Goal: Information Seeking & Learning: Learn about a topic

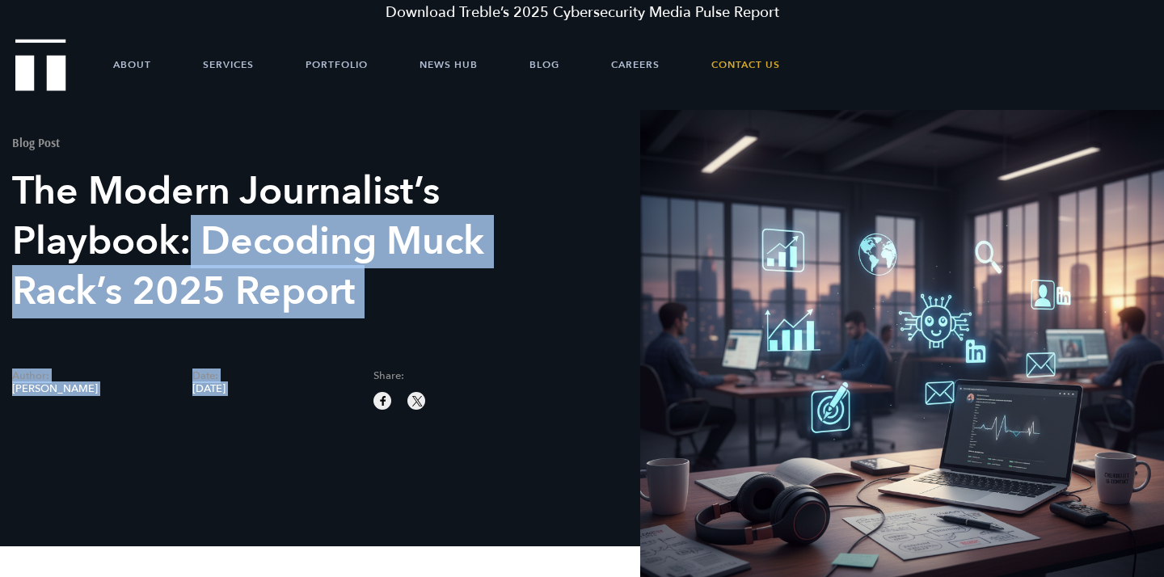
drag, startPoint x: 189, startPoint y: 232, endPoint x: 417, endPoint y: 331, distance: 248.3
click at [417, 331] on div "Blog Post The Modern Journalist’s Playbook: Decoding Muck Rack’s 2025 Report Au…" at bounding box center [291, 260] width 558 height 300
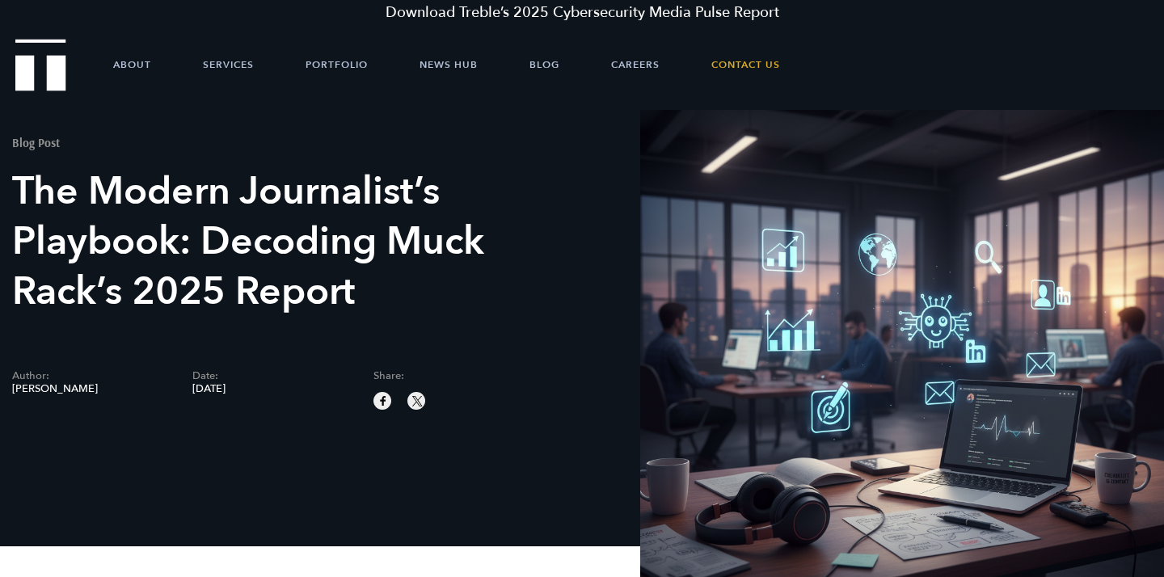
click at [316, 285] on h1 "The Modern Journalist’s Playbook: Decoding Muck Rack’s 2025 Report" at bounding box center [283, 241] width 542 height 150
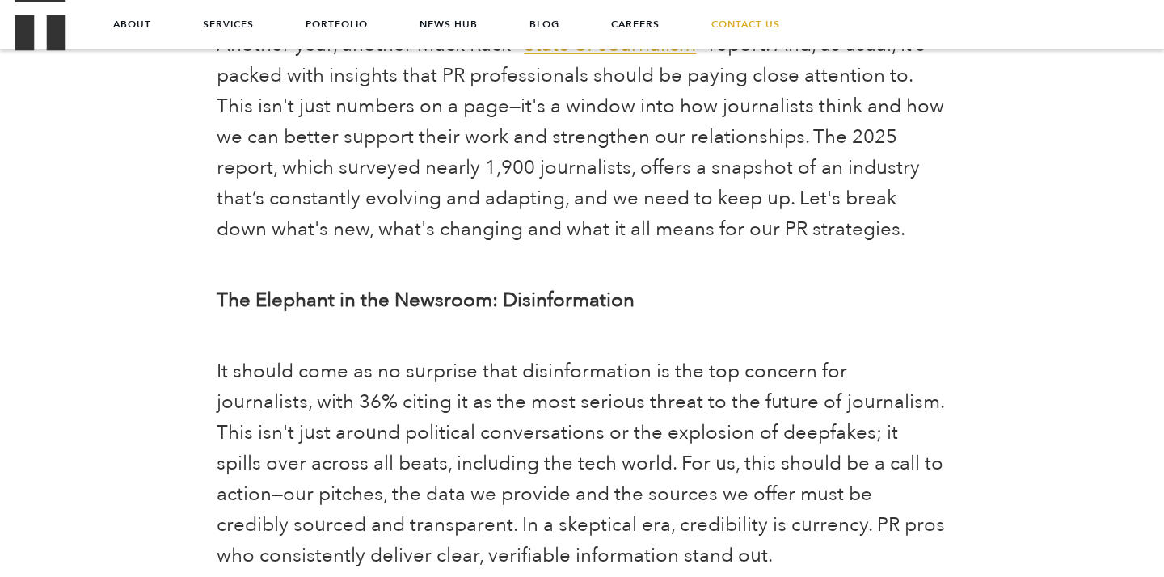
scroll to position [574, 0]
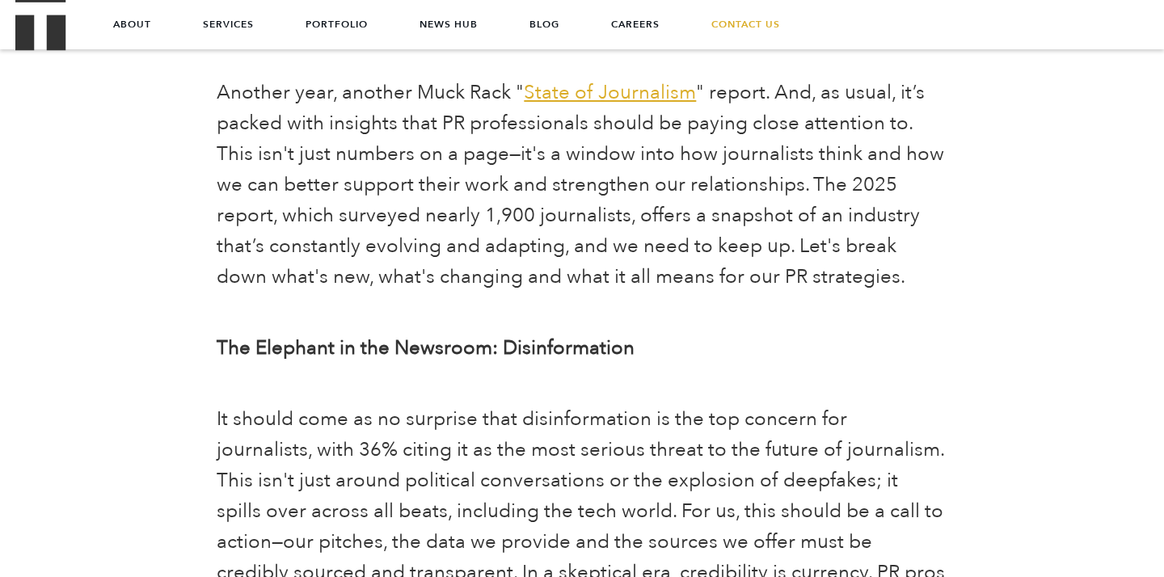
click at [758, 101] on span "Another year, another Muck Rack " State of Journalism " report. And, as usual, …" at bounding box center [580, 184] width 727 height 211
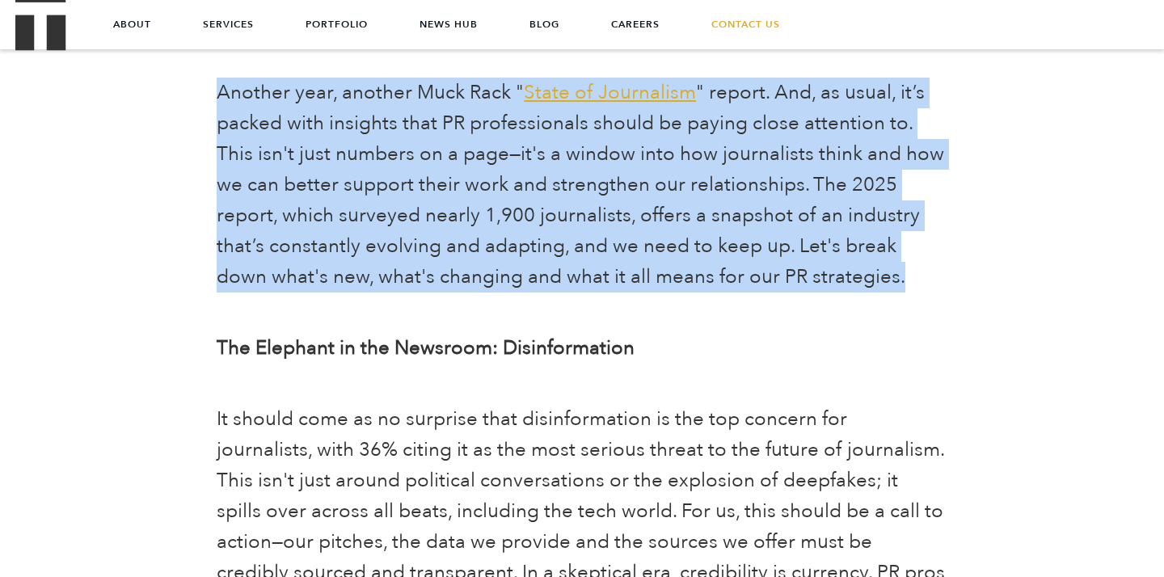
click at [758, 101] on span "Another year, another Muck Rack " State of Journalism " report. And, as usual, …" at bounding box center [580, 184] width 727 height 211
click at [559, 128] on span "Another year, another Muck Rack " State of Journalism " report. And, as usual, …" at bounding box center [580, 184] width 727 height 211
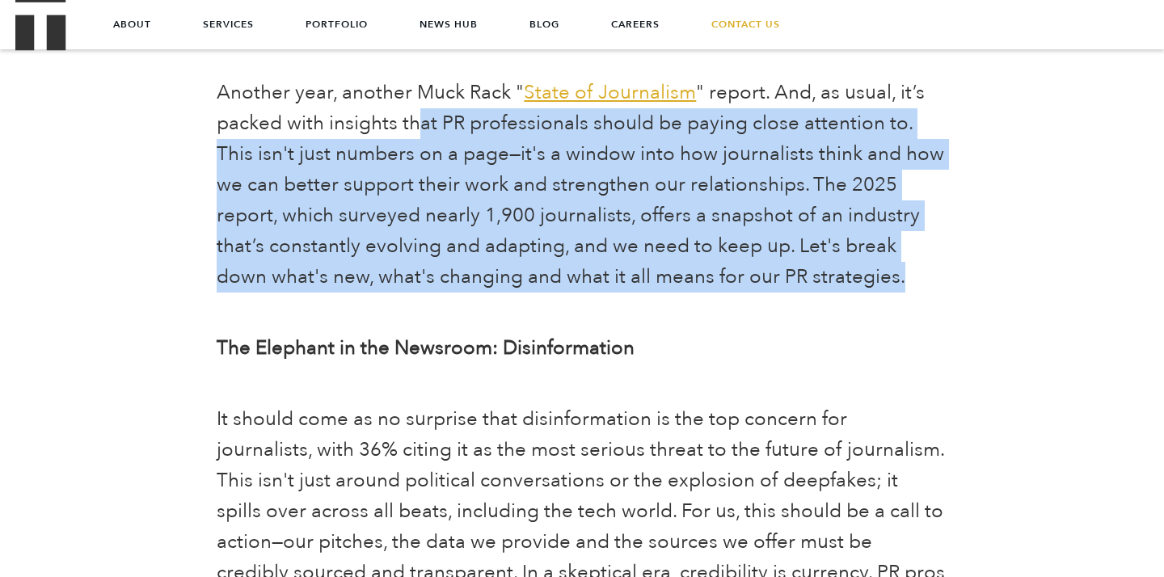
drag, startPoint x: 423, startPoint y: 121, endPoint x: 549, endPoint y: 318, distance: 233.4
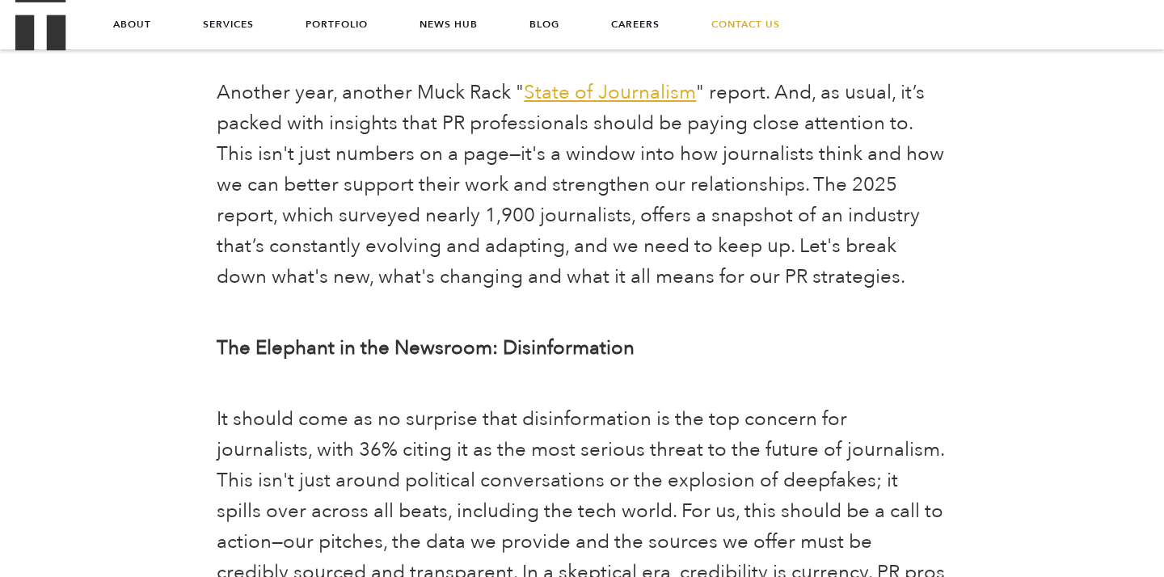
click at [518, 255] on span "Another year, another Muck Rack " State of Journalism " report. And, as usual, …" at bounding box center [580, 184] width 727 height 211
click at [530, 348] on b "The Elephant in the Newsroom: Disinformation" at bounding box center [426, 348] width 418 height 27
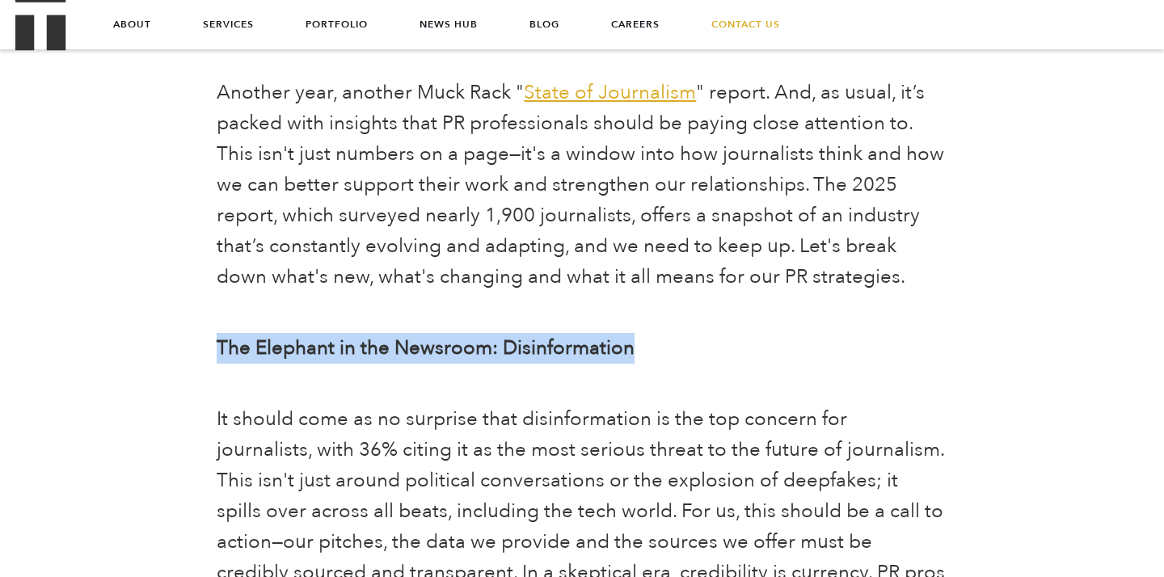
click at [530, 348] on b "The Elephant in the Newsroom: Disinformation" at bounding box center [426, 348] width 418 height 27
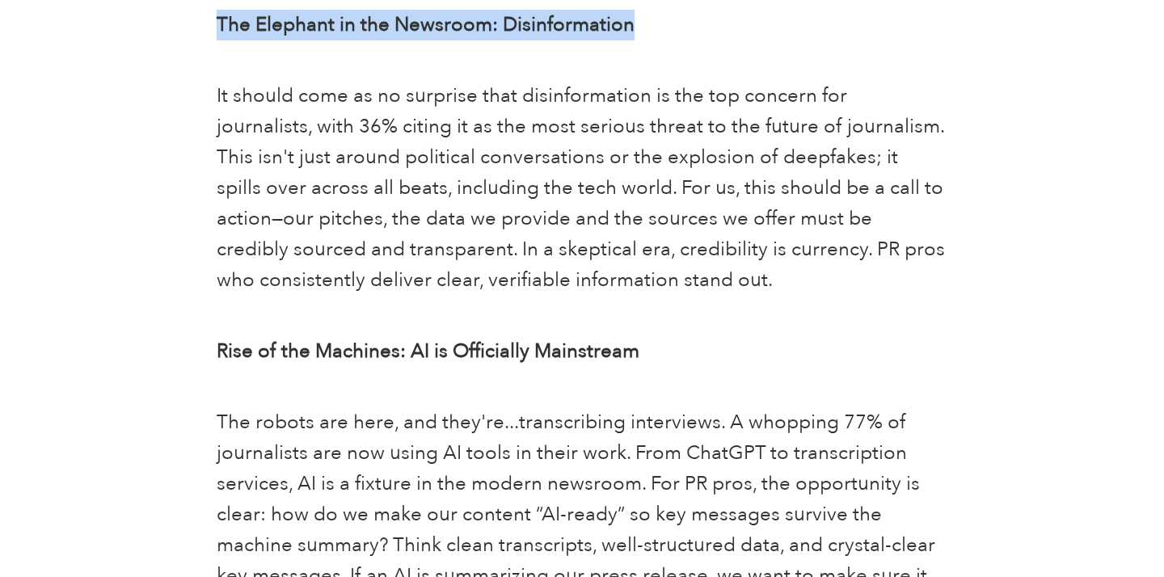
scroll to position [902, 0]
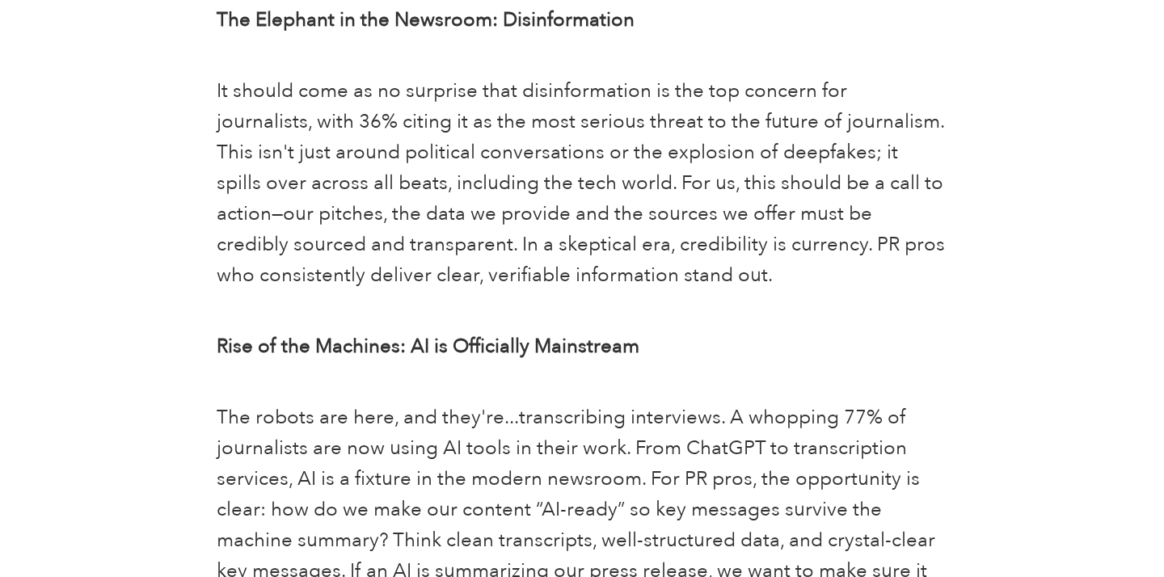
click at [453, 170] on span "It should come as no surprise that disinformation is the top concern for journa…" at bounding box center [581, 183] width 728 height 211
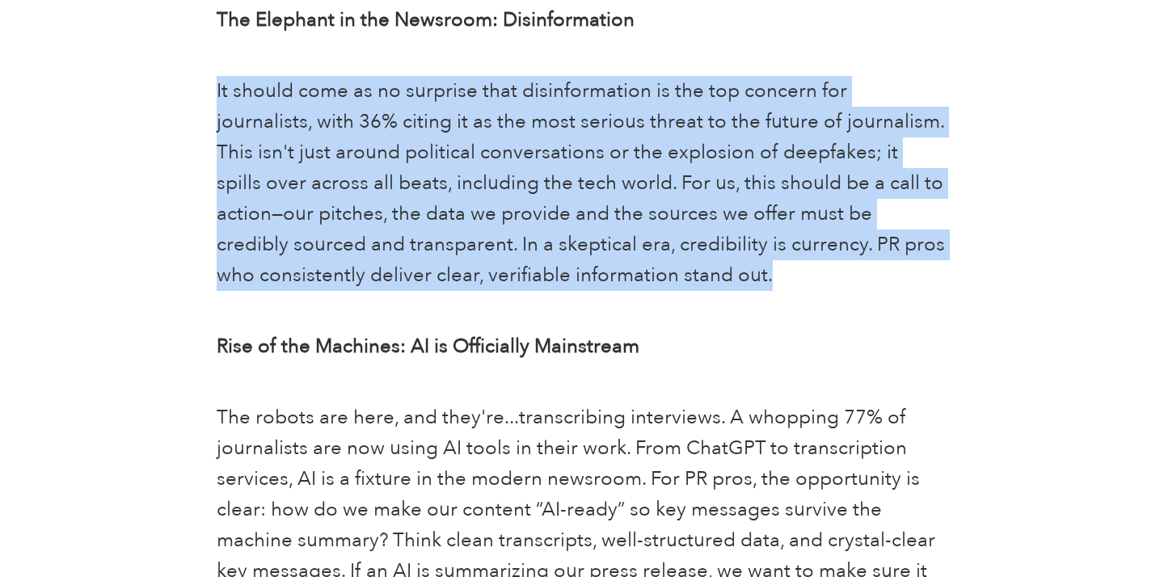
click at [453, 170] on span "It should come as no surprise that disinformation is the top concern for journa…" at bounding box center [581, 183] width 728 height 211
click at [337, 130] on span "It should come as no surprise that disinformation is the top concern for journa…" at bounding box center [581, 183] width 728 height 211
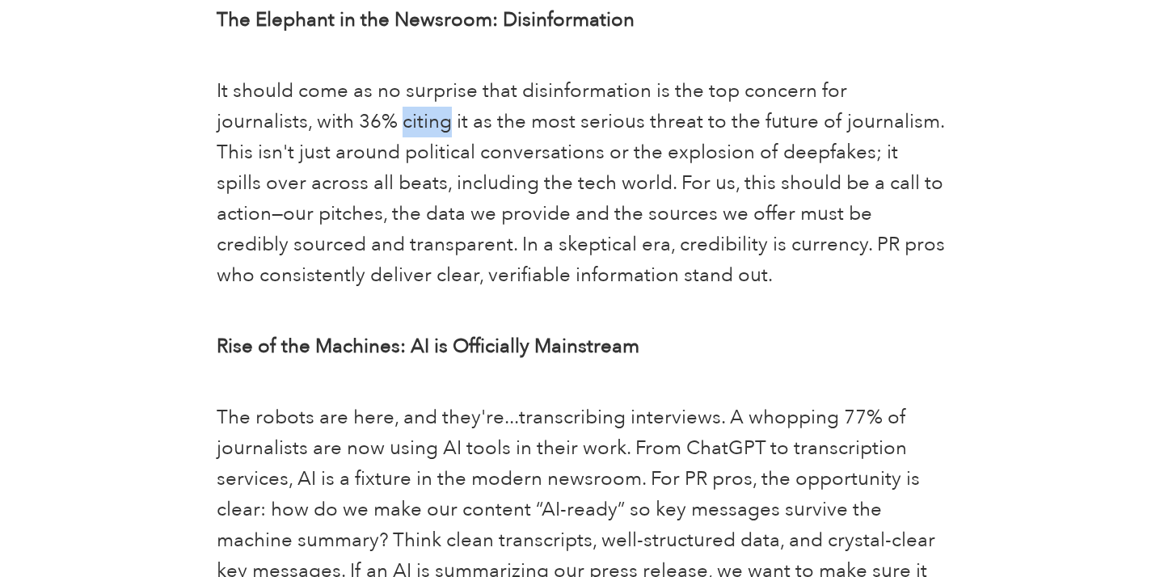
click at [337, 130] on span "It should come as no surprise that disinformation is the top concern for journa…" at bounding box center [581, 183] width 728 height 211
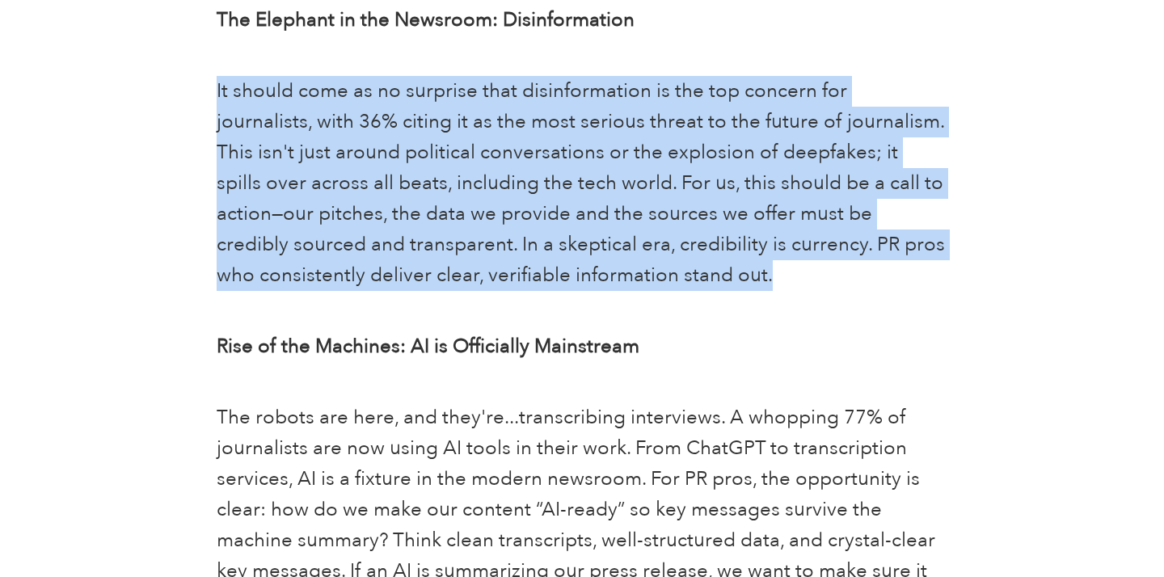
click at [337, 130] on span "It should come as no surprise that disinformation is the top concern for journa…" at bounding box center [581, 183] width 728 height 211
click at [352, 164] on span "It should come as no surprise that disinformation is the top concern for journa…" at bounding box center [581, 183] width 728 height 211
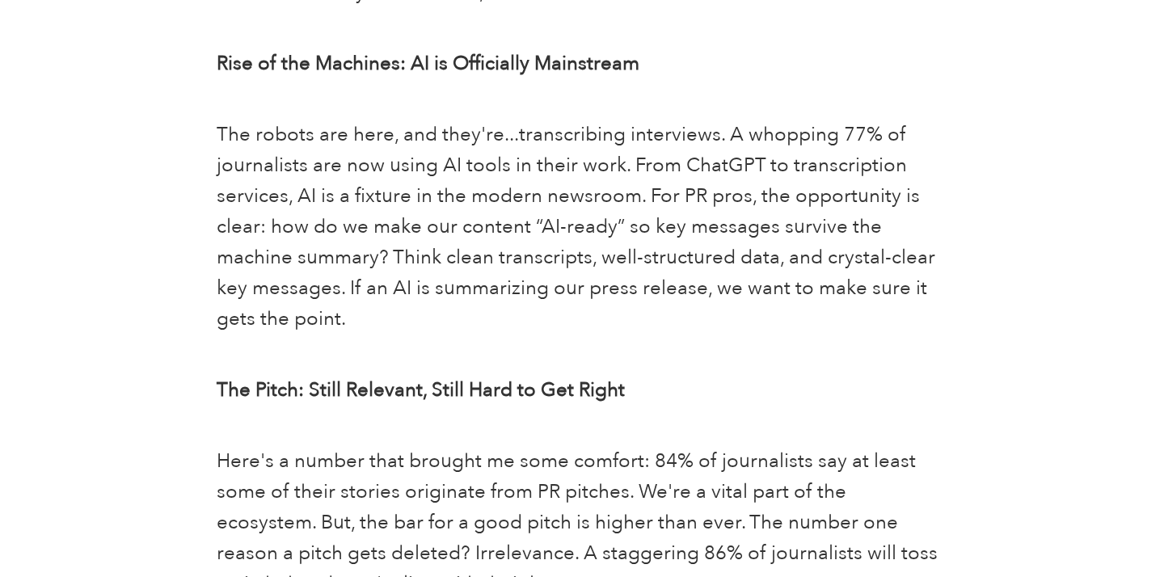
scroll to position [1186, 0]
click at [379, 161] on span "The robots are here, and they're...transcribing interviews. A whopping 77% of j…" at bounding box center [576, 225] width 719 height 211
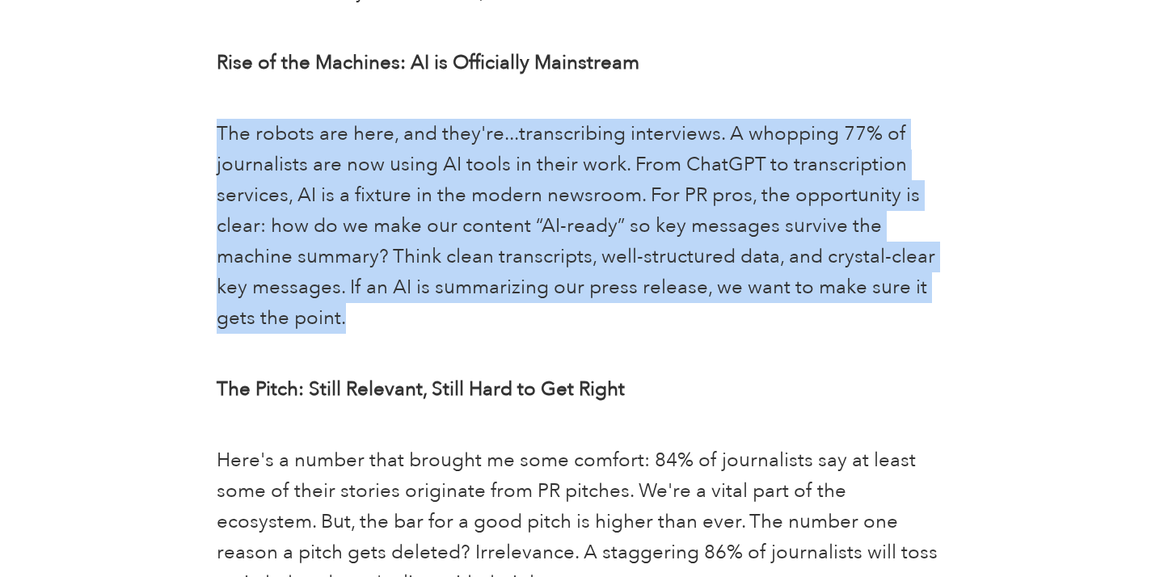
click at [379, 161] on span "The robots are here, and they're...transcribing interviews. A whopping 77% of j…" at bounding box center [576, 225] width 719 height 211
click at [408, 209] on p "The robots are here, and they're...transcribing interviews. A whopping 77% of j…" at bounding box center [582, 226] width 730 height 215
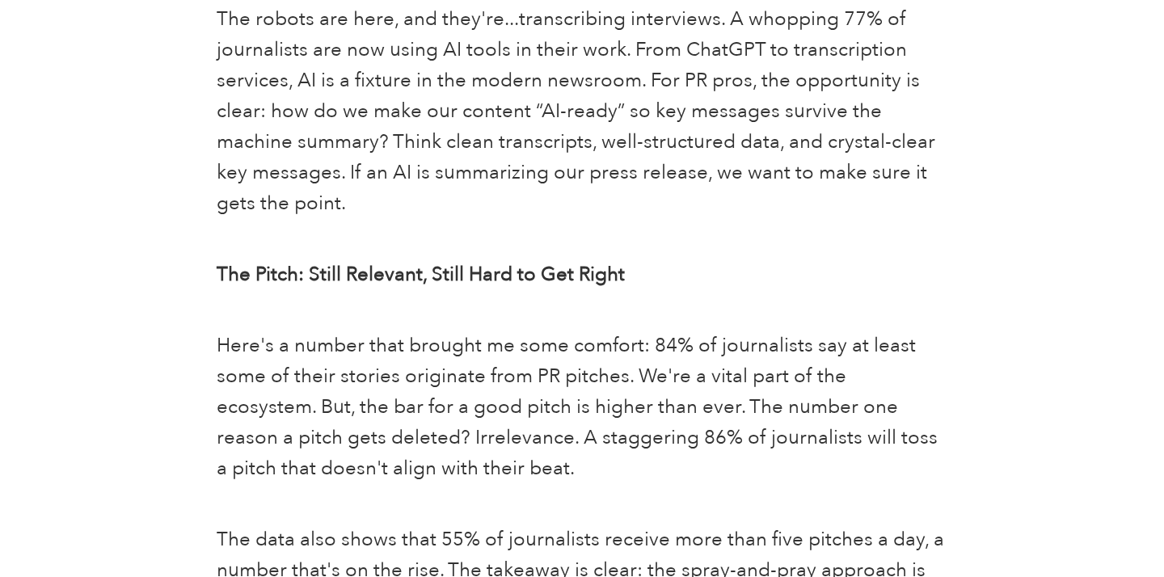
scroll to position [1398, 0]
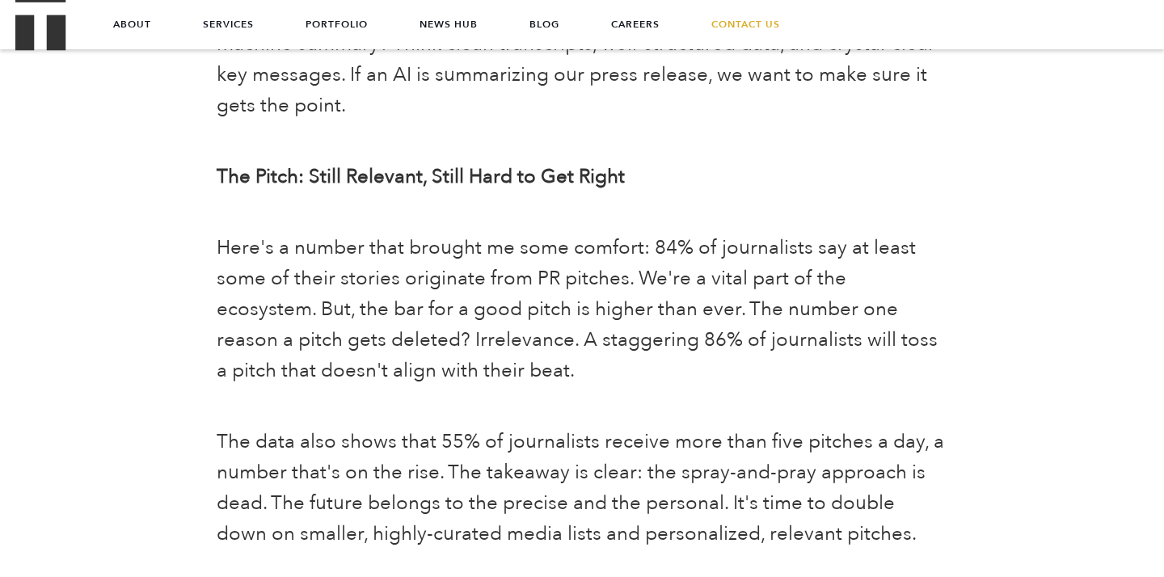
click at [410, 288] on span "Here's a number that brought me some comfort: 84% of journalists say at least s…" at bounding box center [577, 309] width 721 height 150
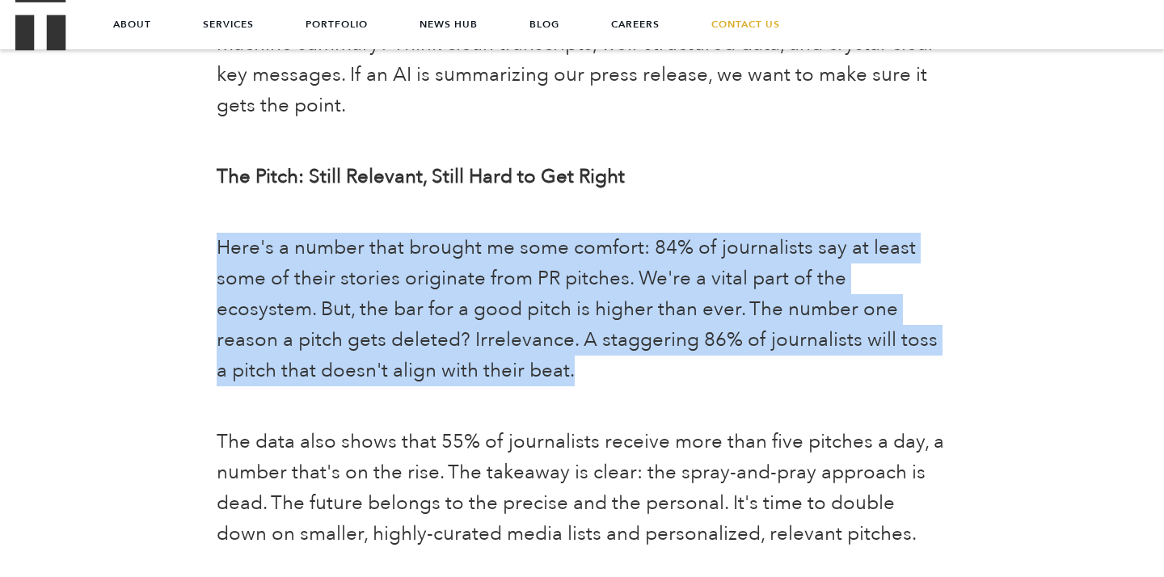
click at [410, 288] on span "Here's a number that brought me some comfort: 84% of journalists say at least s…" at bounding box center [577, 309] width 721 height 150
click at [550, 269] on span "Here's a number that brought me some comfort: 84% of journalists say at least s…" at bounding box center [577, 309] width 721 height 150
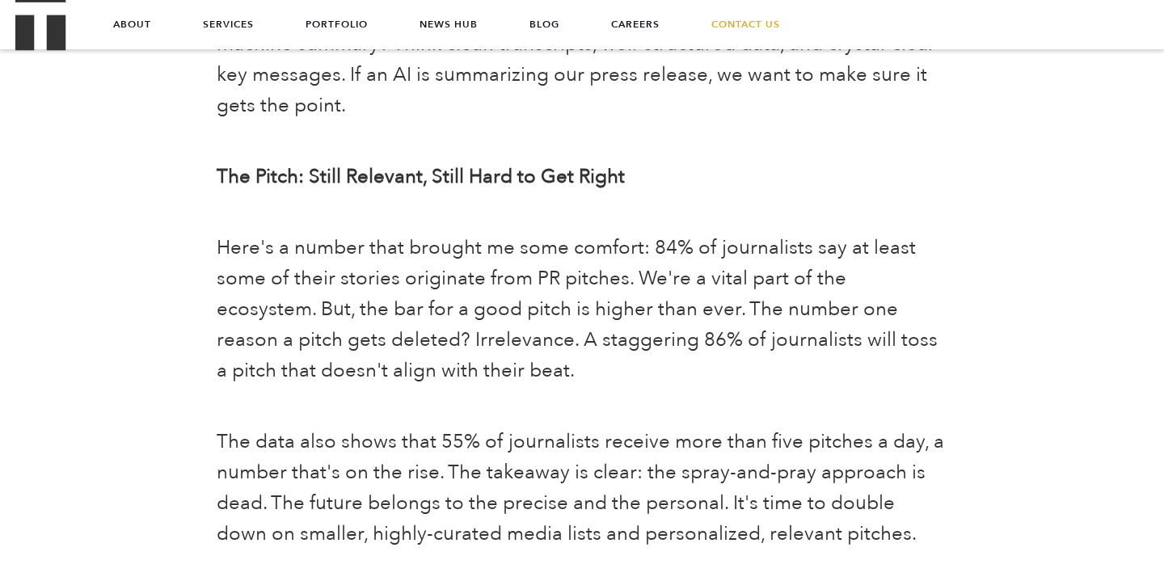
click at [553, 272] on span "Here's a number that brought me some comfort: 84% of journalists say at least s…" at bounding box center [577, 309] width 721 height 150
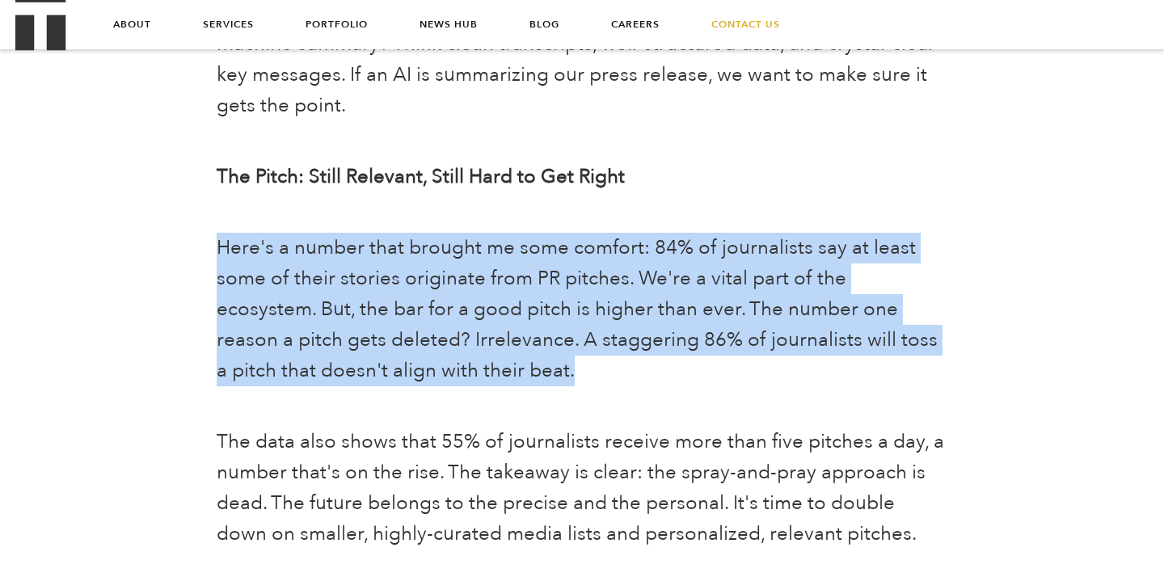
click at [553, 272] on span "Here's a number that brought me some comfort: 84% of journalists say at least s…" at bounding box center [577, 309] width 721 height 150
click at [385, 334] on span "Here's a number that brought me some comfort: 84% of journalists say at least s…" at bounding box center [577, 309] width 721 height 150
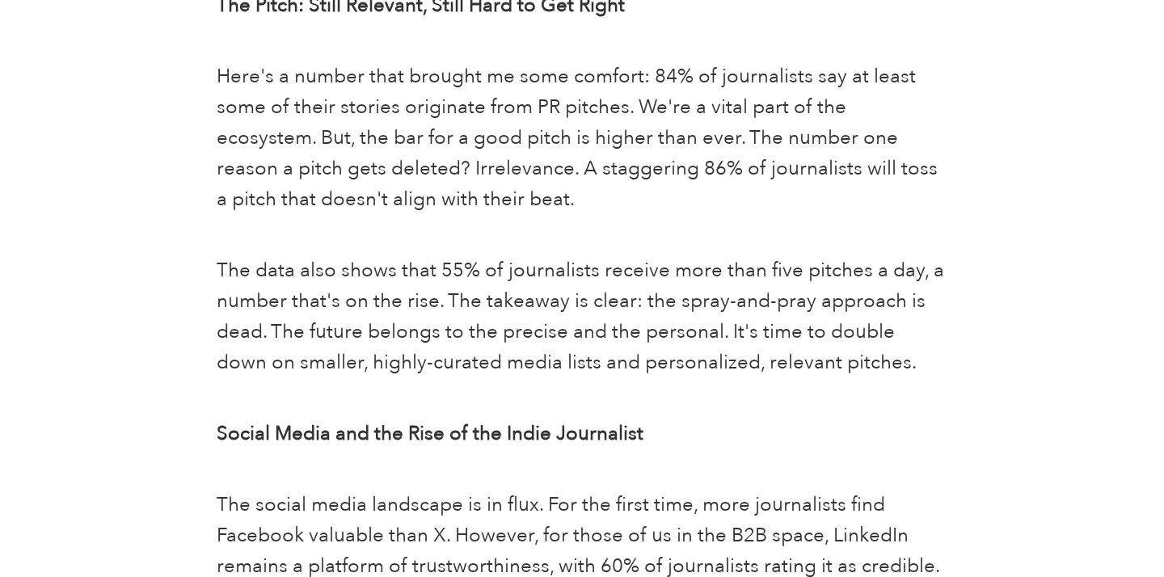
scroll to position [1571, 0]
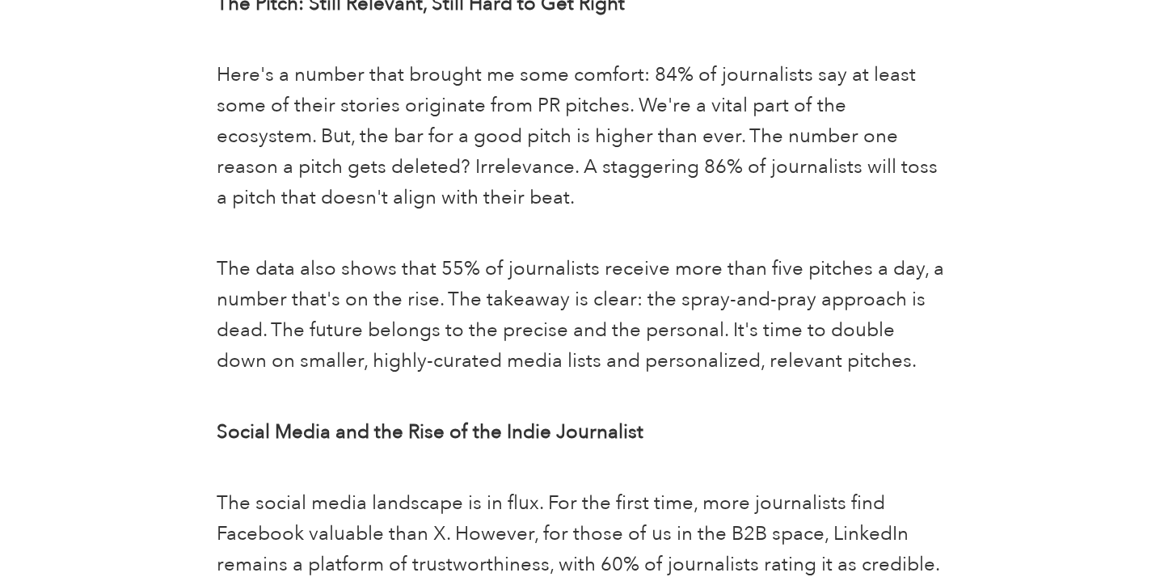
click at [385, 334] on span "The data also shows that 55% of journalists receive more than five pitches a da…" at bounding box center [580, 314] width 727 height 119
click at [386, 335] on span "The data also shows that 55% of journalists receive more than five pitches a da…" at bounding box center [580, 314] width 727 height 119
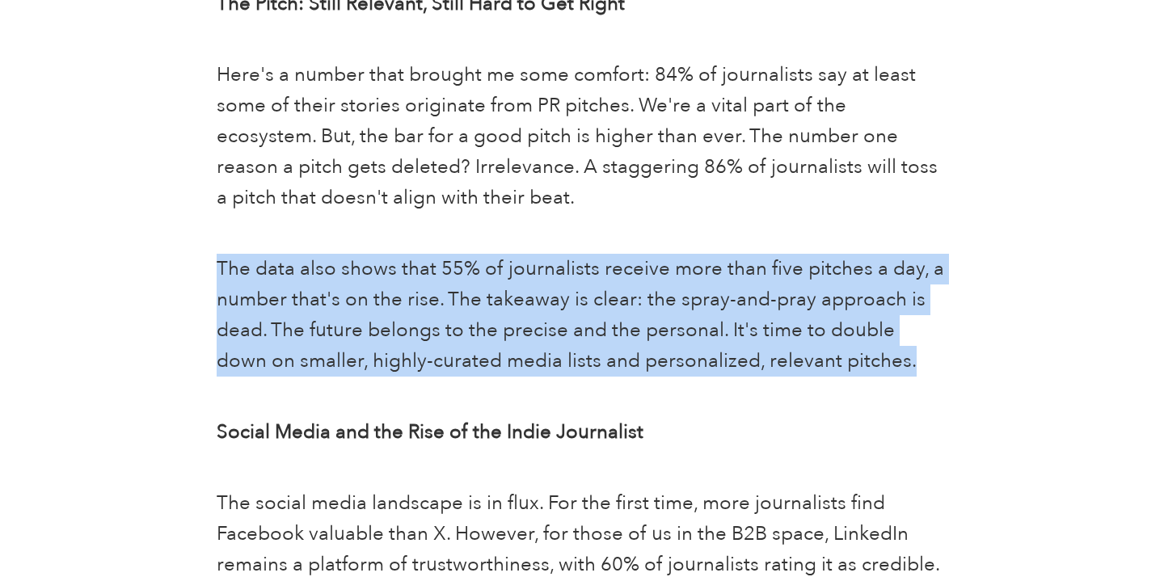
click at [386, 335] on span "The data also shows that 55% of journalists receive more than five pitches a da…" at bounding box center [580, 314] width 727 height 119
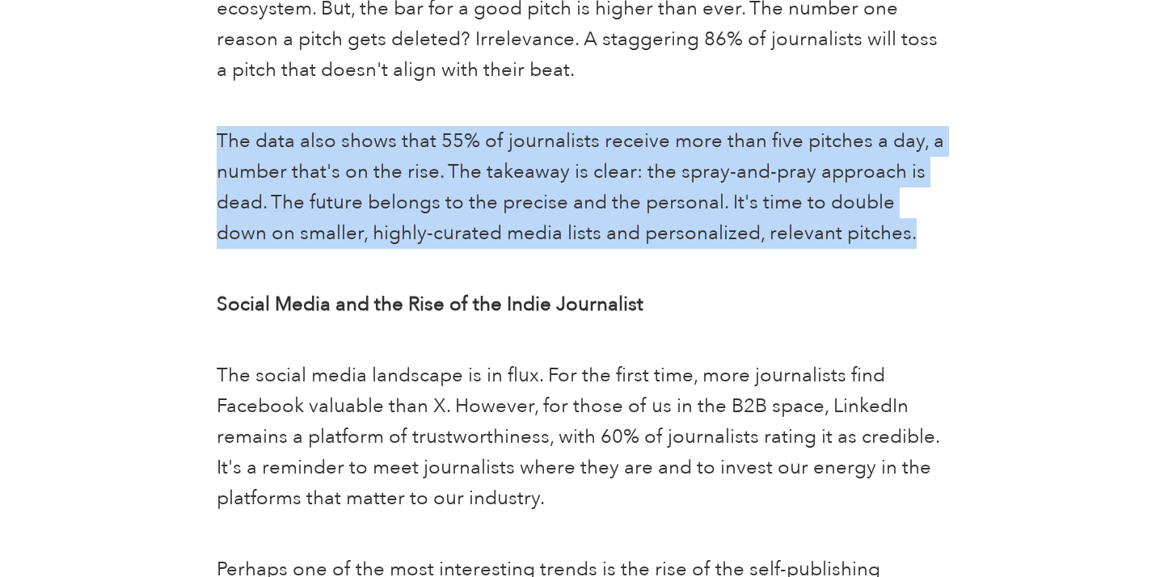
scroll to position [1705, 0]
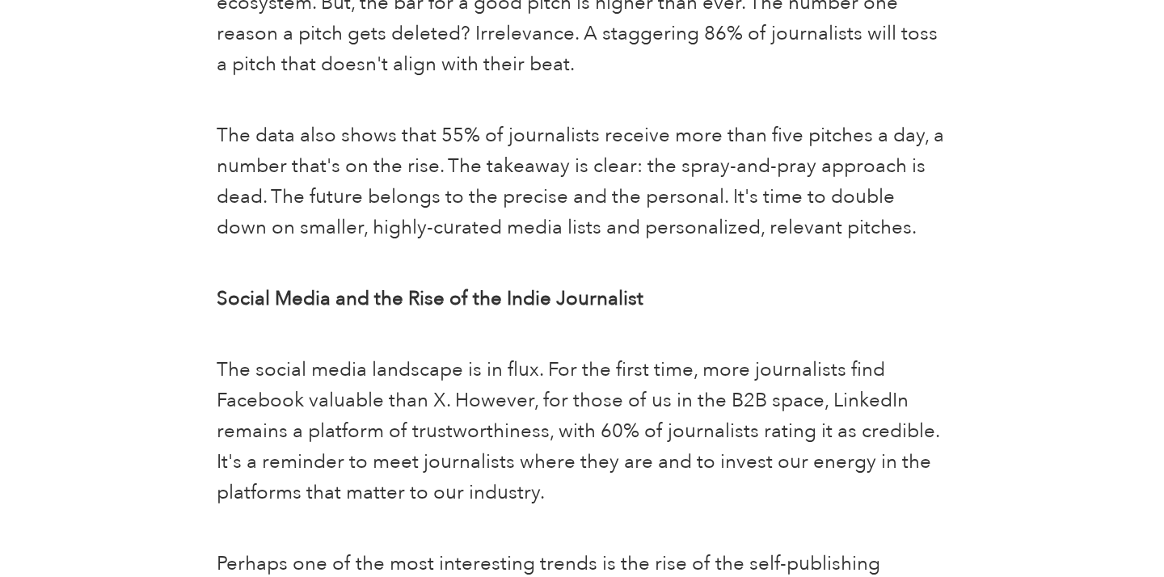
click at [386, 394] on span "The social media landscape is in flux. For the first time, more journalists fin…" at bounding box center [578, 431] width 723 height 150
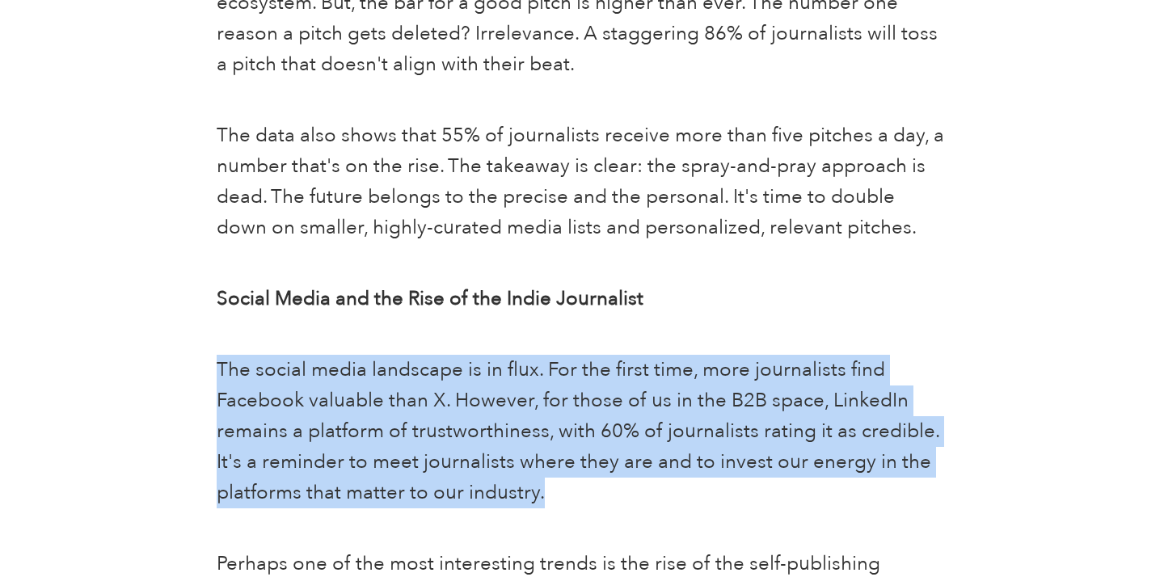
click at [386, 394] on span "The social media landscape is in flux. For the first time, more journalists fin…" at bounding box center [578, 431] width 723 height 150
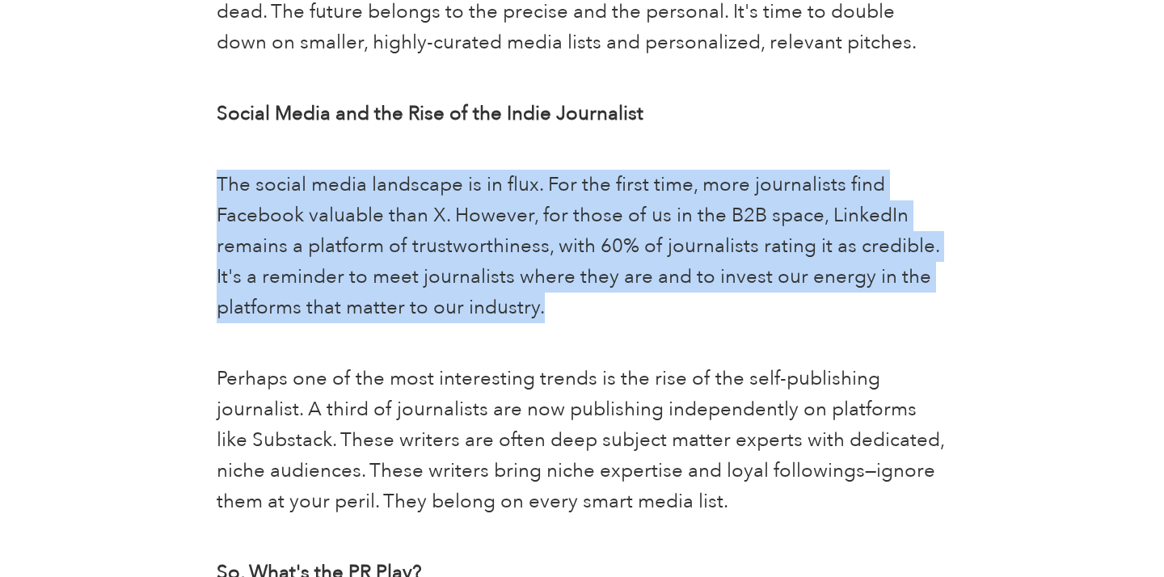
scroll to position [1895, 0]
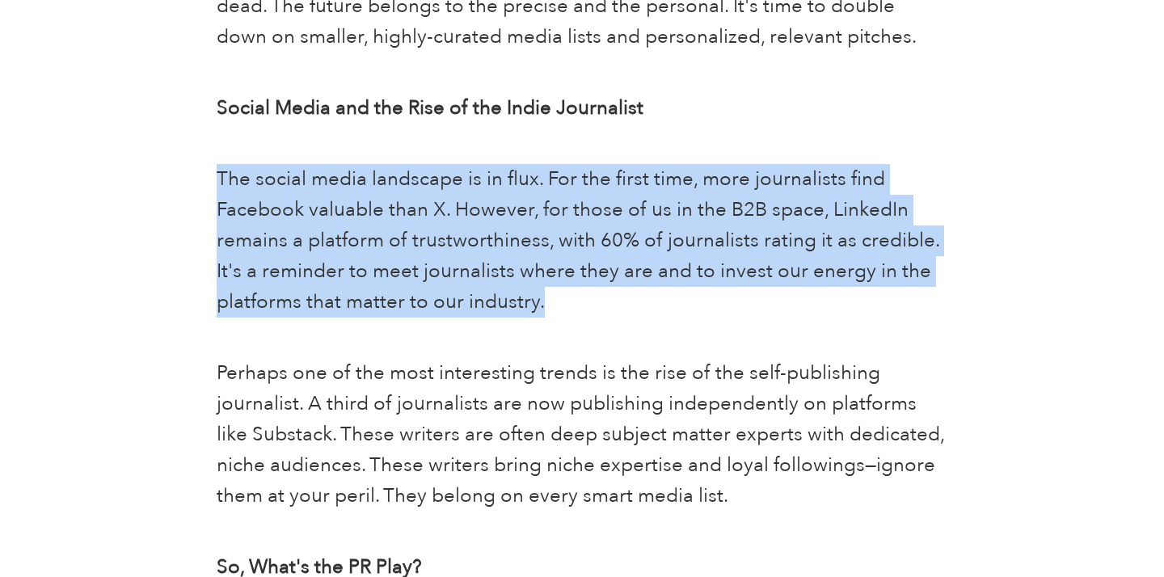
click at [498, 209] on span "The social media landscape is in flux. For the first time, more journalists fin…" at bounding box center [578, 241] width 723 height 150
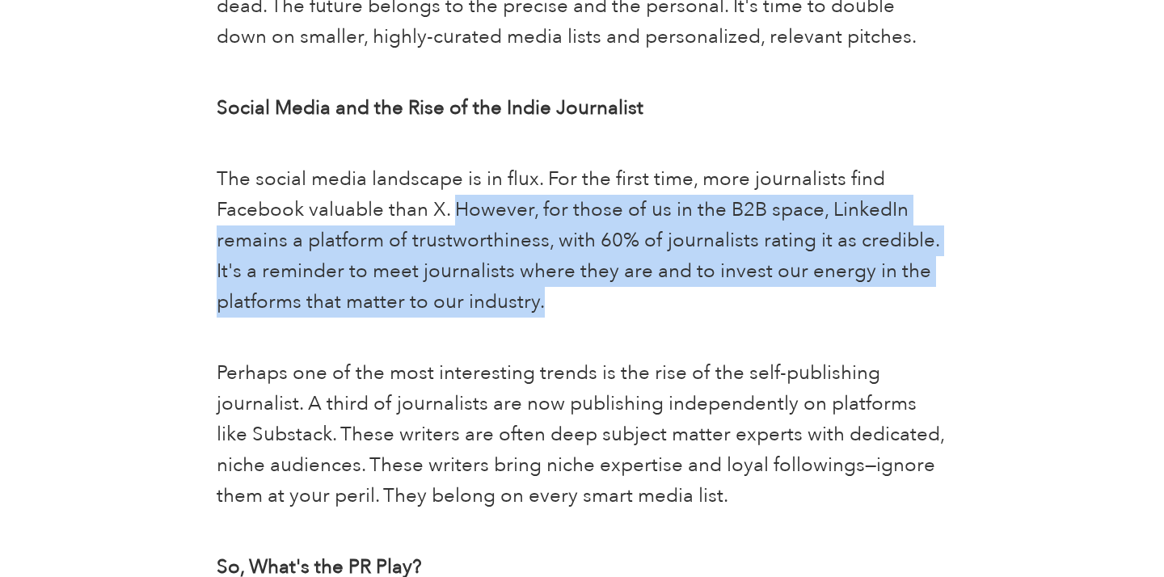
drag, startPoint x: 461, startPoint y: 209, endPoint x: 550, endPoint y: 305, distance: 130.9
click at [550, 306] on p "The social media landscape is in flux. For the first time, more journalists fin…" at bounding box center [582, 241] width 730 height 154
click at [523, 268] on span "The social media landscape is in flux. For the first time, more journalists fin…" at bounding box center [578, 241] width 723 height 150
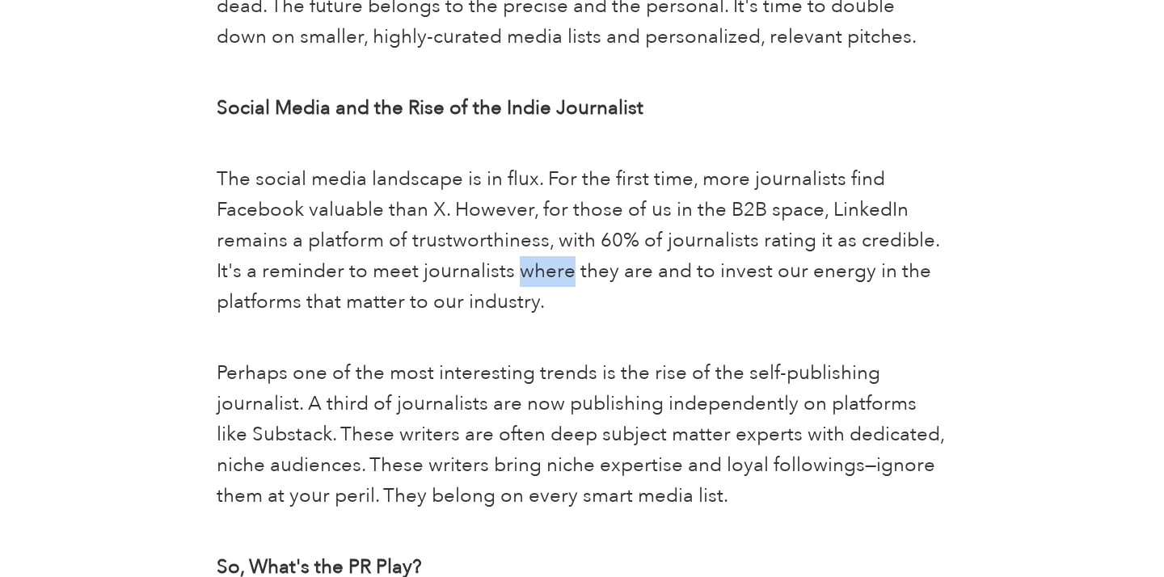
click at [523, 268] on span "The social media landscape is in flux. For the first time, more journalists fin…" at bounding box center [578, 241] width 723 height 150
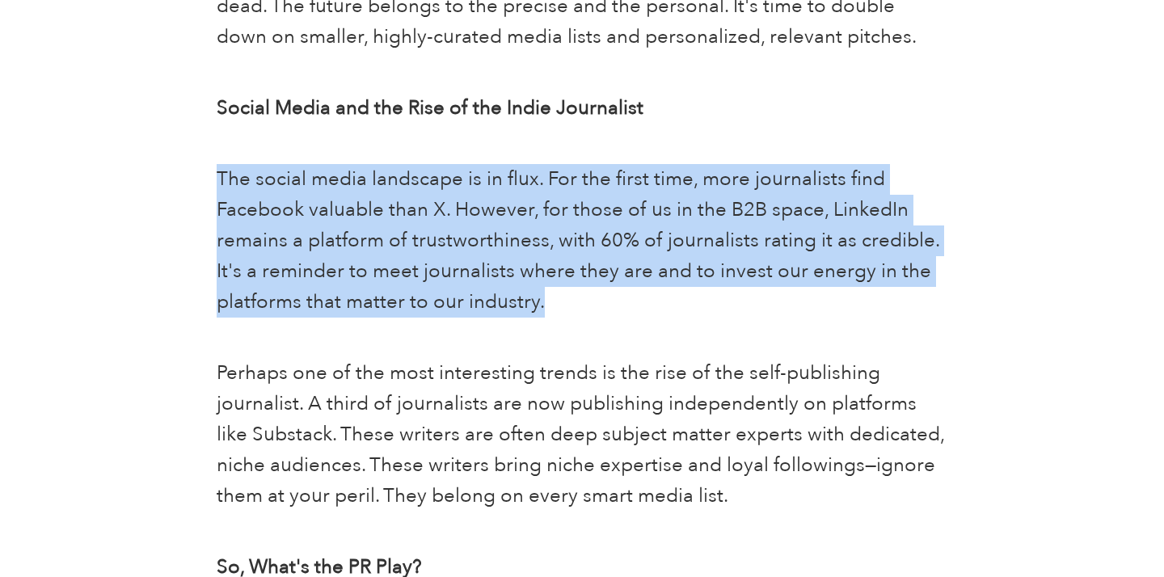
click at [523, 268] on span "The social media landscape is in flux. For the first time, more journalists fin…" at bounding box center [578, 241] width 723 height 150
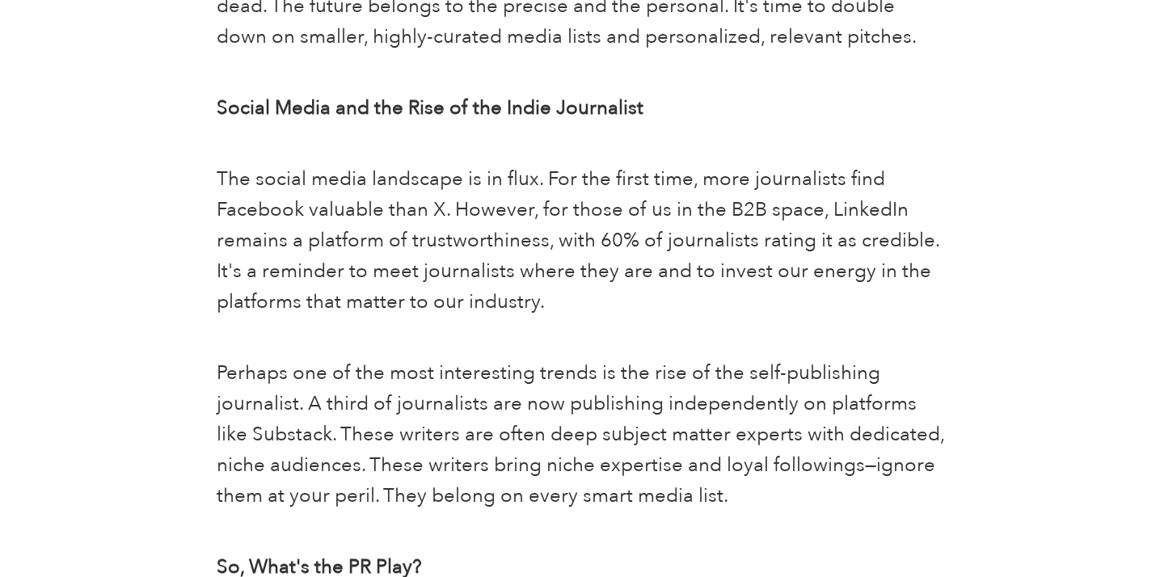
click at [512, 409] on span "Perhaps one of the most interesting trends is the rise of the self-publishing j…" at bounding box center [580, 435] width 727 height 150
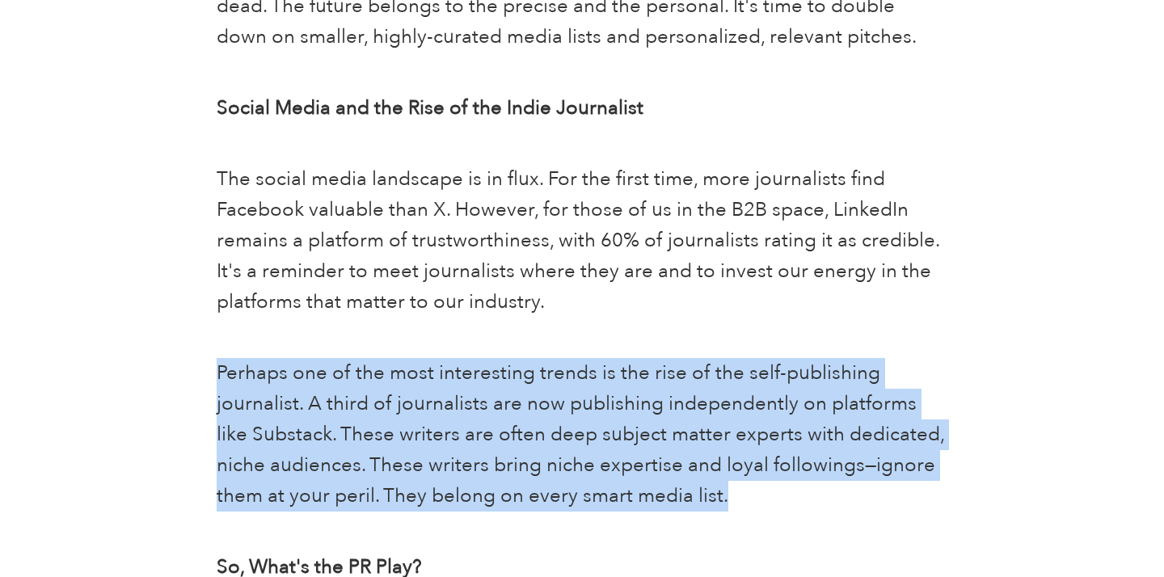
click at [512, 409] on span "Perhaps one of the most interesting trends is the rise of the self-publishing j…" at bounding box center [580, 435] width 727 height 150
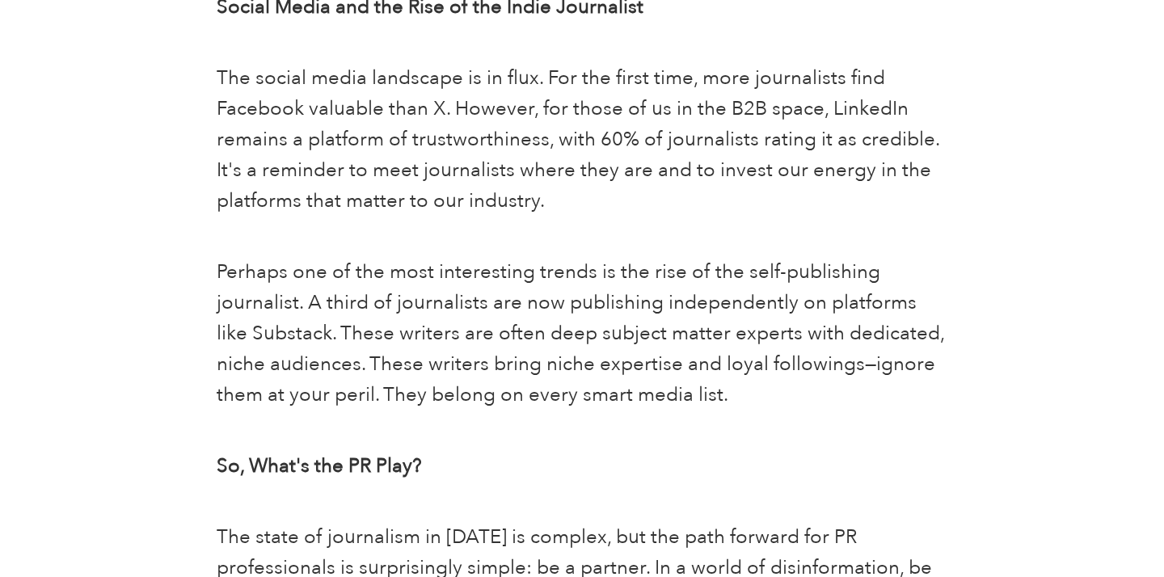
click at [521, 379] on p "Perhaps one of the most interesting trends is the rise of the self-publishing j…" at bounding box center [582, 334] width 730 height 154
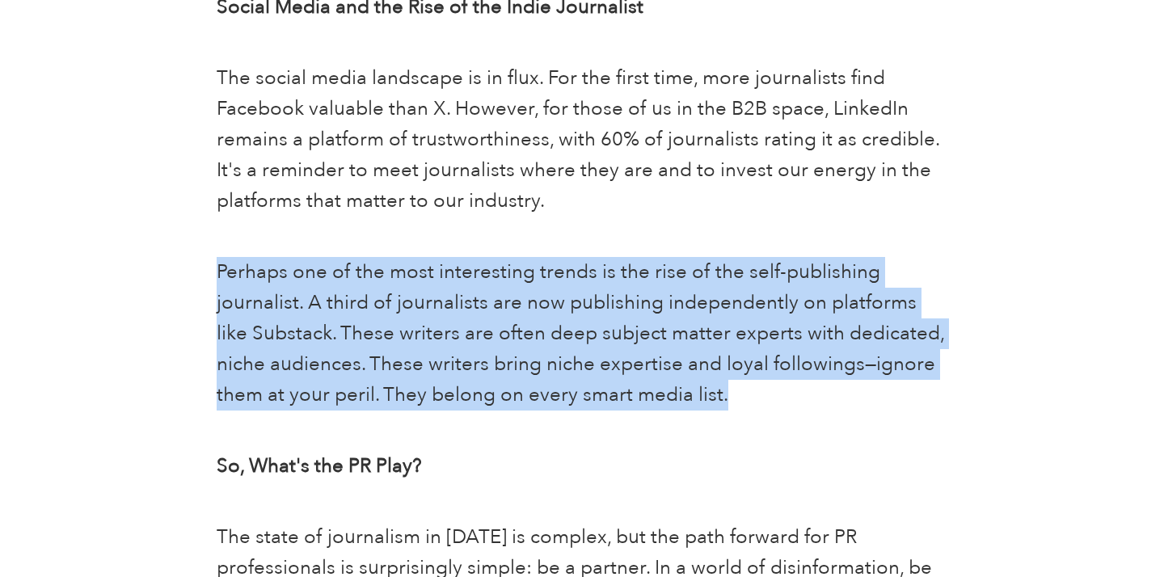
click at [521, 379] on p "Perhaps one of the most interesting trends is the rise of the self-publishing j…" at bounding box center [582, 334] width 730 height 154
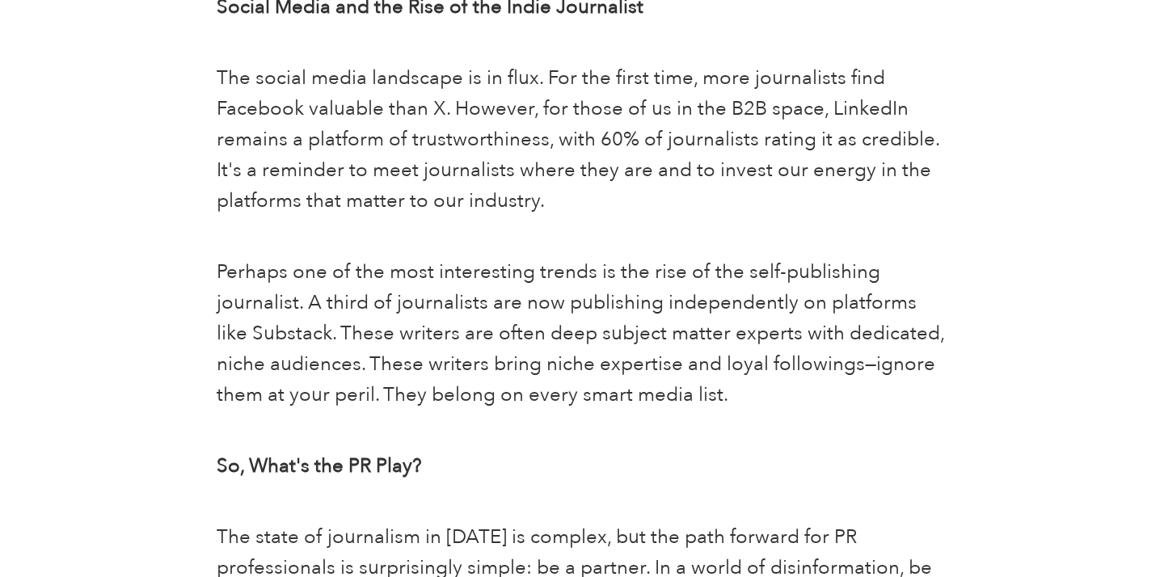
click at [602, 276] on span "Perhaps one of the most interesting trends is the rise of the self-publishing j…" at bounding box center [580, 334] width 727 height 150
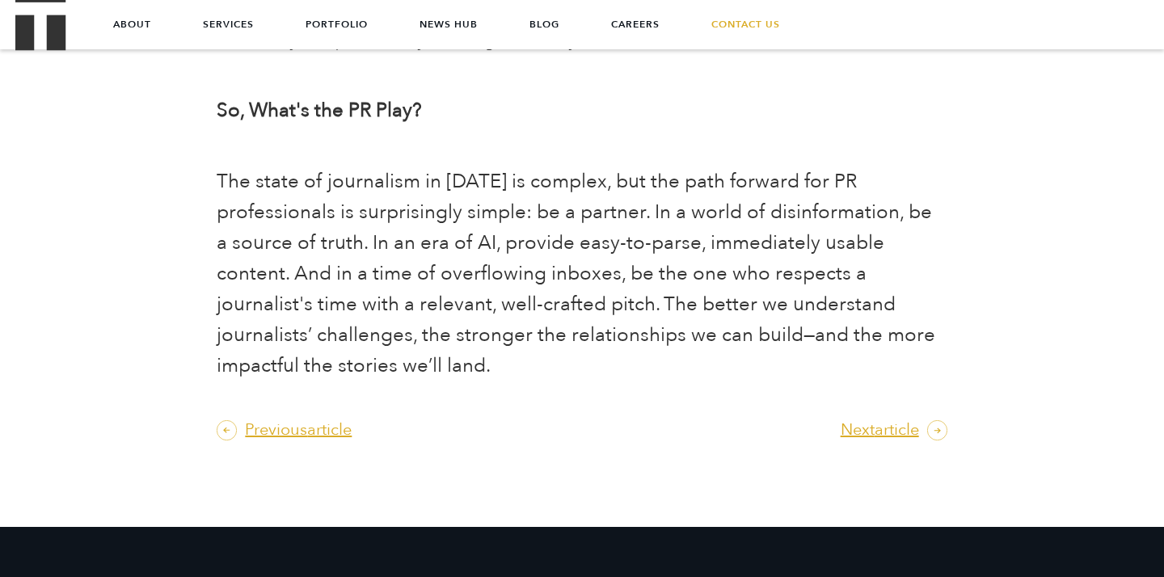
scroll to position [2350, 0]
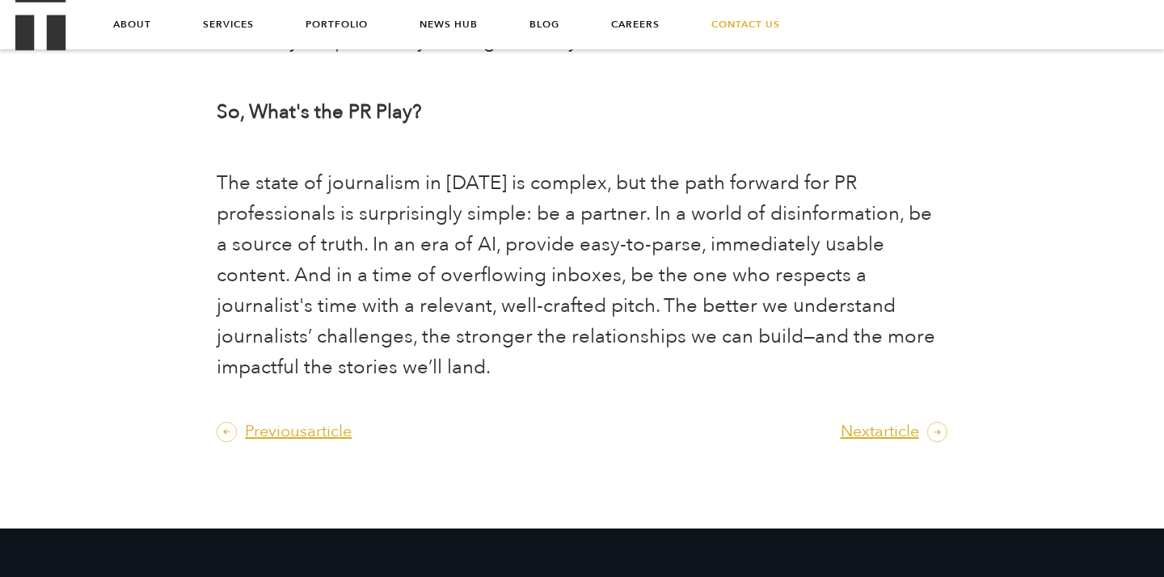
click at [551, 202] on span "The state of journalism in 2025 is complex, but the path forward for PR profess…" at bounding box center [576, 275] width 719 height 211
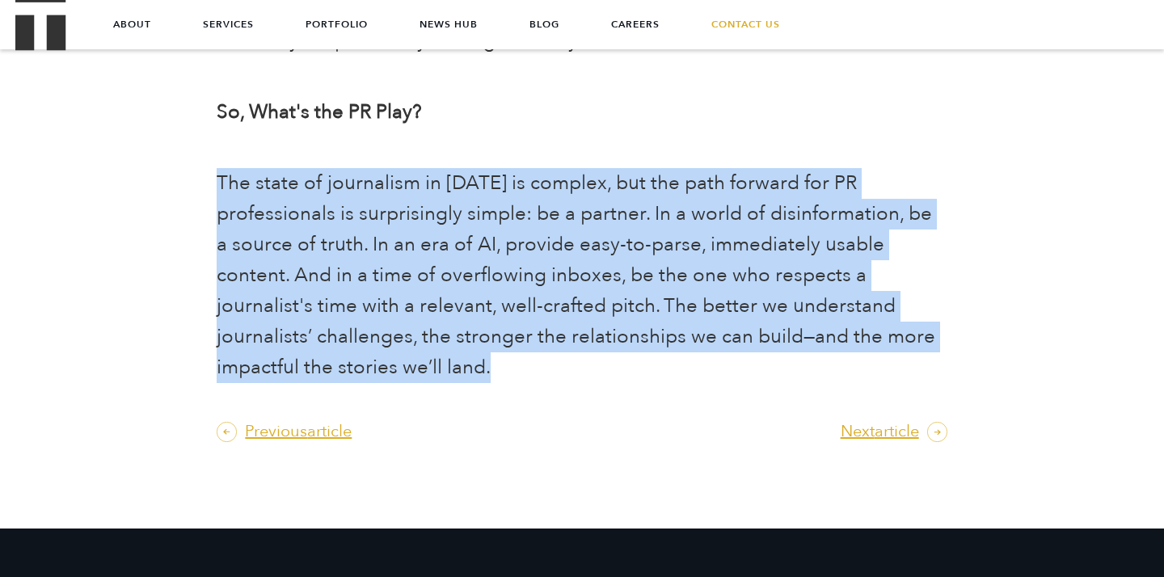
click at [551, 202] on span "The state of journalism in 2025 is complex, but the path forward for PR profess…" at bounding box center [576, 275] width 719 height 211
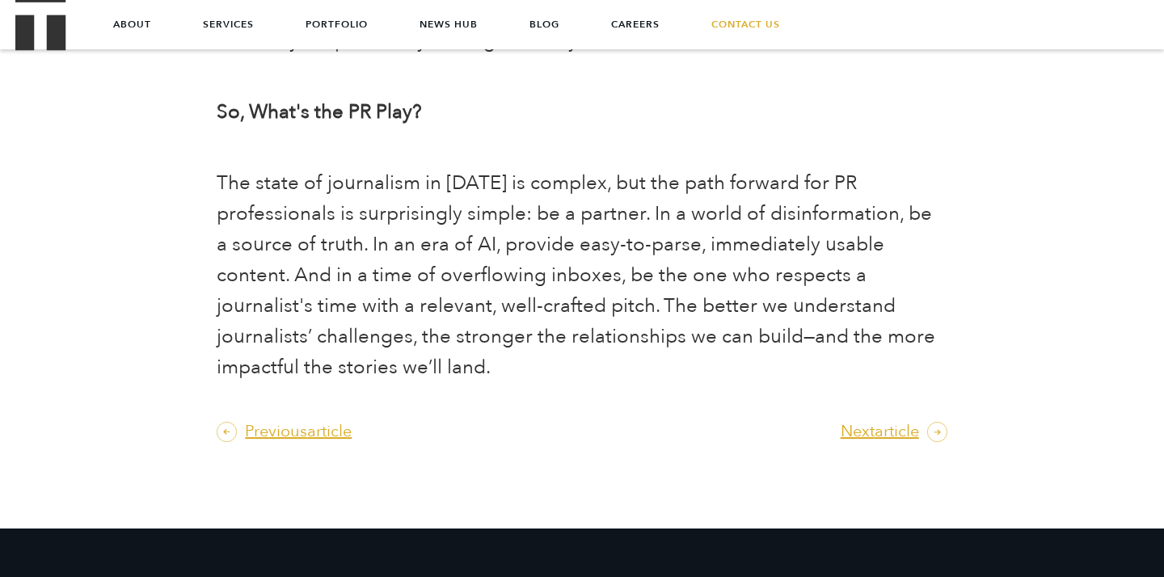
click at [550, 230] on p "The state of journalism in 2025 is complex, but the path forward for PR profess…" at bounding box center [582, 275] width 730 height 215
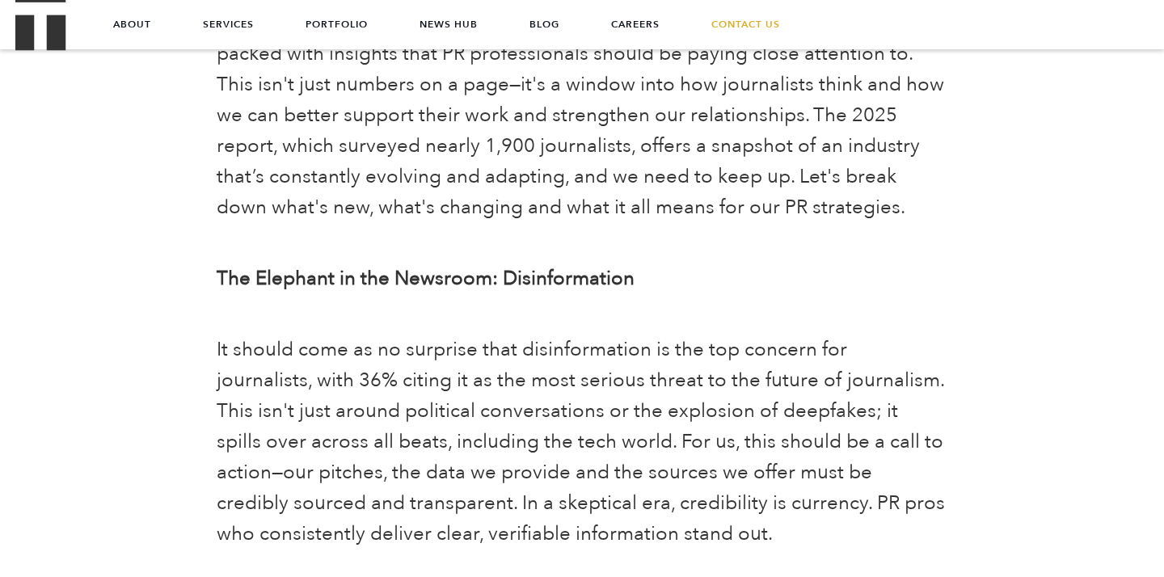
scroll to position [0, 0]
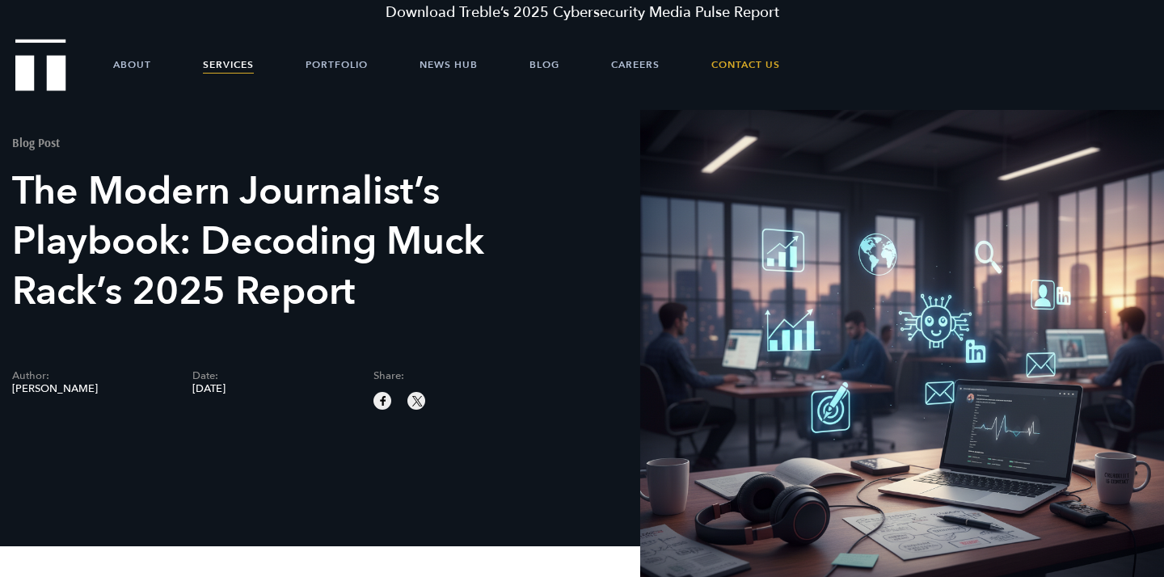
click at [245, 52] on link "Services" at bounding box center [228, 64] width 51 height 48
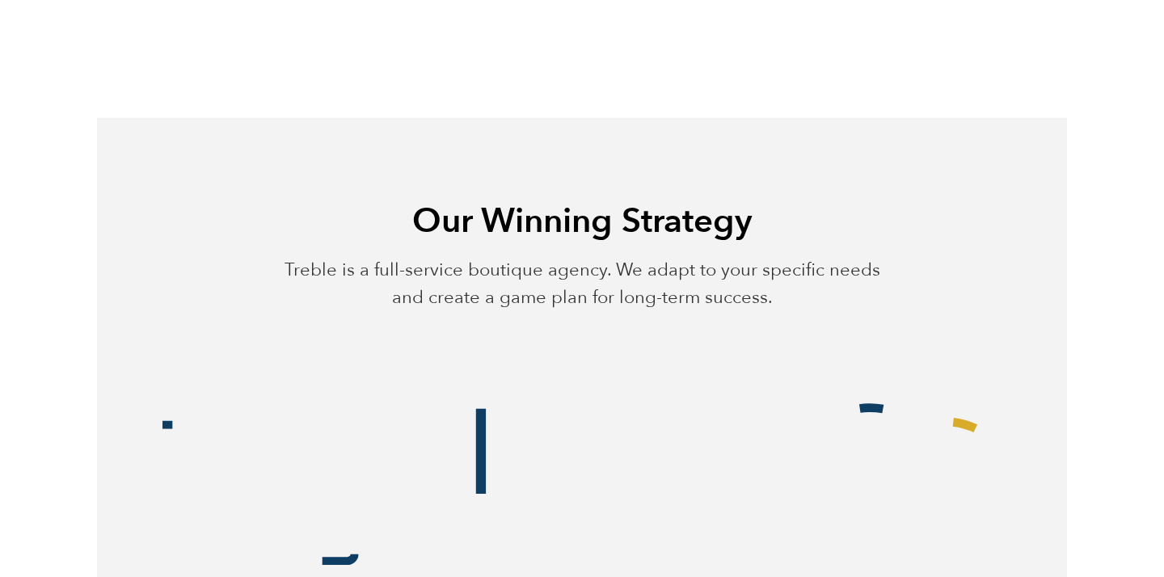
scroll to position [732, 0]
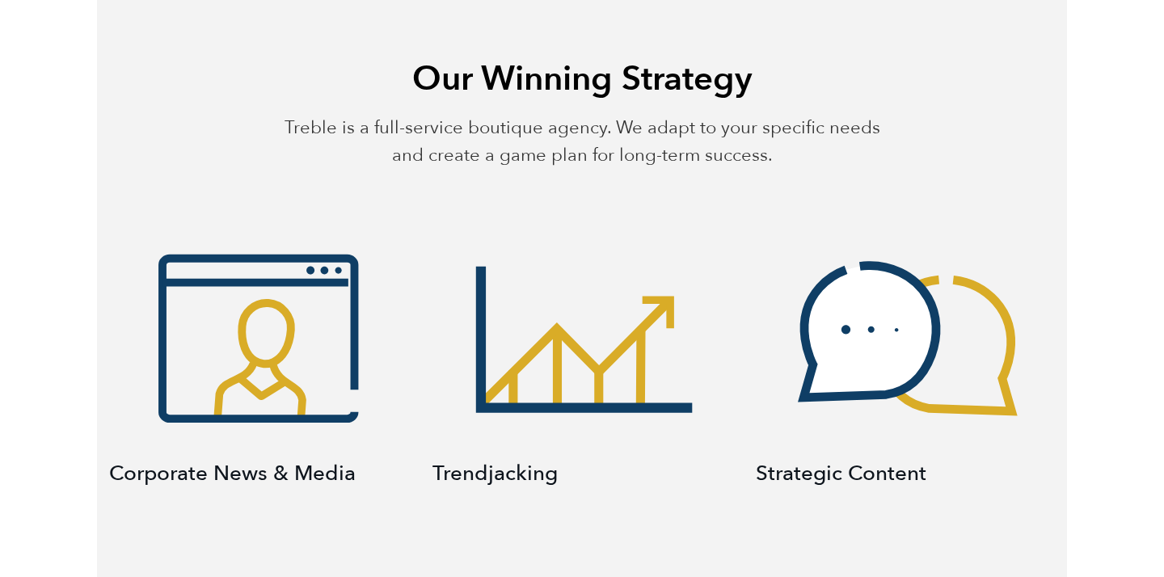
click at [429, 133] on p "Treble is a full-service boutique agency. We adapt to your specific needs and c…" at bounding box center [582, 141] width 596 height 55
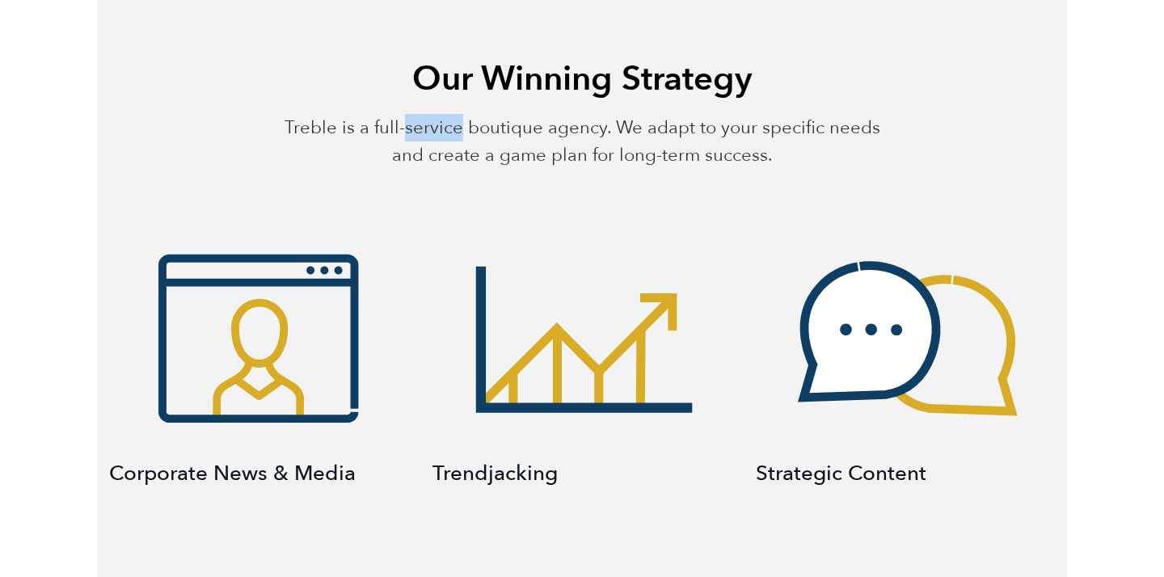
click at [429, 133] on p "Treble is a full-service boutique agency. We adapt to your specific needs and c…" at bounding box center [582, 141] width 596 height 55
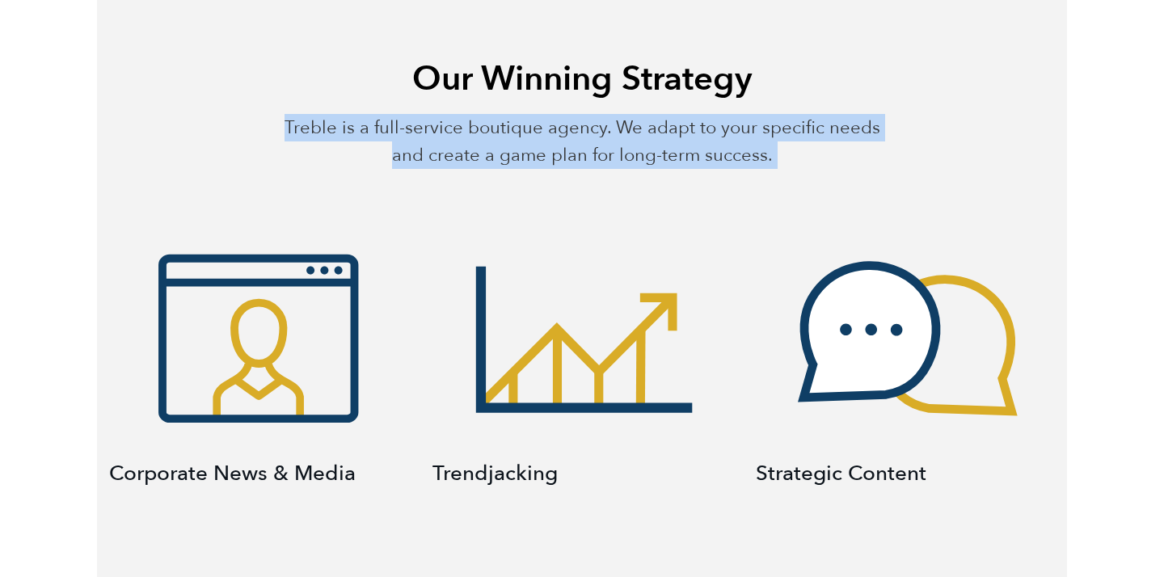
click at [429, 133] on p "Treble is a full-service boutique agency. We adapt to your specific needs and c…" at bounding box center [582, 141] width 596 height 55
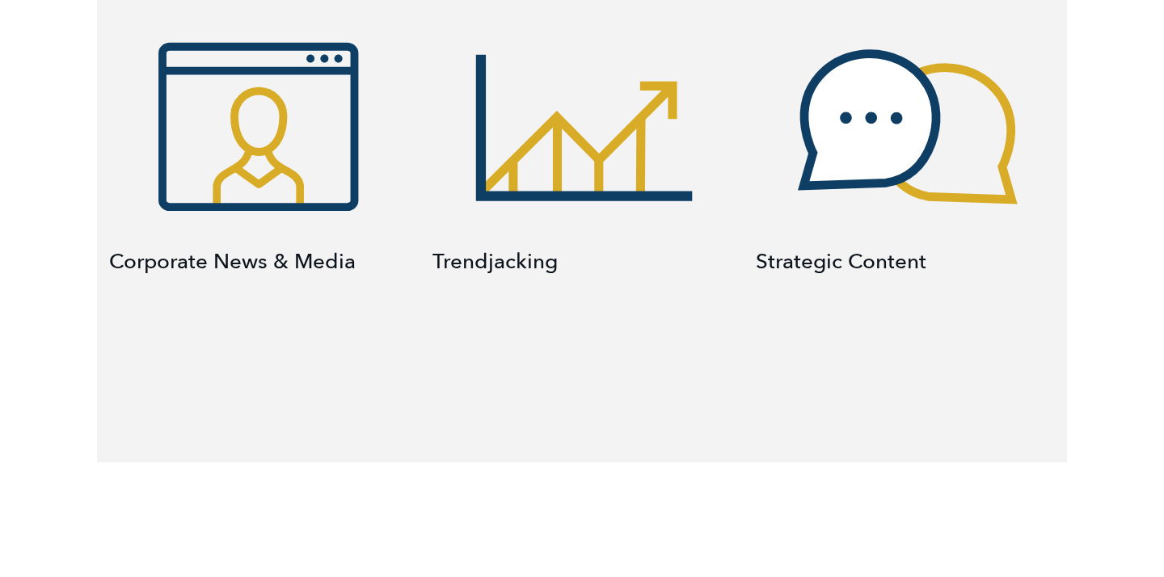
scroll to position [941, 0]
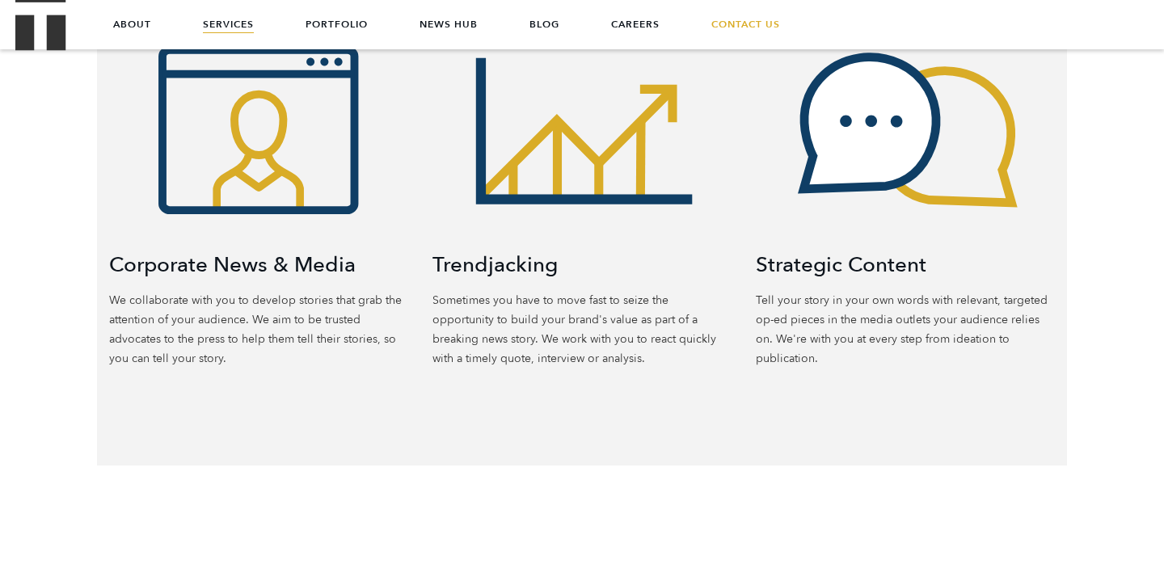
click at [482, 344] on p "Sometimes you have to move fast to seize the opportunity to build your brand's …" at bounding box center [581, 330] width 299 height 78
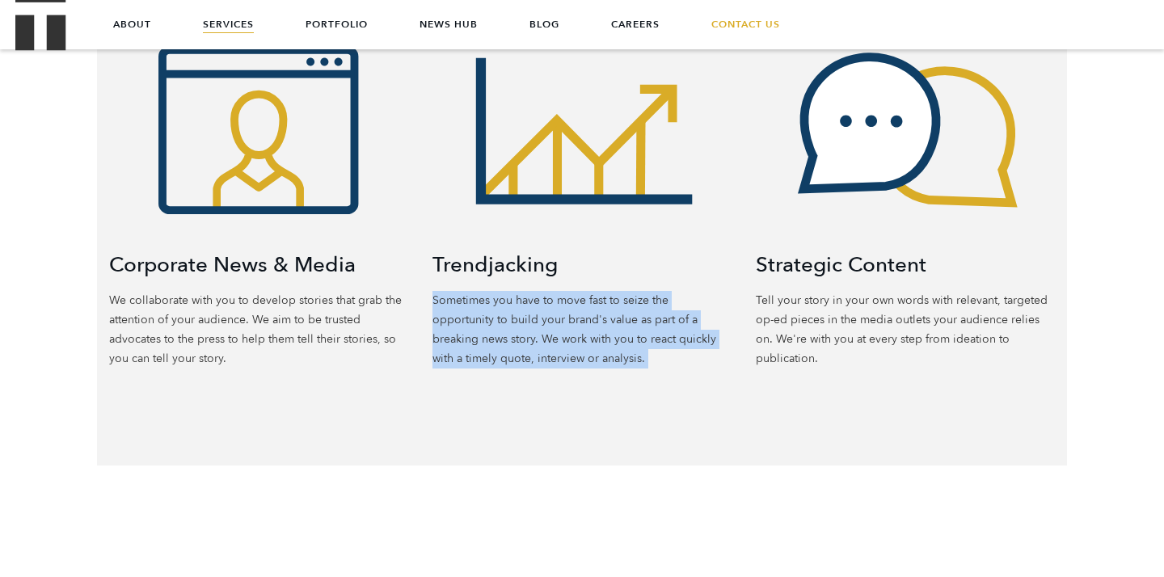
click at [482, 344] on p "Sometimes you have to move fast to seize the opportunity to build your brand's …" at bounding box center [581, 330] width 299 height 78
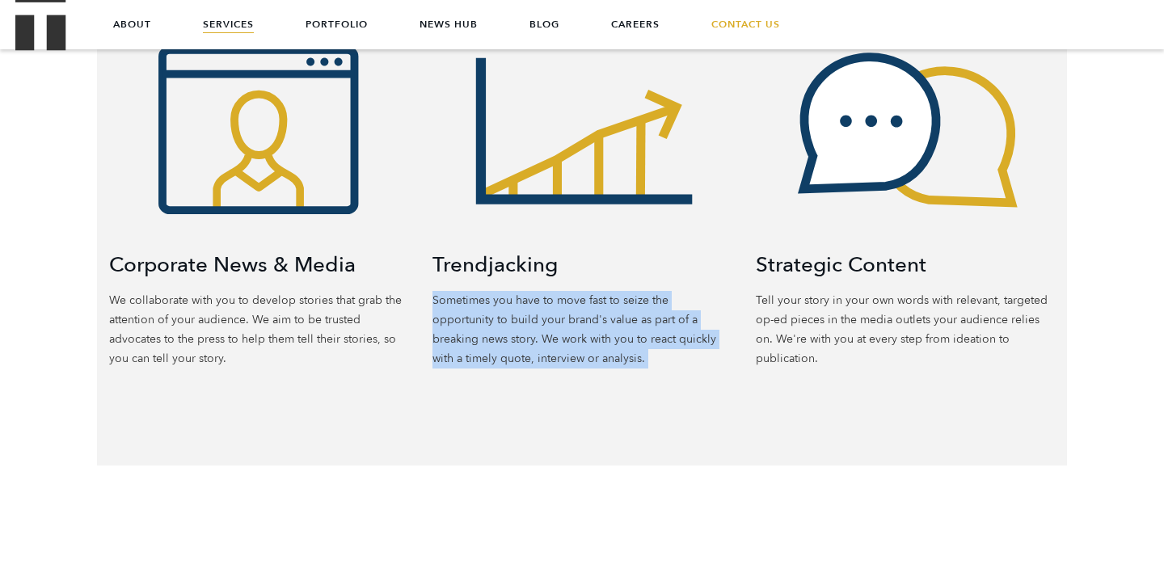
click at [510, 360] on p "Sometimes you have to move fast to seize the opportunity to build your brand's …" at bounding box center [581, 330] width 299 height 78
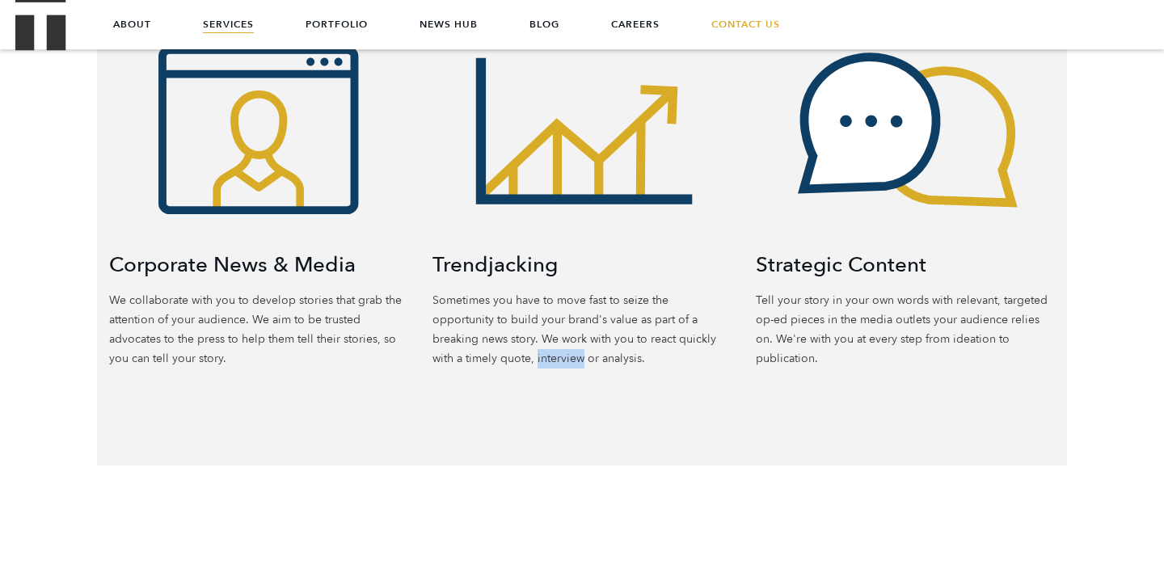
click at [510, 360] on p "Sometimes you have to move fast to seize the opportunity to build your brand's …" at bounding box center [581, 330] width 299 height 78
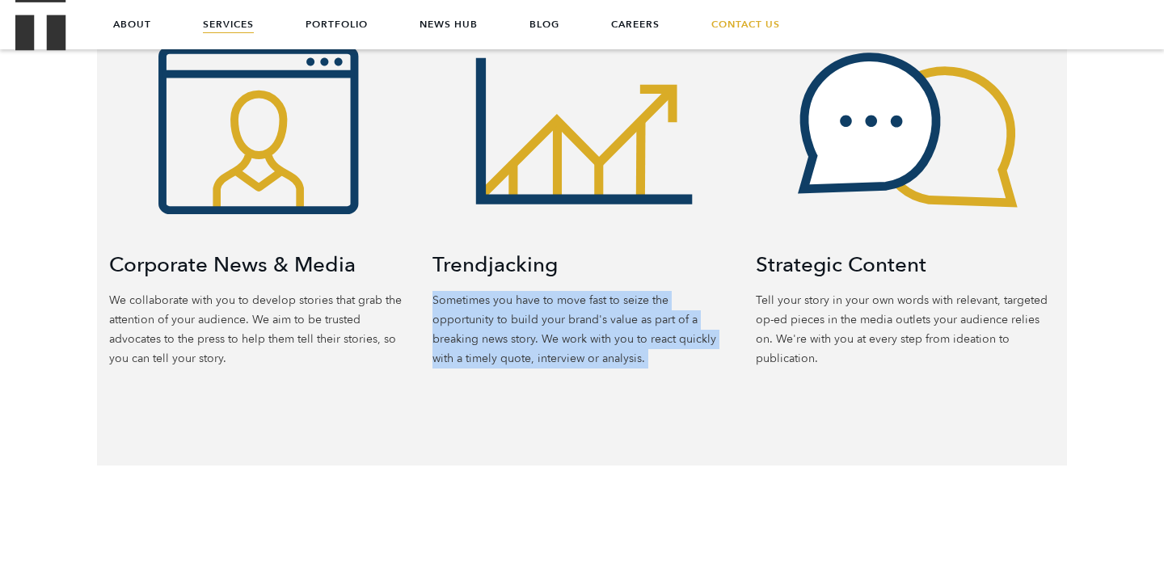
click at [510, 360] on p "Sometimes you have to move fast to seize the opportunity to build your brand's …" at bounding box center [581, 330] width 299 height 78
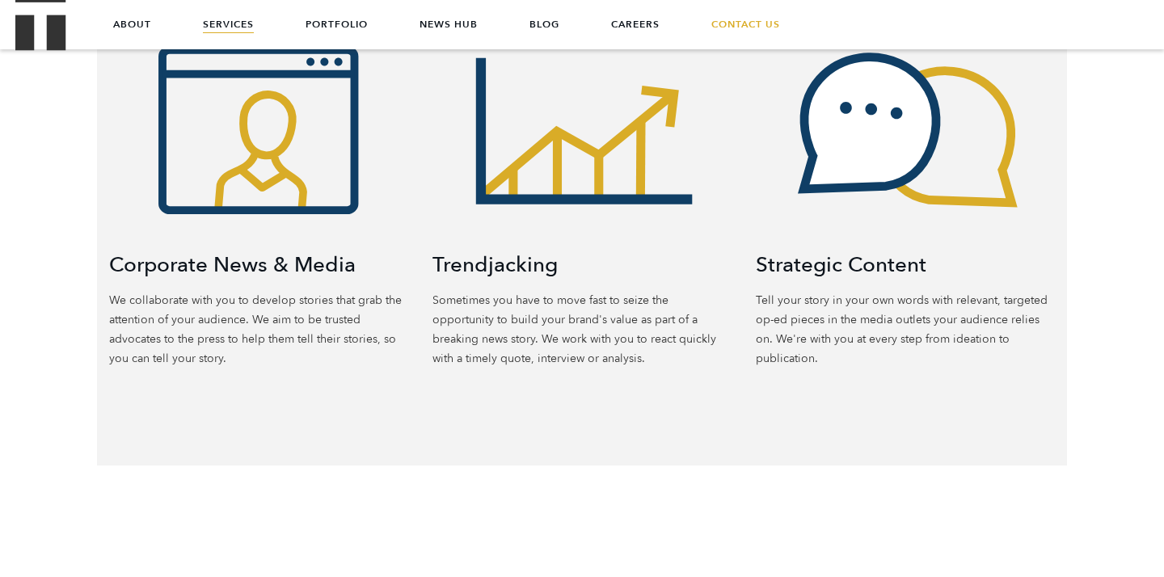
click at [959, 304] on p "Tell your story in your own words with relevant, targeted op-ed pieces in the m…" at bounding box center [905, 330] width 299 height 78
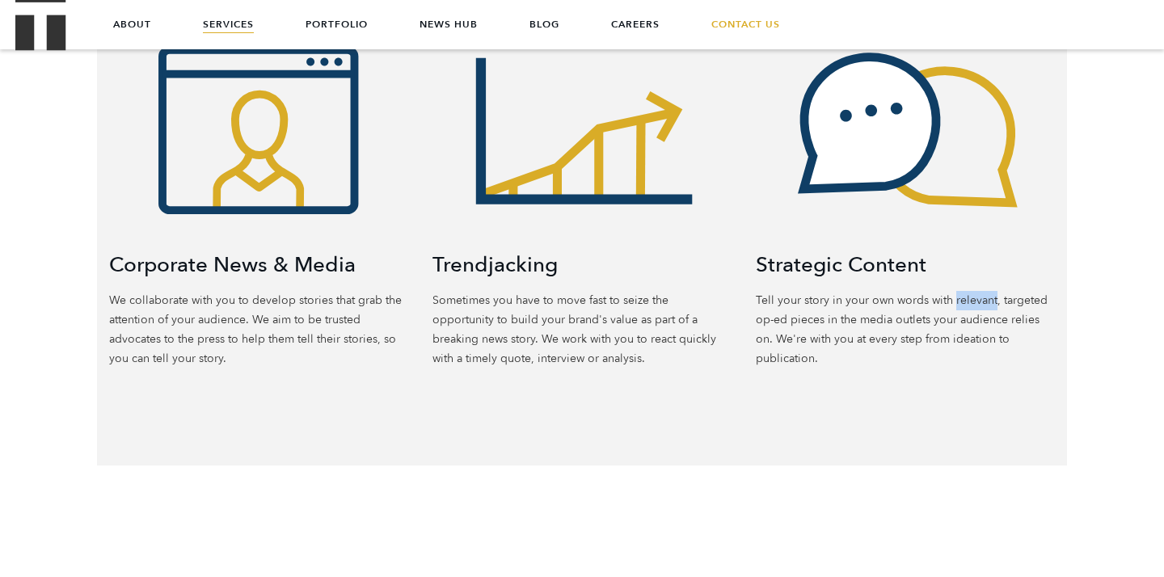
click at [959, 304] on p "Tell your story in your own words with relevant, targeted op-ed pieces in the m…" at bounding box center [905, 330] width 299 height 78
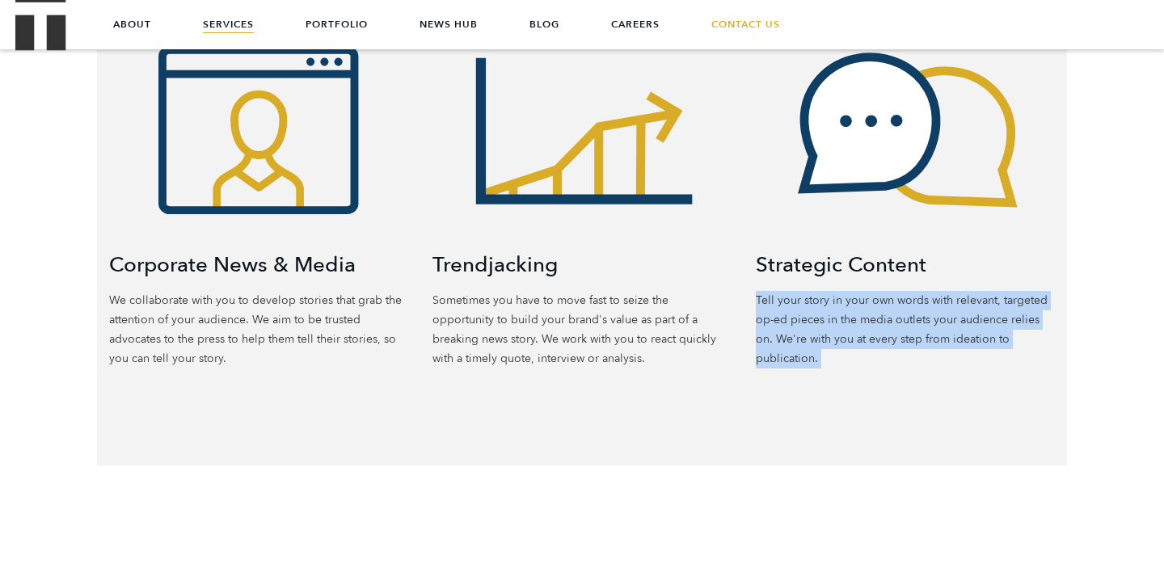
click at [959, 304] on p "Tell your story in your own words with relevant, targeted op-ed pieces in the m…" at bounding box center [905, 330] width 299 height 78
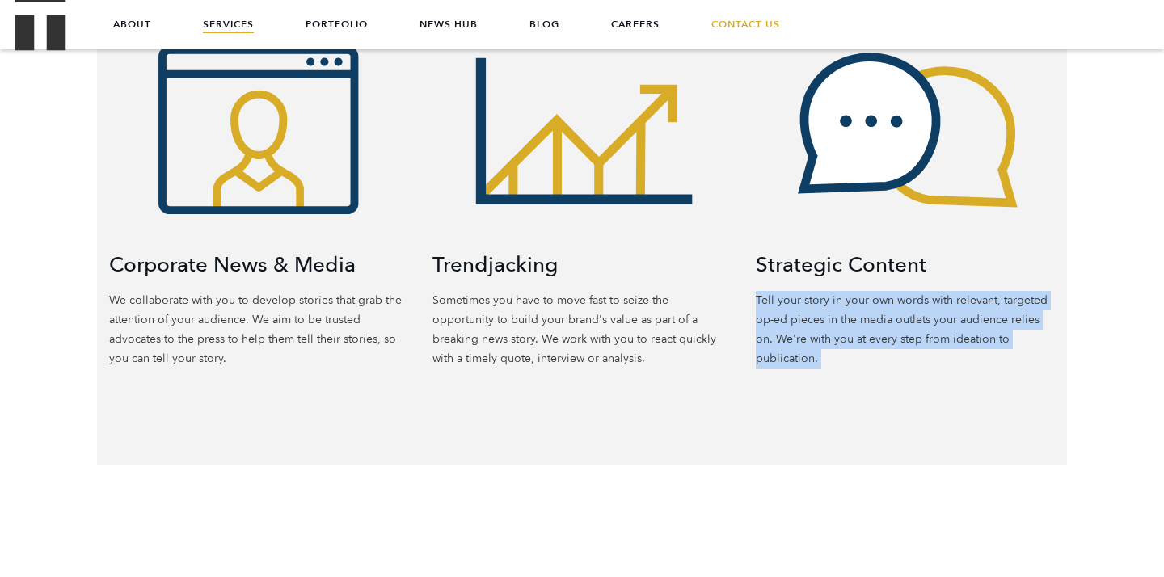
click at [955, 333] on p "Tell your story in your own words with relevant, targeted op-ed pieces in the m…" at bounding box center [905, 330] width 299 height 78
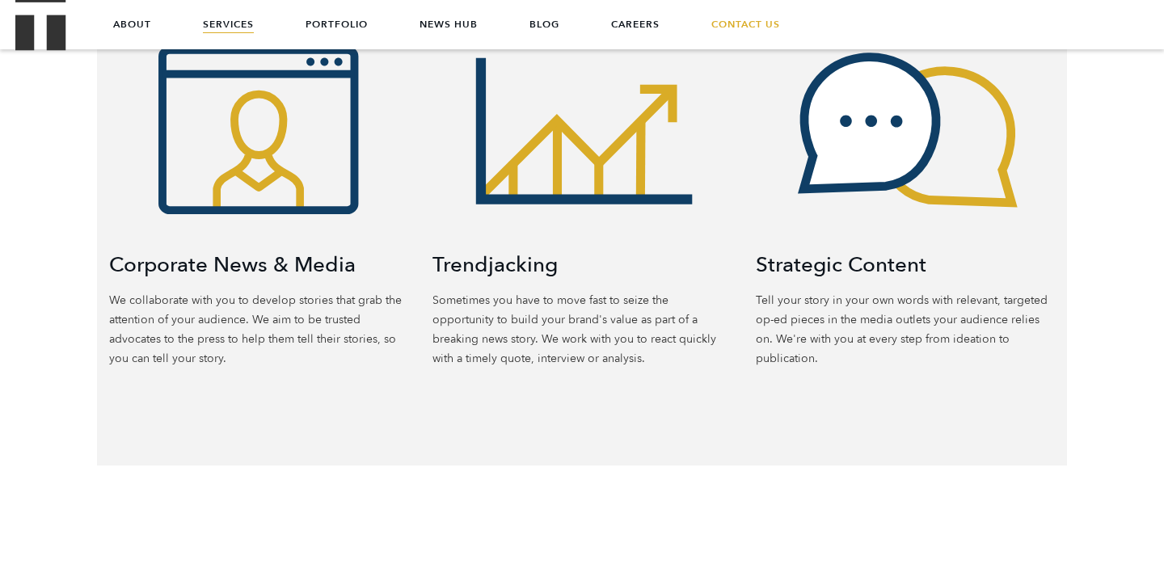
click at [950, 344] on p "Tell your story in your own words with relevant, targeted op-ed pieces in the m…" at bounding box center [905, 330] width 299 height 78
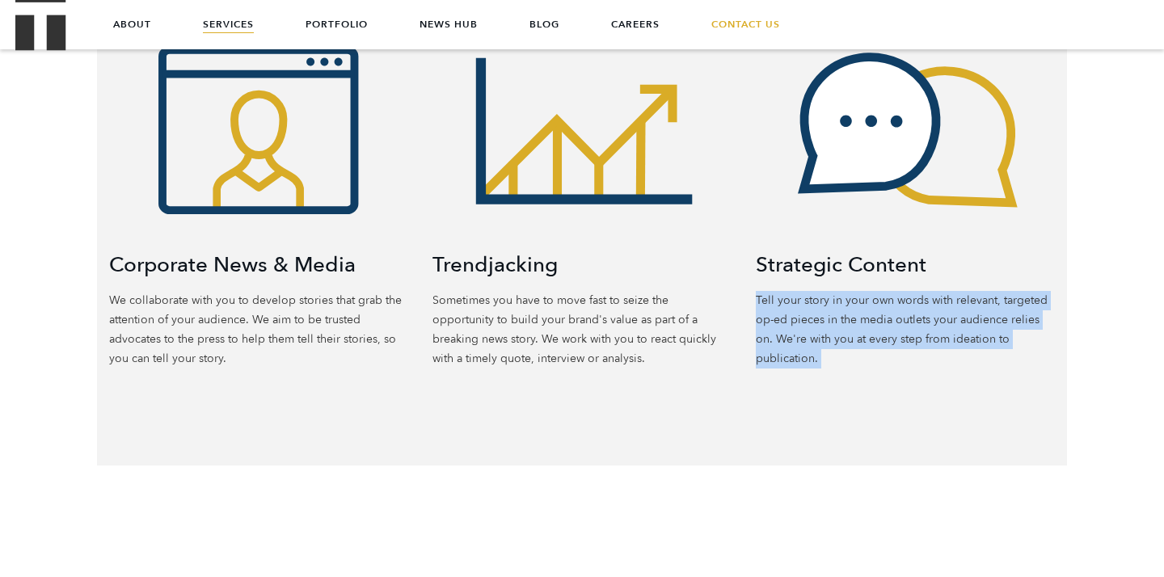
click at [950, 344] on p "Tell your story in your own words with relevant, targeted op-ed pieces in the m…" at bounding box center [905, 330] width 299 height 78
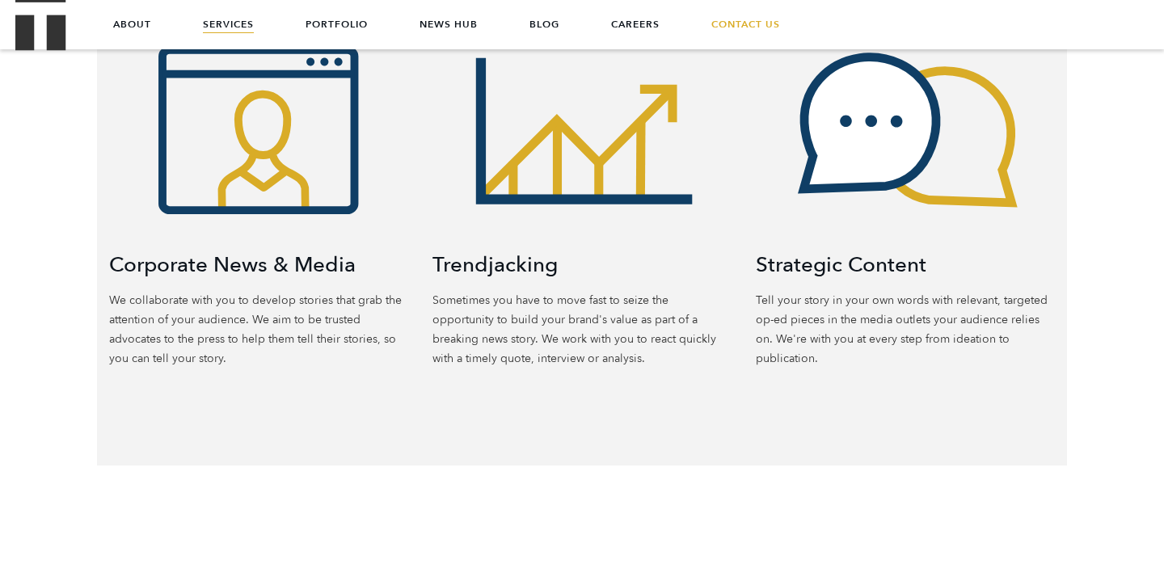
click at [306, 312] on p "We collaborate with you to develop stories that grab the attention of your audi…" at bounding box center [258, 330] width 299 height 78
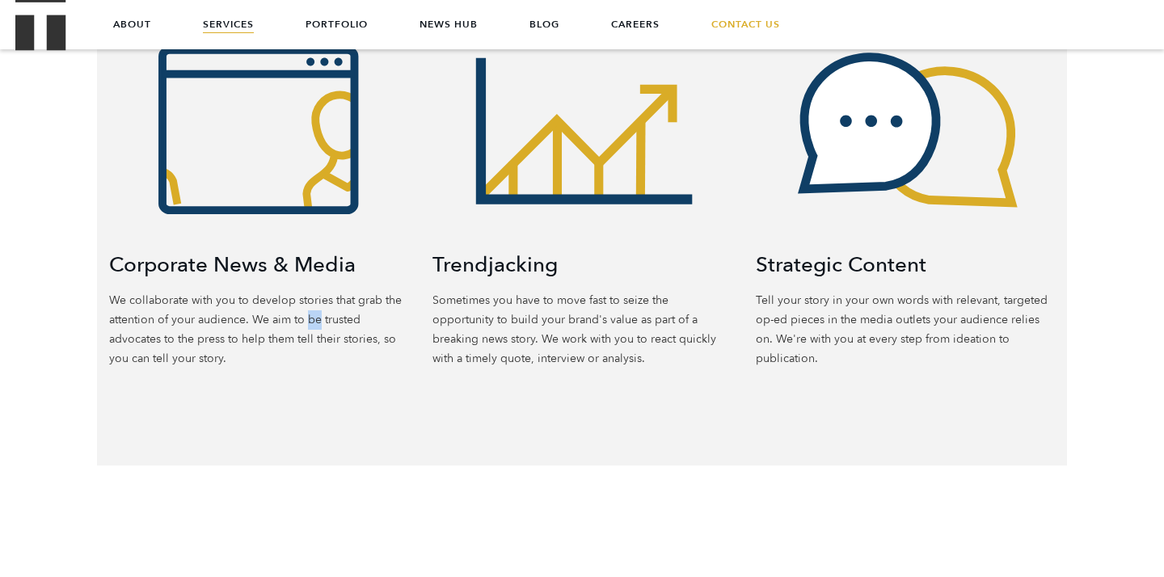
click at [306, 312] on p "We collaborate with you to develop stories that grab the attention of your audi…" at bounding box center [258, 330] width 299 height 78
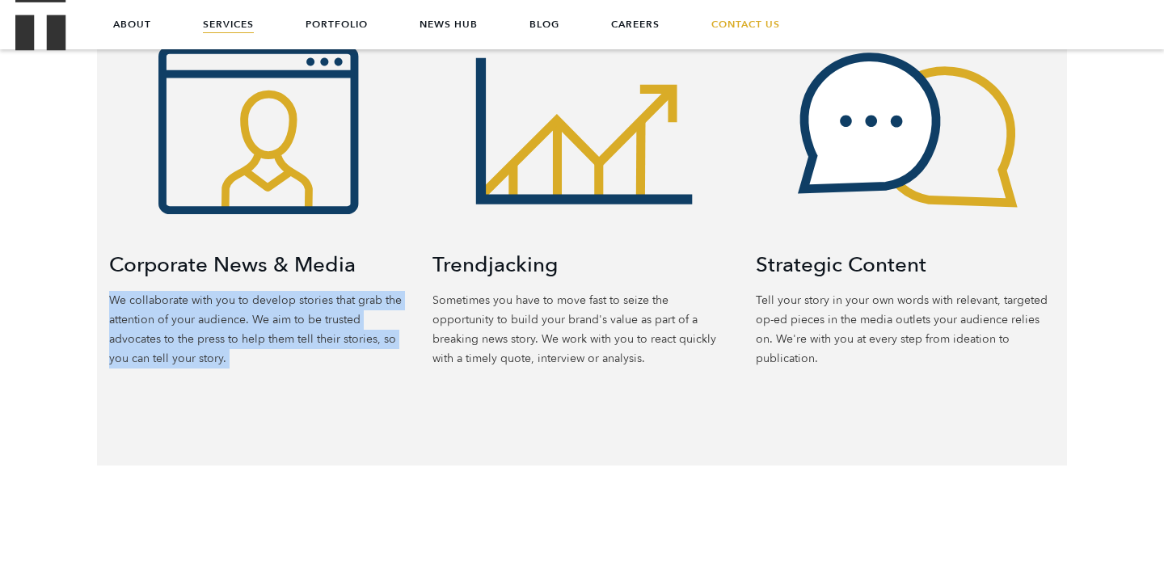
click at [306, 312] on p "We collaborate with you to develop stories that grab the attention of your audi…" at bounding box center [258, 330] width 299 height 78
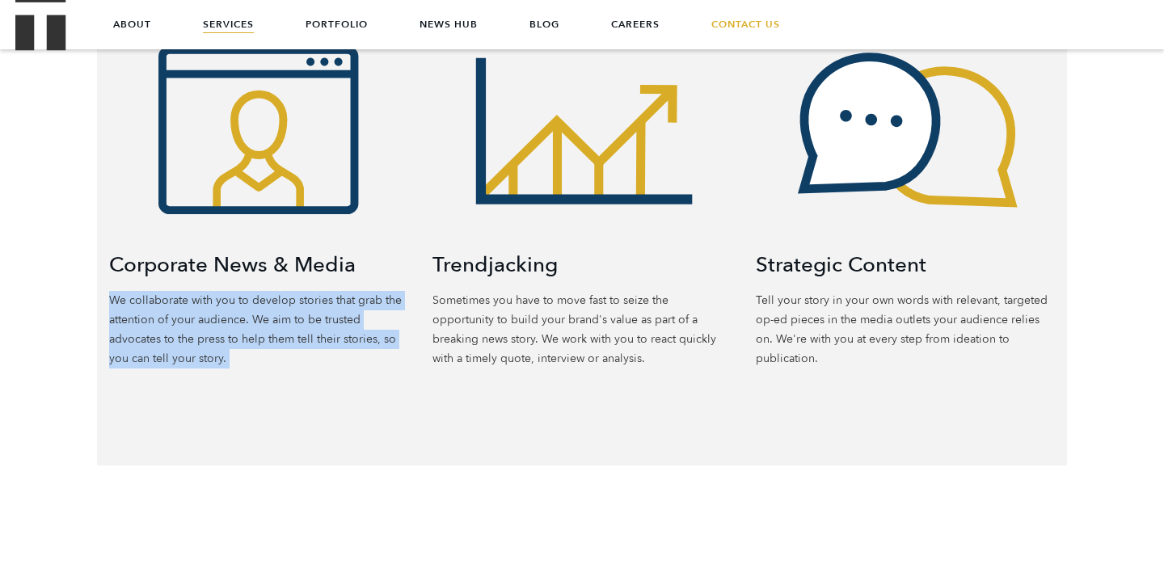
click at [307, 311] on p "We collaborate with you to develop stories that grab the attention of your audi…" at bounding box center [258, 330] width 299 height 78
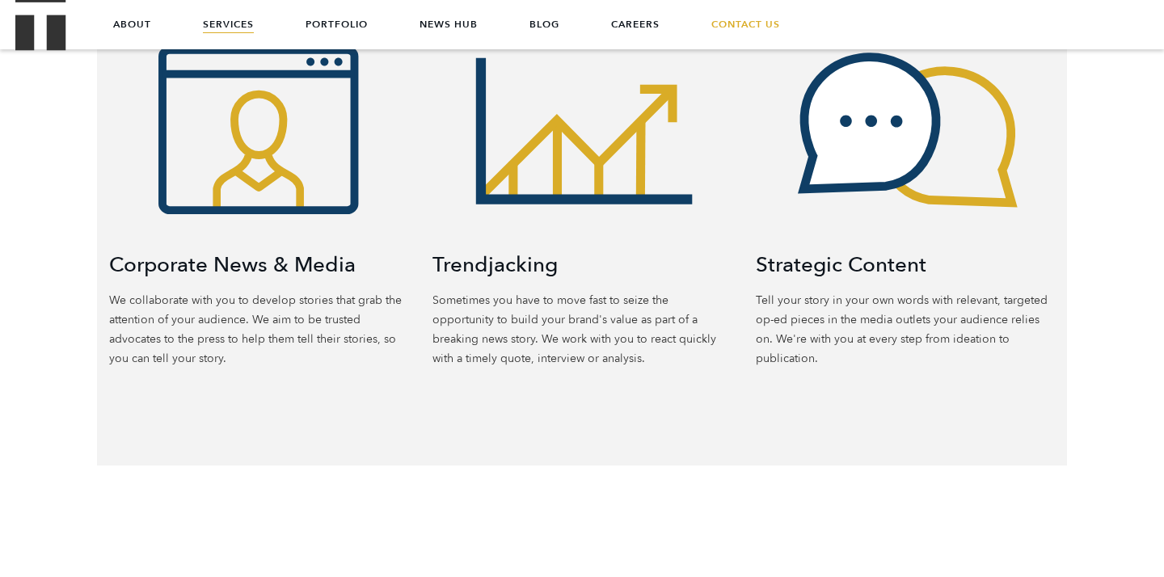
click at [307, 308] on p "We collaborate with you to develop stories that grab the attention of your audi…" at bounding box center [258, 330] width 299 height 78
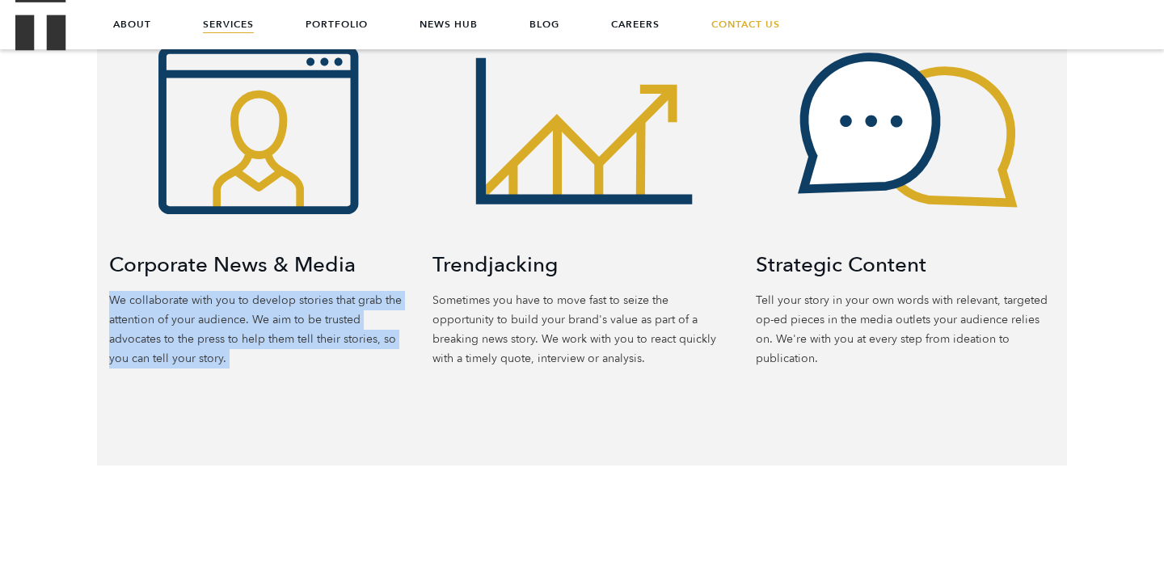
click at [307, 308] on p "We collaborate with you to develop stories that grab the attention of your audi…" at bounding box center [258, 330] width 299 height 78
click at [312, 337] on p "We collaborate with you to develop stories that grab the attention of your audi…" at bounding box center [258, 330] width 299 height 78
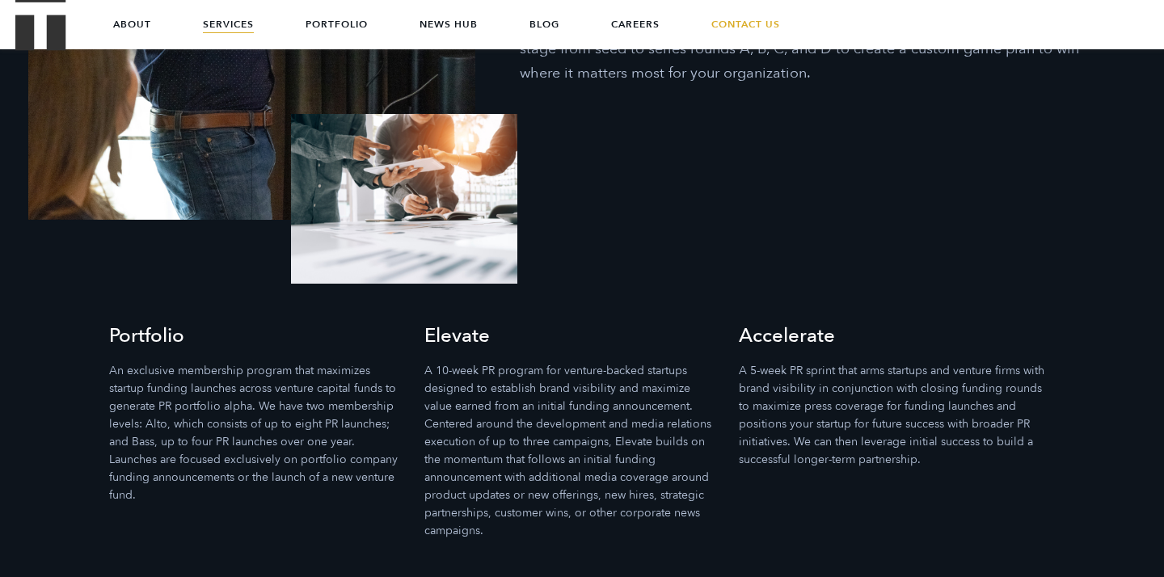
scroll to position [4554, 0]
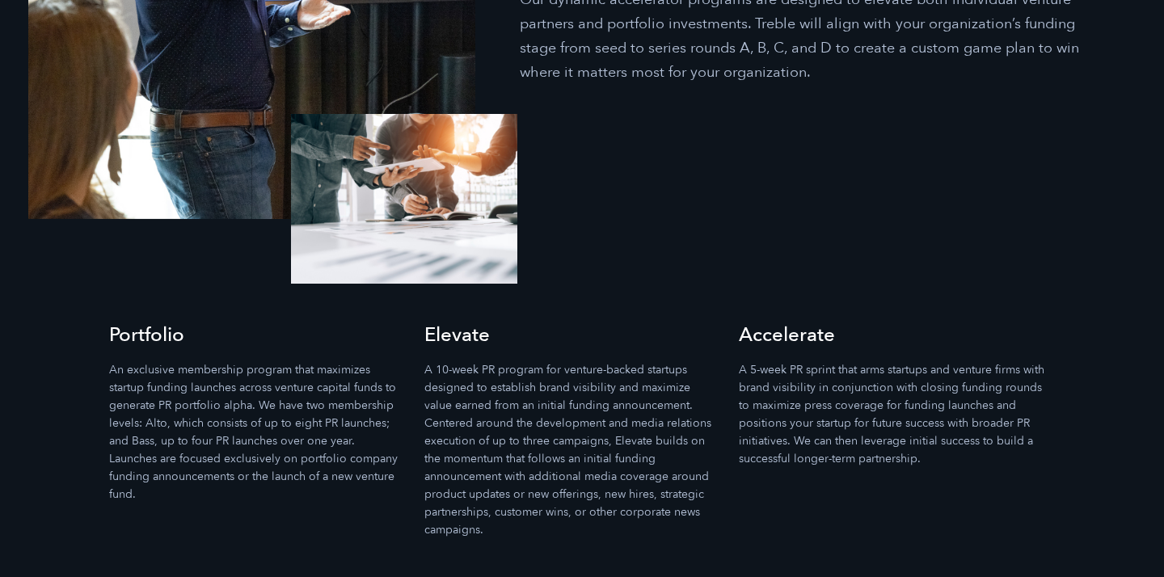
click at [781, 361] on p "A 5-week PR sprint that arms startups and venture firms with brand visibility i…" at bounding box center [895, 414] width 312 height 107
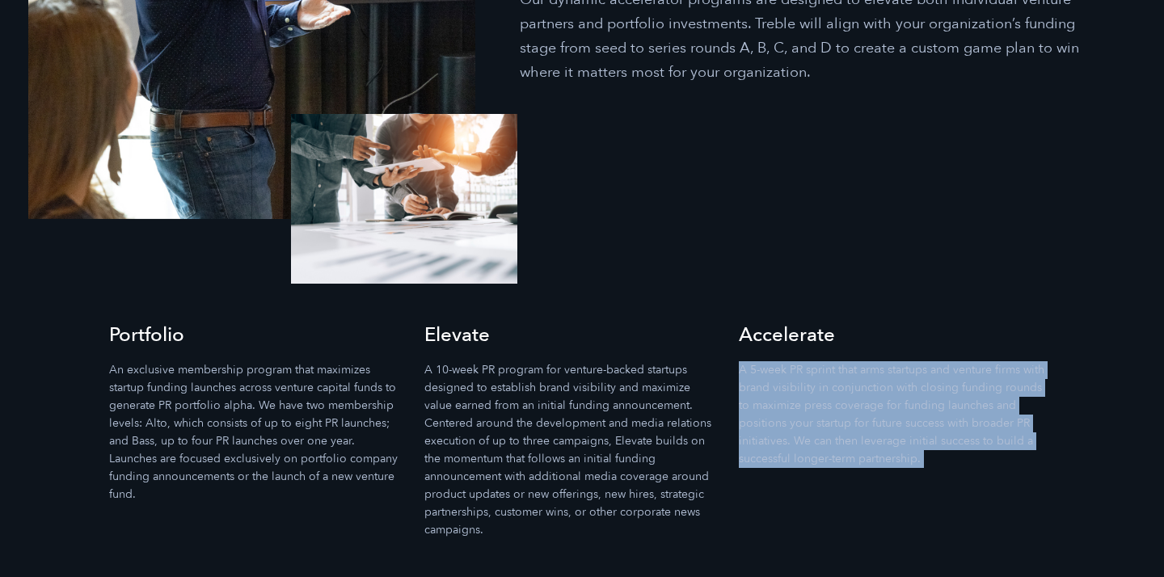
click at [781, 361] on p "A 5-week PR sprint that arms startups and venture firms with brand visibility i…" at bounding box center [895, 414] width 312 height 107
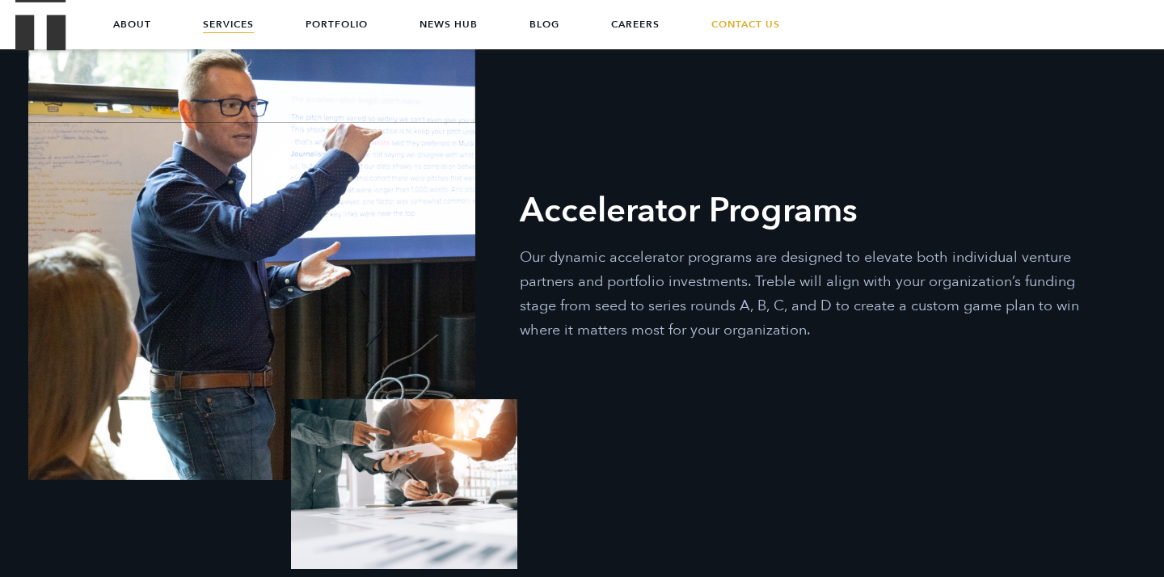
scroll to position [4276, 0]
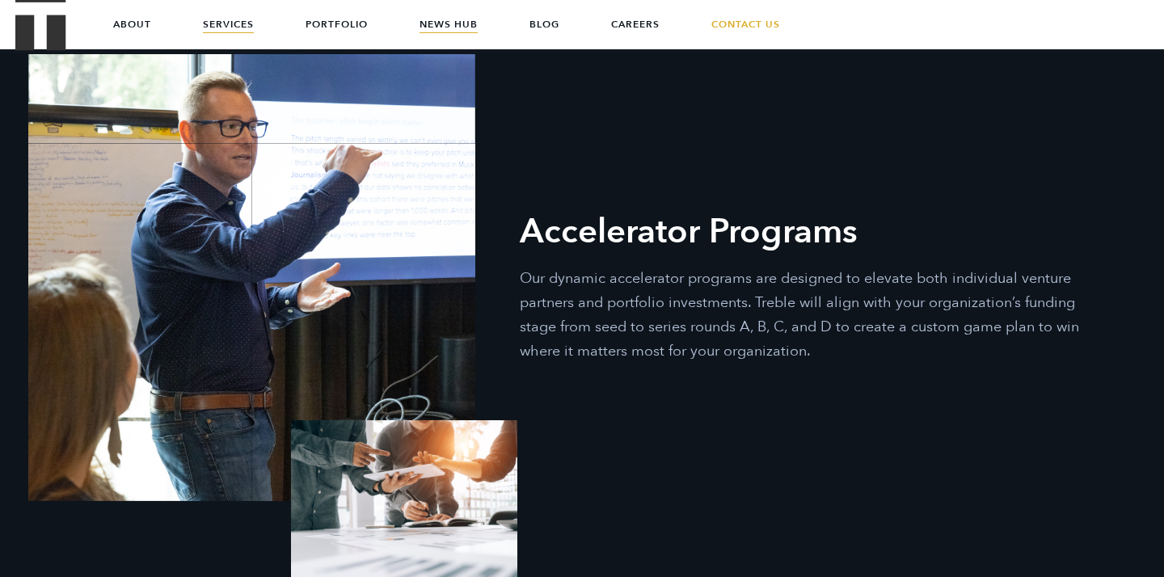
click at [462, 26] on link "News Hub" at bounding box center [448, 24] width 58 height 48
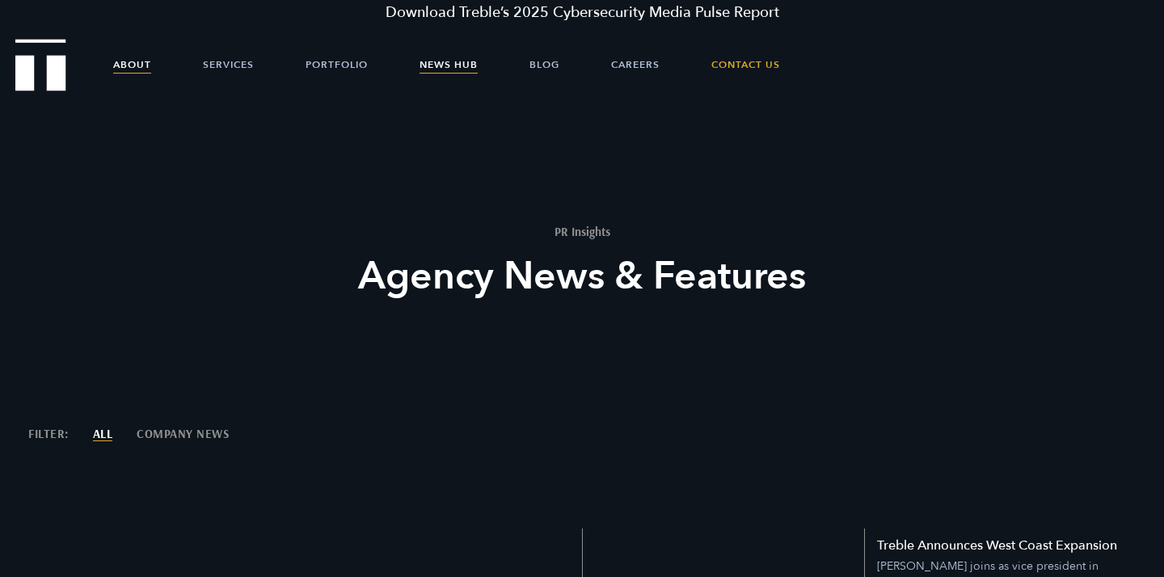
click at [150, 65] on link "About" at bounding box center [132, 64] width 38 height 48
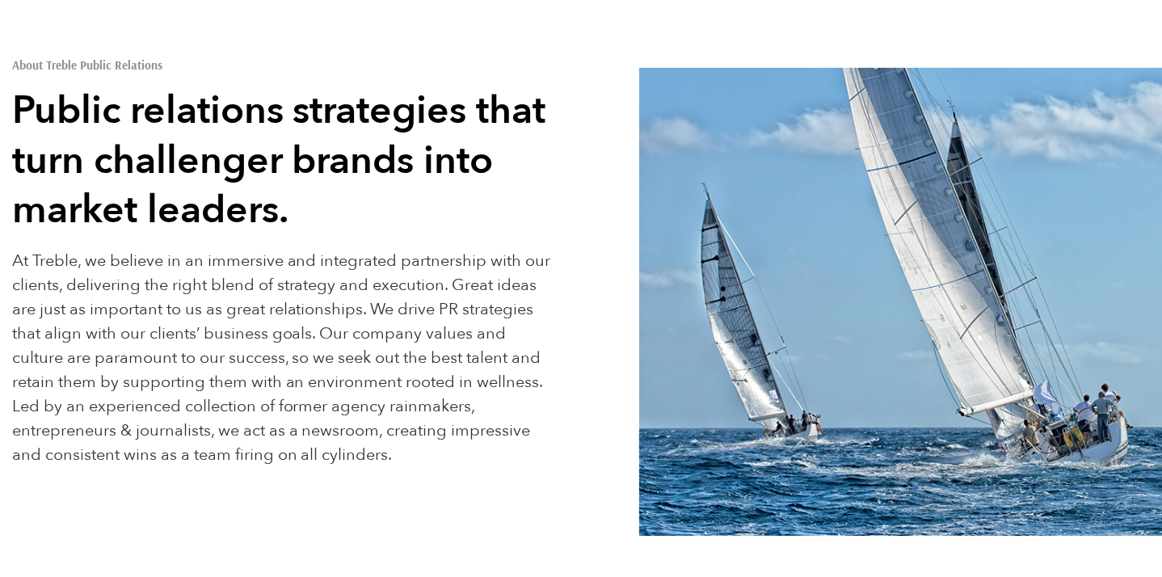
scroll to position [121, 0]
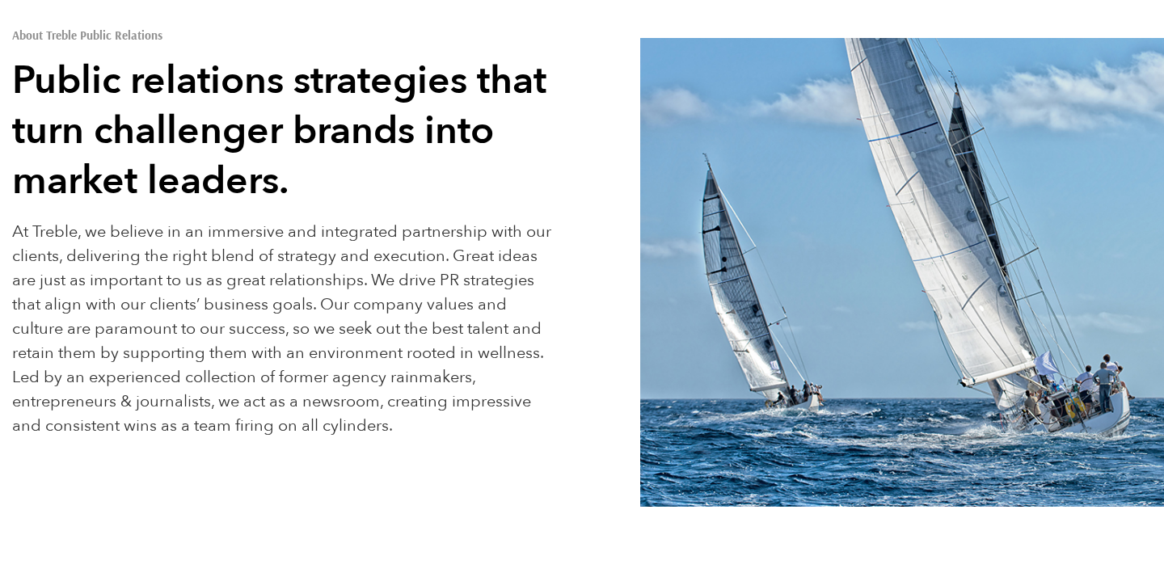
click at [144, 268] on p "At Treble, we believe in an immersive and integrated partnership with our clien…" at bounding box center [283, 329] width 542 height 218
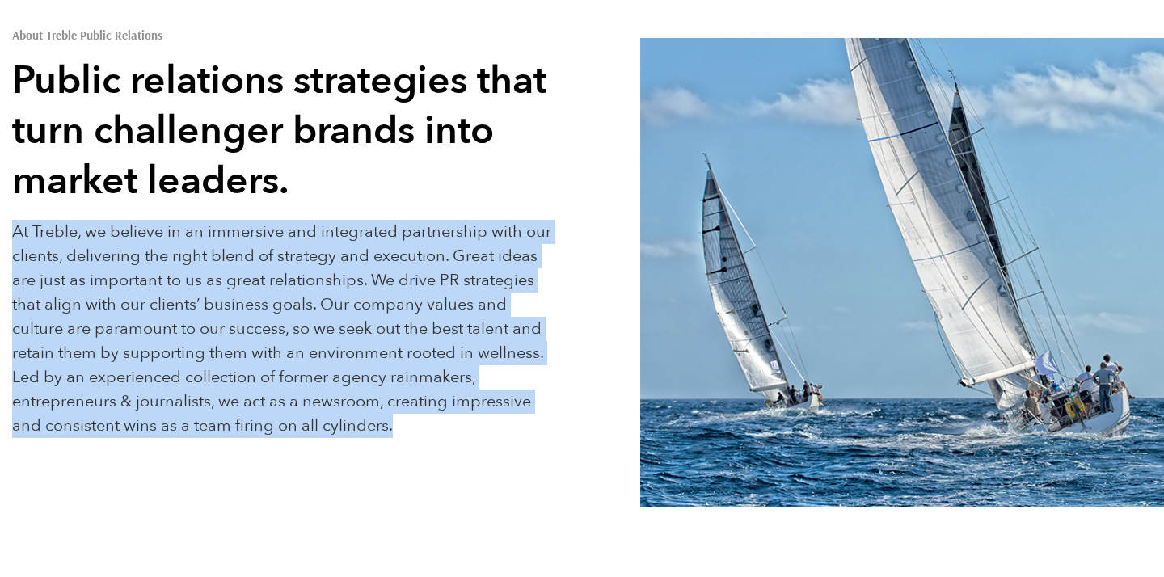
click at [144, 268] on p "At Treble, we believe in an immersive and integrated partnership with our clien…" at bounding box center [283, 329] width 542 height 218
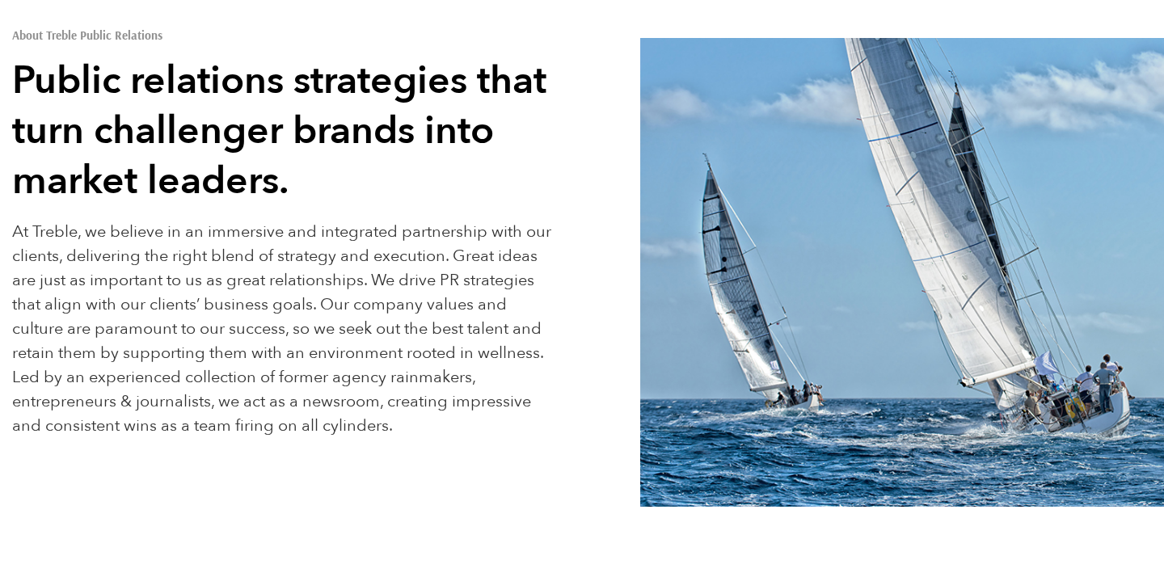
click at [148, 286] on p "At Treble, we believe in an immersive and integrated partnership with our clien…" at bounding box center [283, 329] width 542 height 218
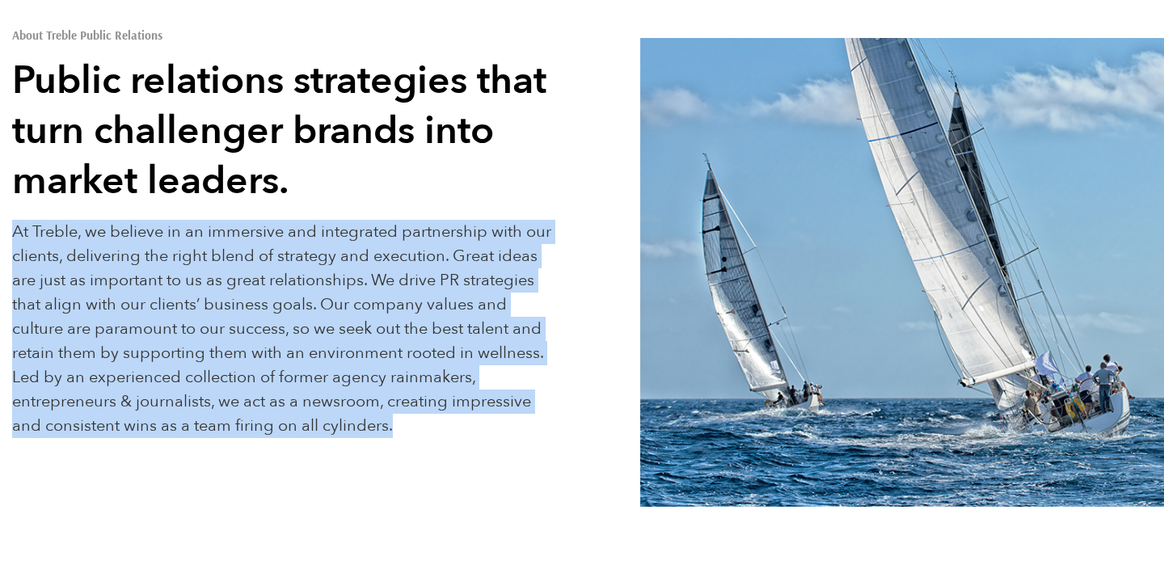
click at [148, 286] on p "At Treble, we believe in an immersive and integrated partnership with our clien…" at bounding box center [283, 329] width 542 height 218
click at [154, 295] on p "At Treble, we believe in an immersive and integrated partnership with our clien…" at bounding box center [283, 329] width 542 height 218
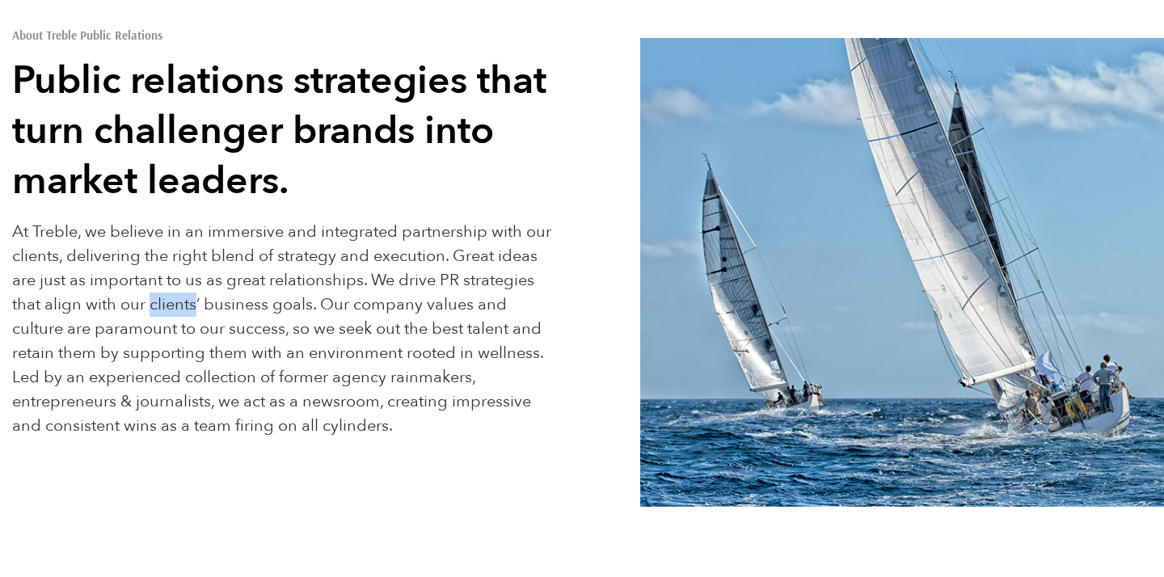
click at [154, 295] on p "At Treble, we believe in an immersive and integrated partnership with our clien…" at bounding box center [283, 329] width 542 height 218
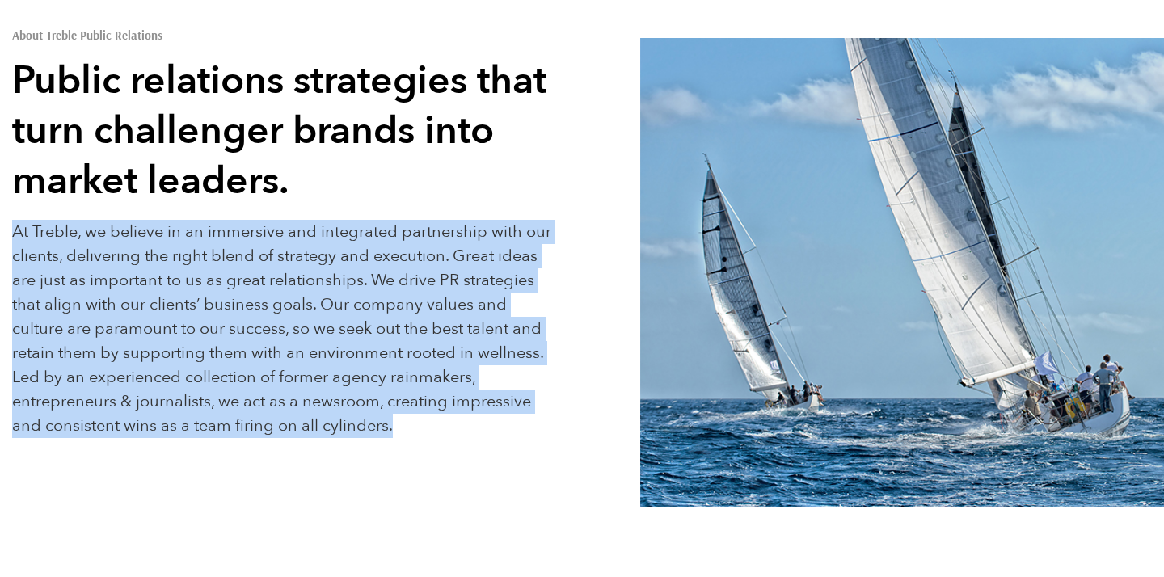
click at [154, 295] on p "At Treble, we believe in an immersive and integrated partnership with our clien…" at bounding box center [283, 329] width 542 height 218
click at [192, 277] on p "At Treble, we believe in an immersive and integrated partnership with our clien…" at bounding box center [283, 329] width 542 height 218
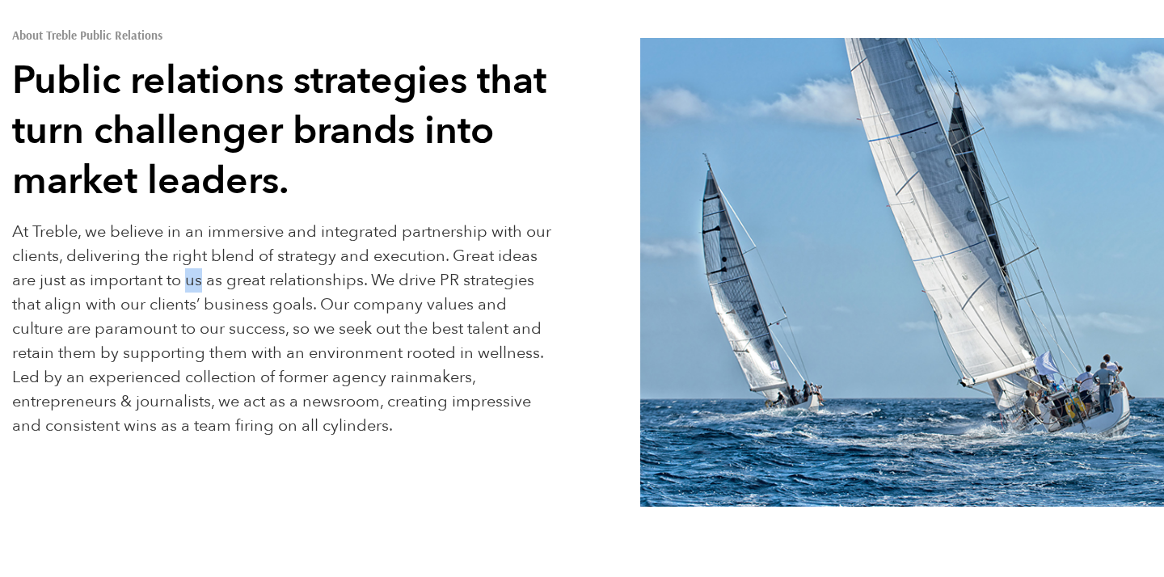
click at [192, 277] on p "At Treble, we believe in an immersive and integrated partnership with our clien…" at bounding box center [283, 329] width 542 height 218
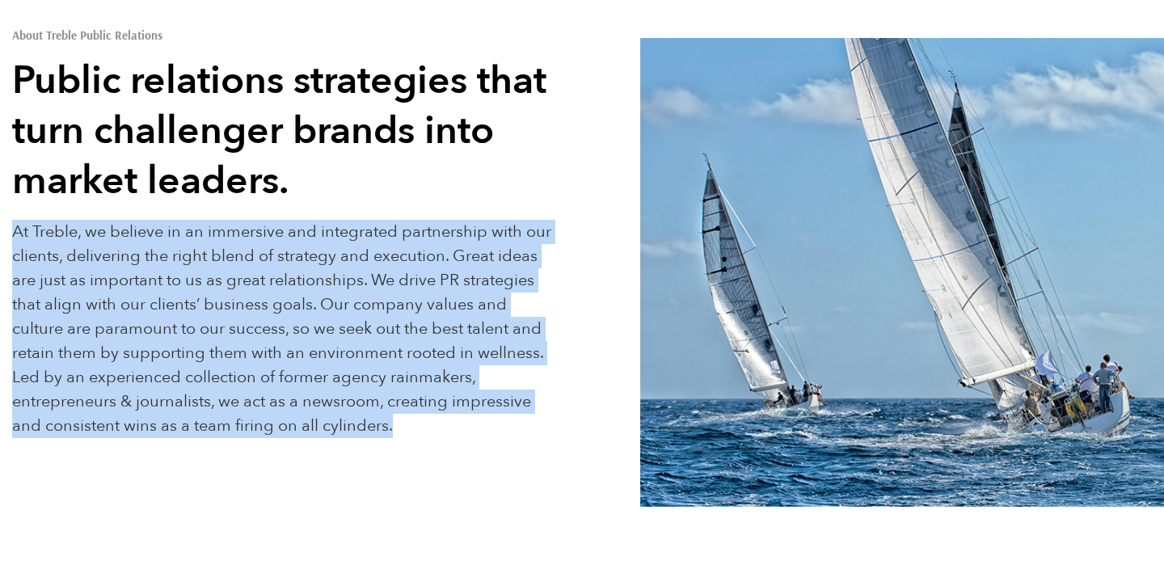
click at [192, 277] on p "At Treble, we believe in an immersive and integrated partnership with our clien…" at bounding box center [283, 329] width 542 height 218
click at [387, 301] on p "At Treble, we believe in an immersive and integrated partnership with our clien…" at bounding box center [283, 329] width 542 height 218
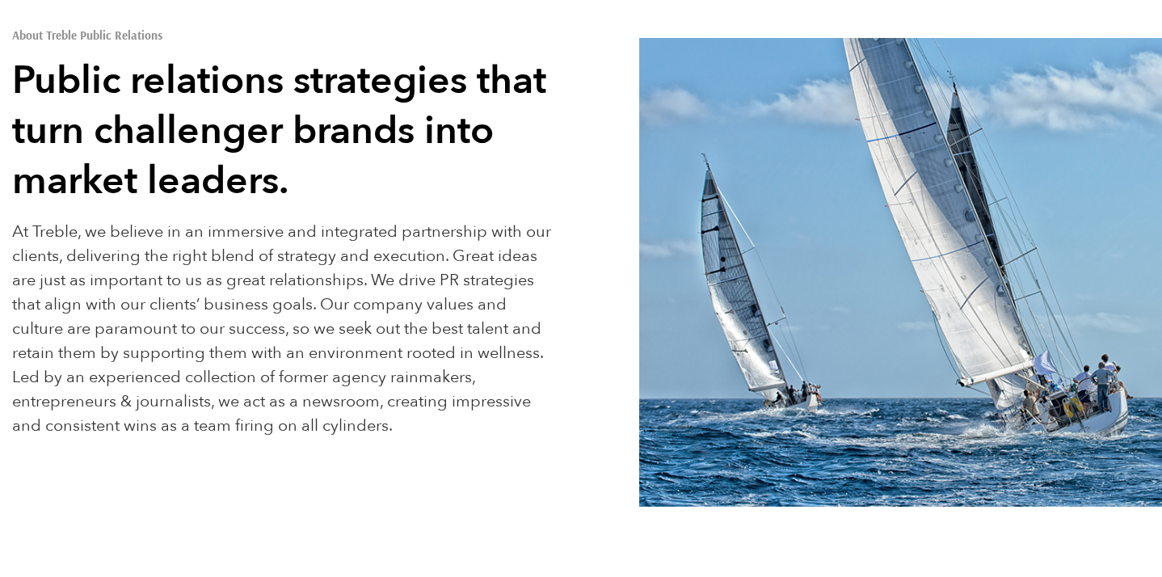
click at [408, 277] on p "At Treble, we believe in an immersive and integrated partnership with our clien…" at bounding box center [282, 329] width 541 height 218
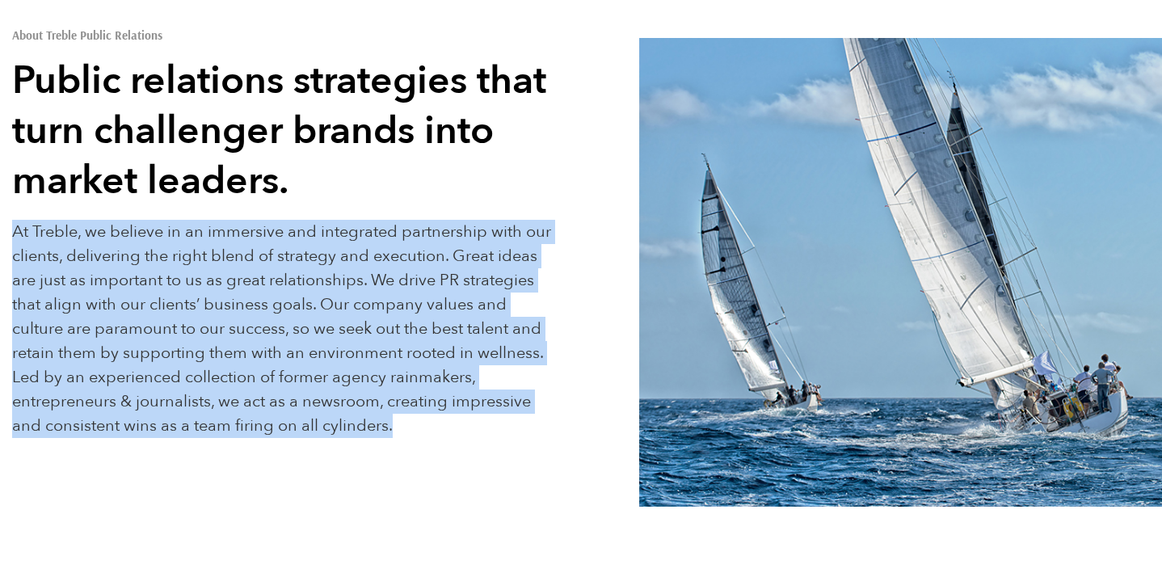
click at [408, 277] on p "At Treble, we believe in an immersive and integrated partnership with our clien…" at bounding box center [282, 329] width 541 height 218
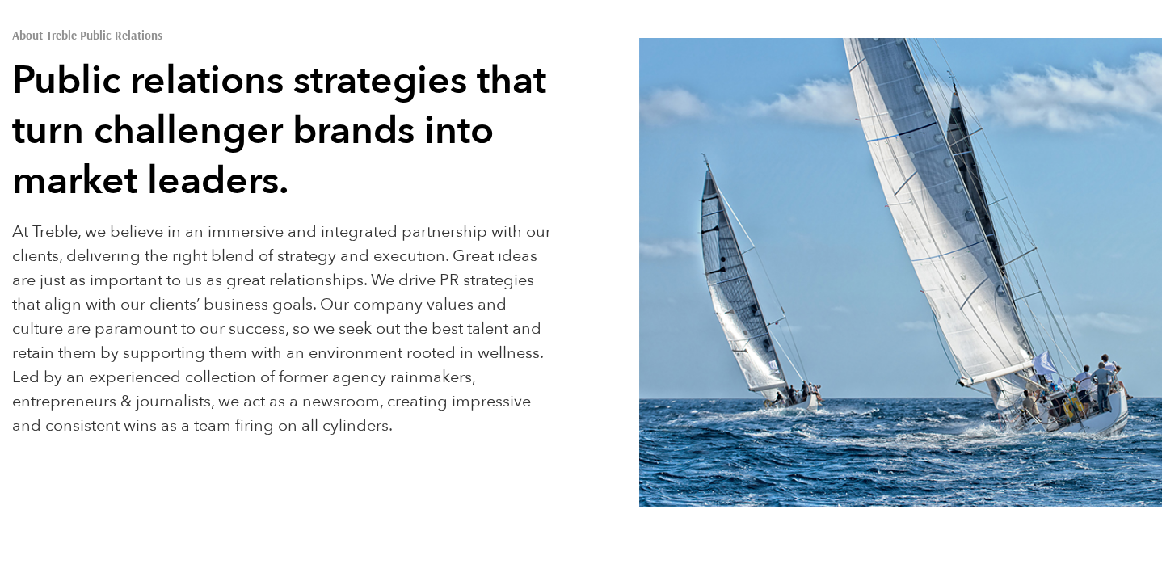
click at [405, 285] on p "At Treble, we believe in an immersive and integrated partnership with our clien…" at bounding box center [282, 329] width 541 height 218
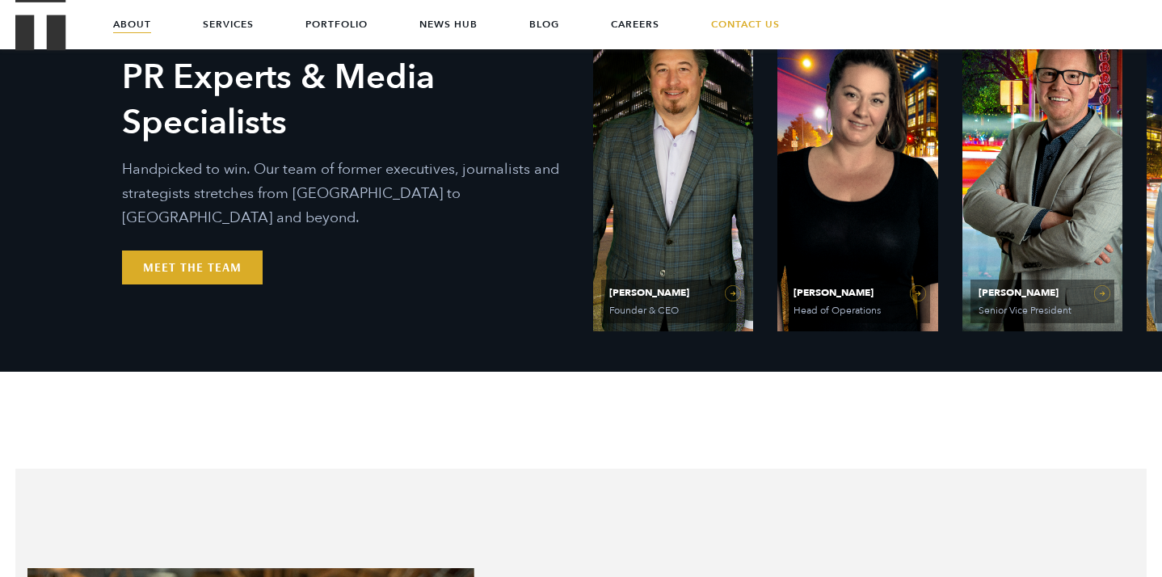
scroll to position [731, 0]
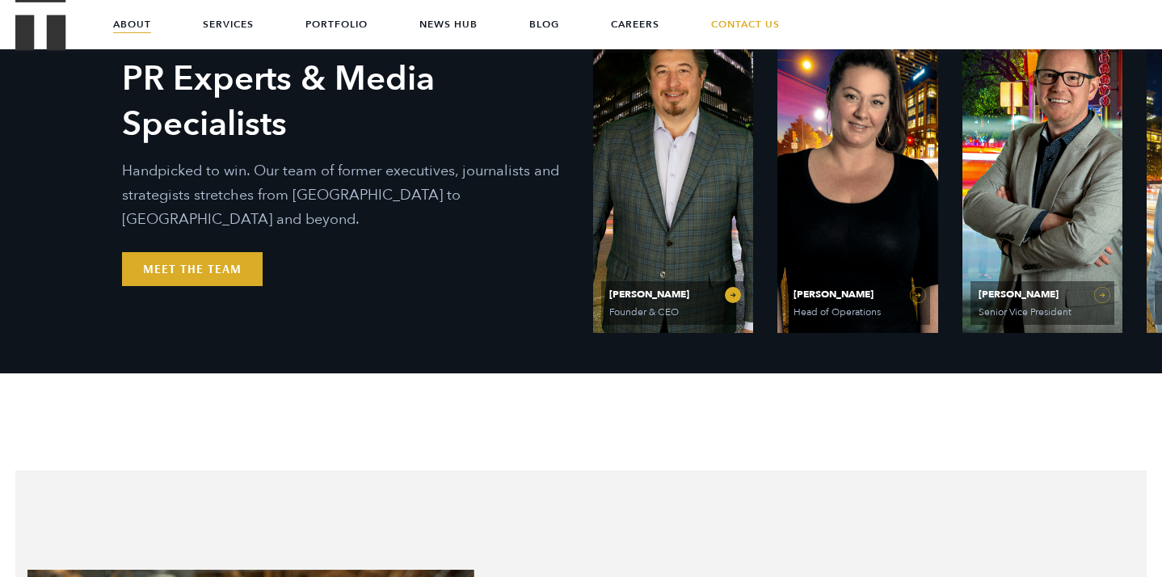
click at [692, 309] on span "Founder & CEO" at bounding box center [671, 312] width 124 height 10
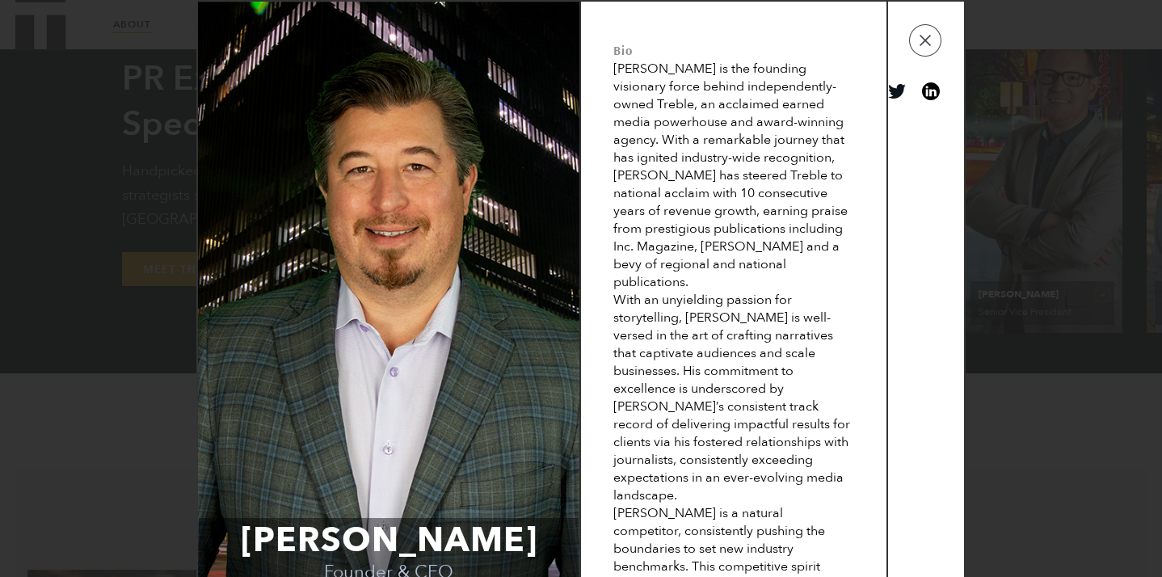
scroll to position [0, 0]
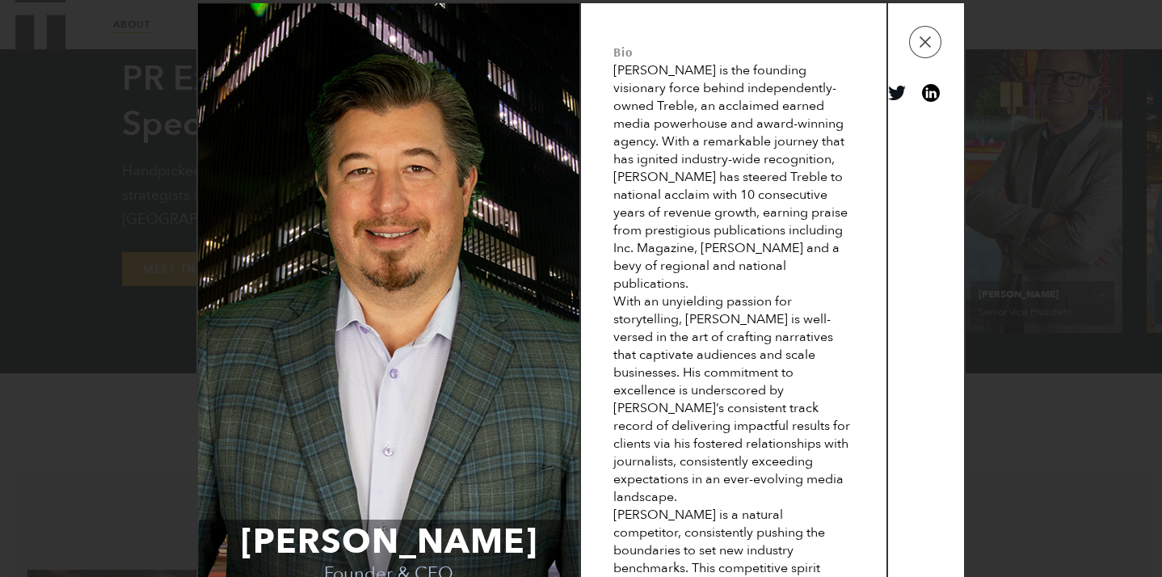
drag, startPoint x: 633, startPoint y: 70, endPoint x: 643, endPoint y: 72, distance: 10.6
click at [643, 72] on div "Ethan is the founding visionary force behind independently-owned Treble, an acc…" at bounding box center [733, 176] width 241 height 231
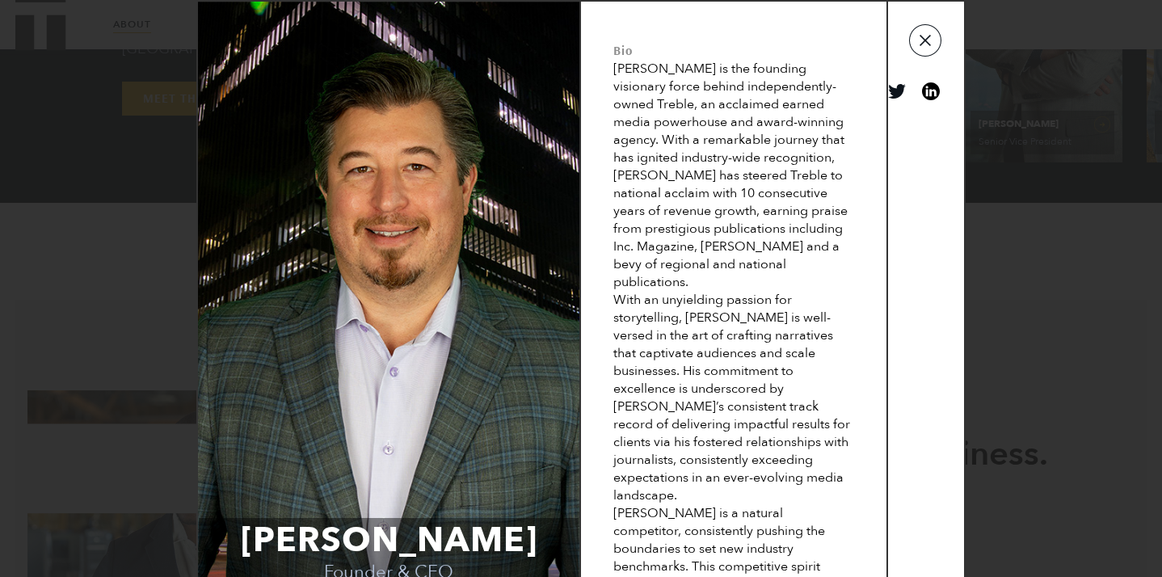
click at [917, 36] on button "button" at bounding box center [925, 40] width 32 height 32
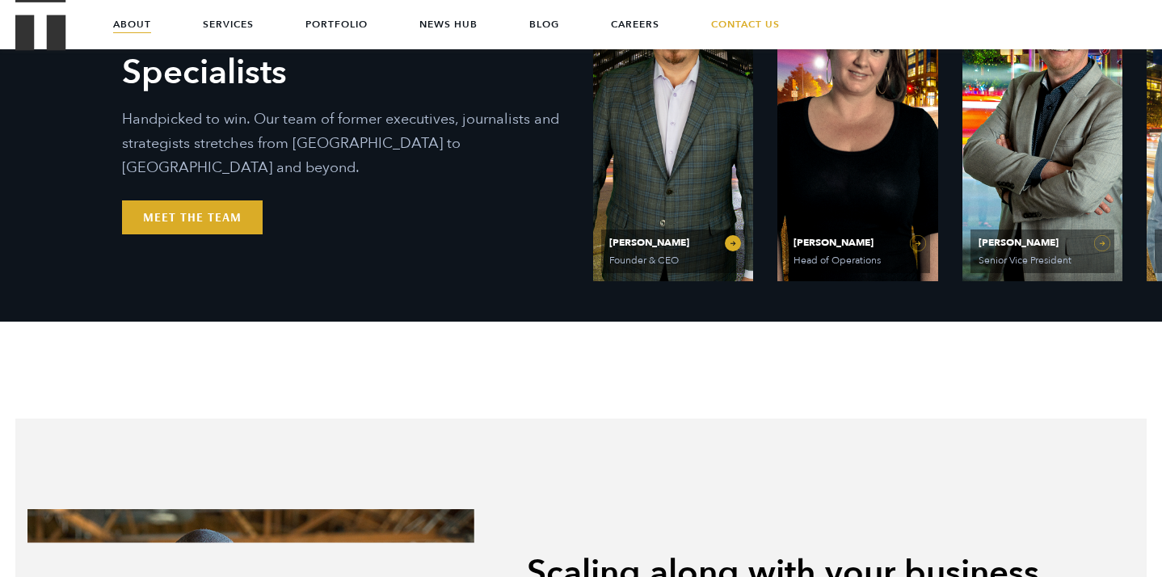
scroll to position [747, 0]
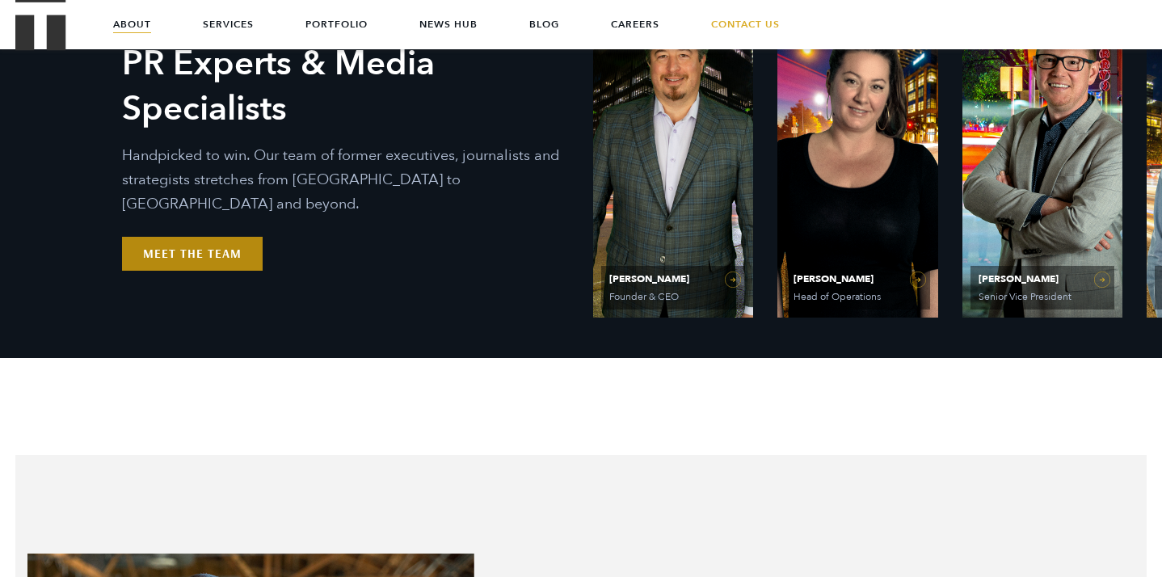
click at [202, 237] on link "Meet the Team" at bounding box center [192, 254] width 141 height 34
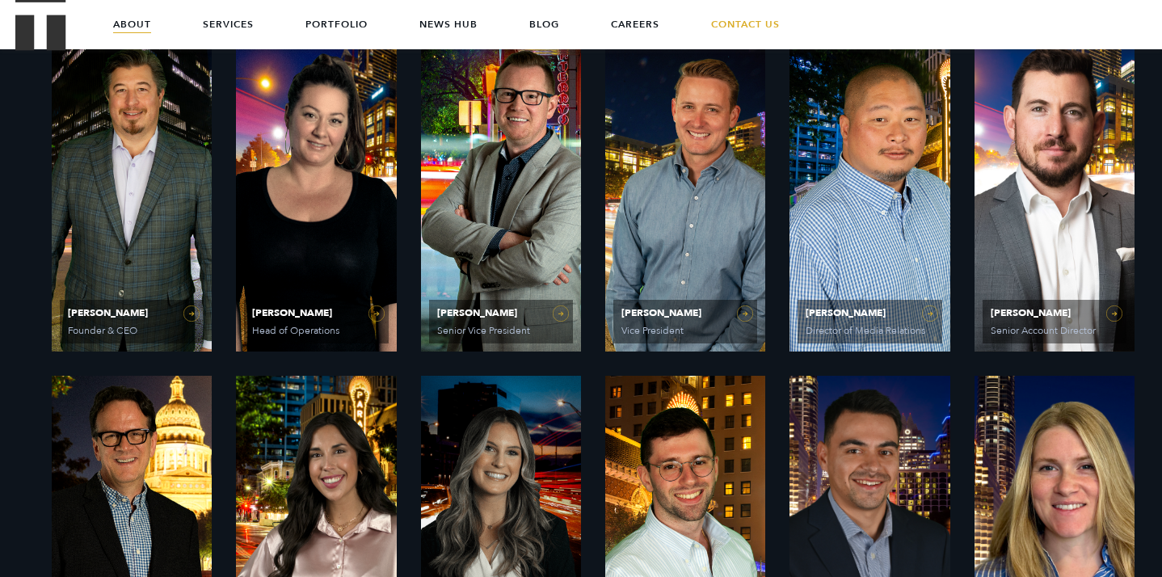
scroll to position [684, 0]
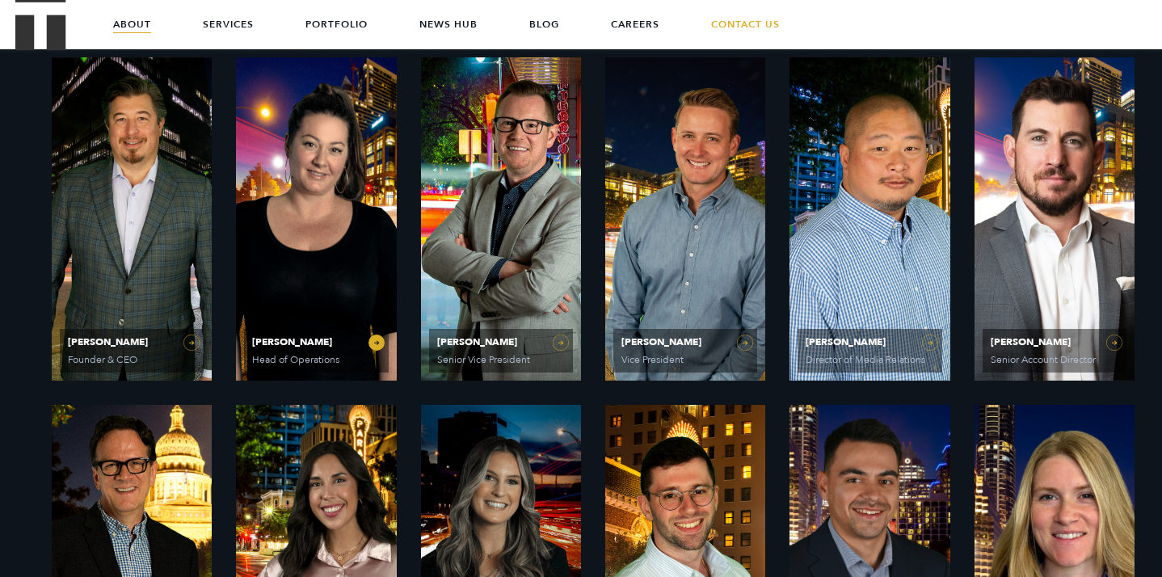
click at [343, 232] on link "Olivia Gardner Head of Operations" at bounding box center [316, 218] width 160 height 323
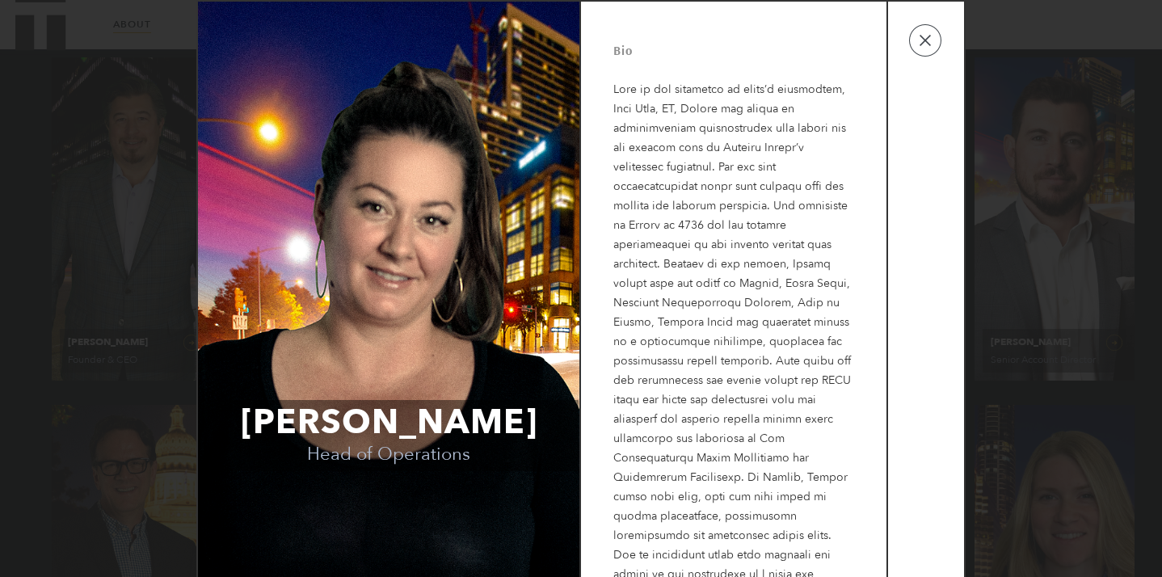
click at [708, 188] on p at bounding box center [733, 341] width 241 height 563
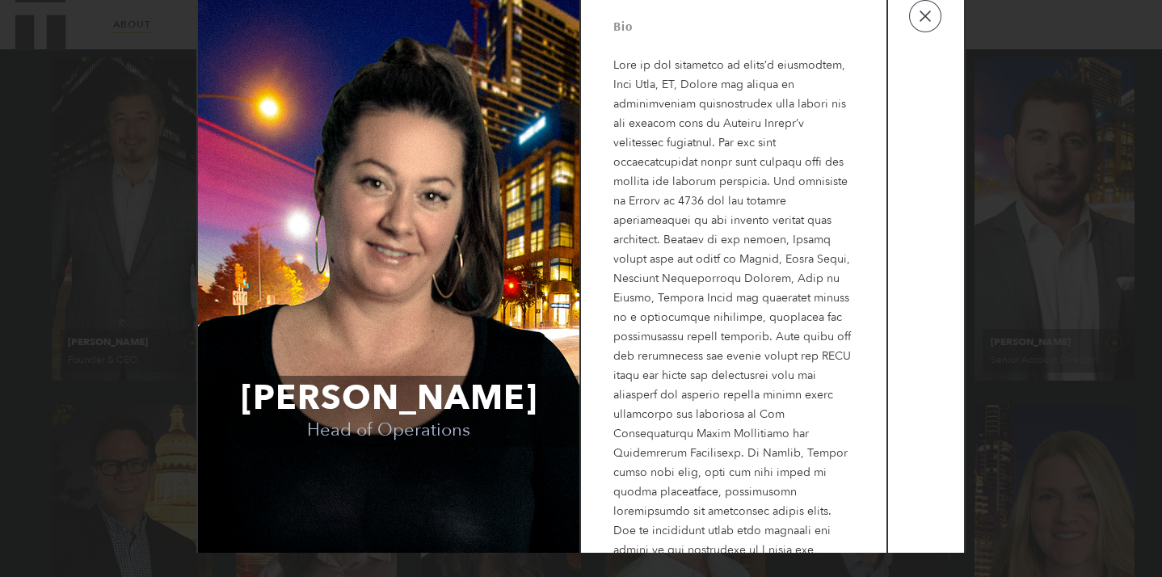
drag, startPoint x: 712, startPoint y: 314, endPoint x: 722, endPoint y: 273, distance: 41.6
click at [722, 273] on p at bounding box center [733, 317] width 241 height 563
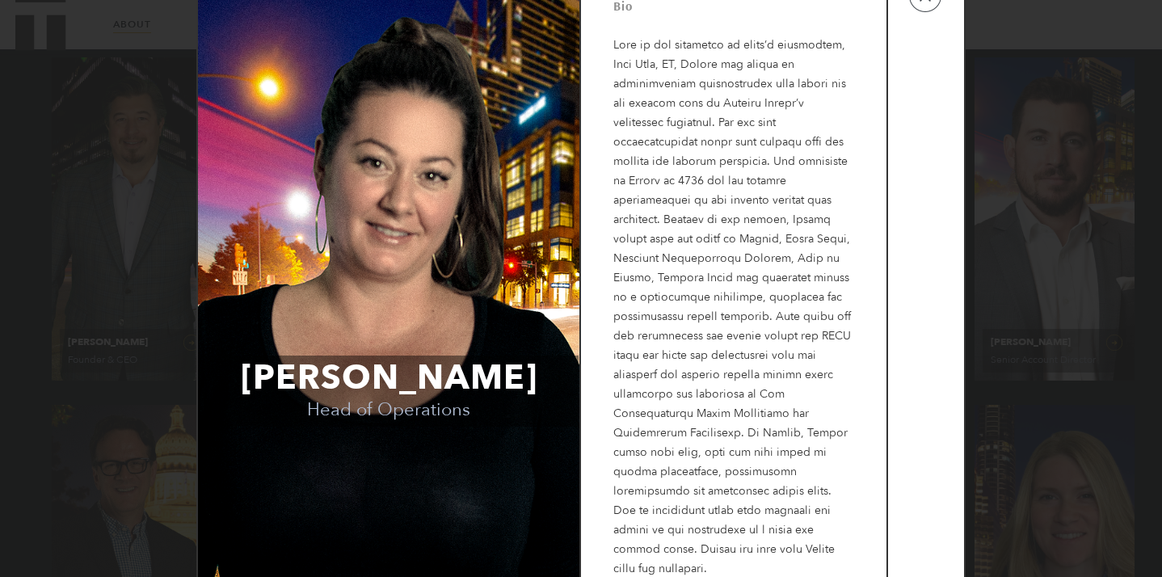
scroll to position [44, 0]
click at [1035, 359] on div "Olivia Gardner Head of Operations Bio" at bounding box center [581, 288] width 1162 height 577
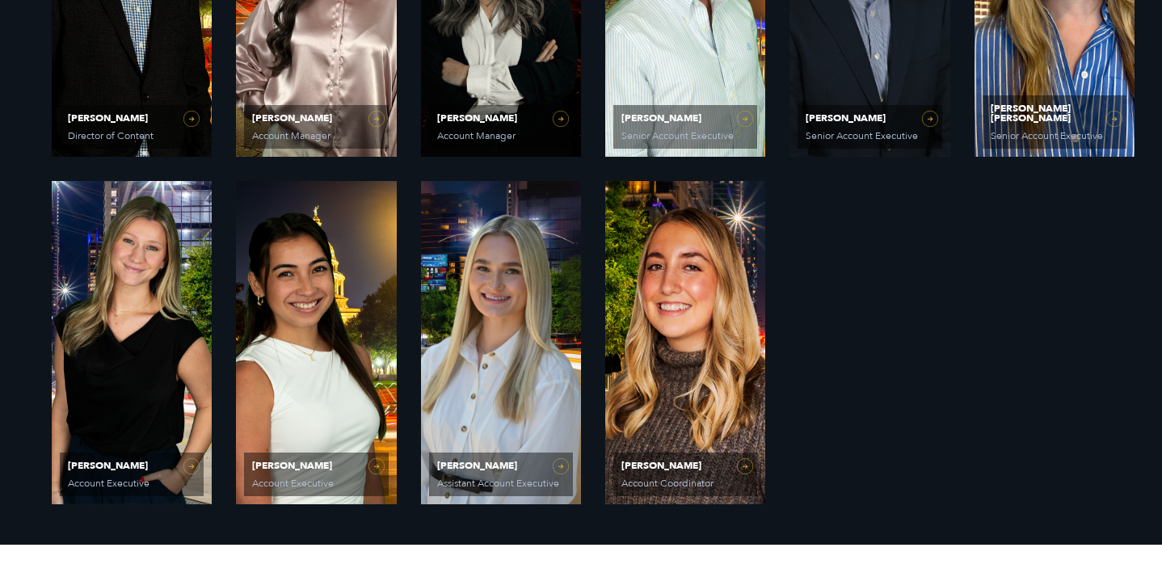
scroll to position [1256, 0]
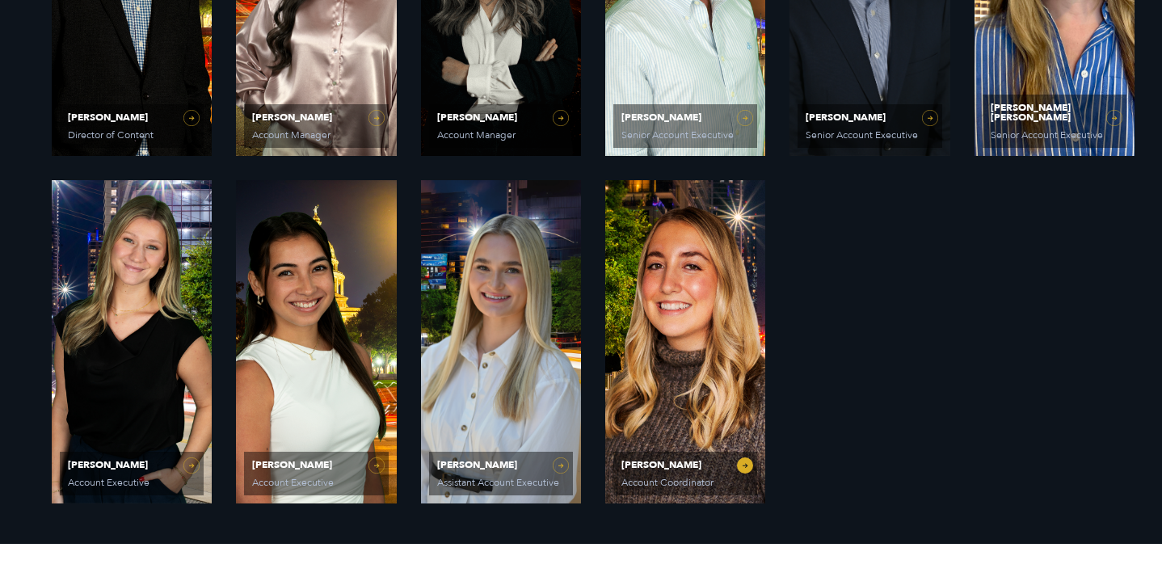
click at [668, 296] on link "Dani Smith Account Coordinator" at bounding box center [685, 341] width 160 height 323
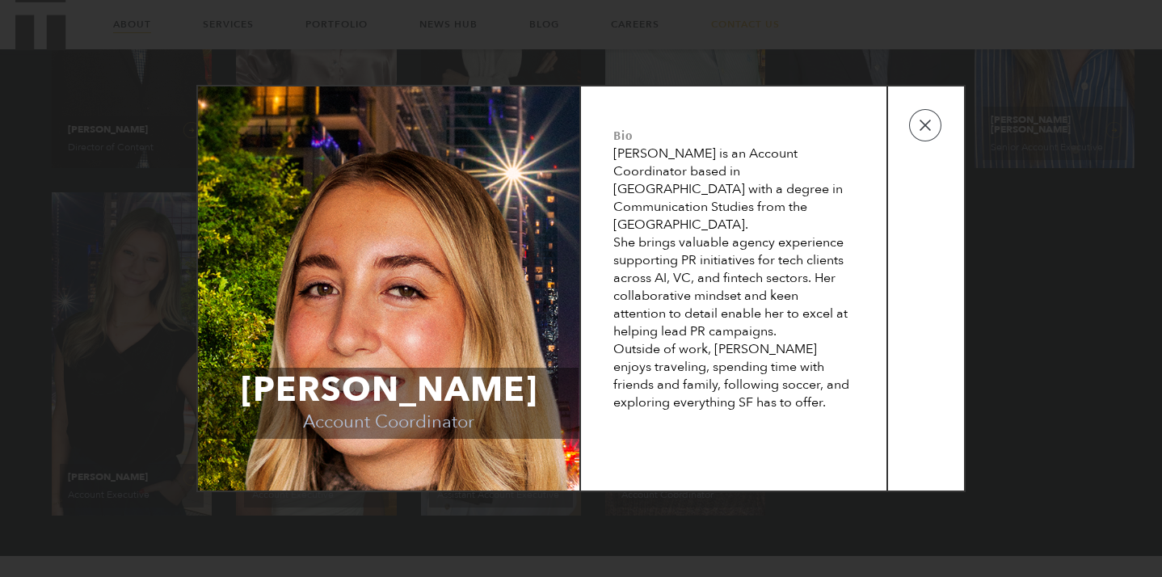
scroll to position [1241, 0]
click at [707, 261] on div "She brings valuable agency experience supporting PR initiatives for tech client…" at bounding box center [733, 287] width 241 height 107
click at [924, 113] on button "button" at bounding box center [925, 125] width 32 height 32
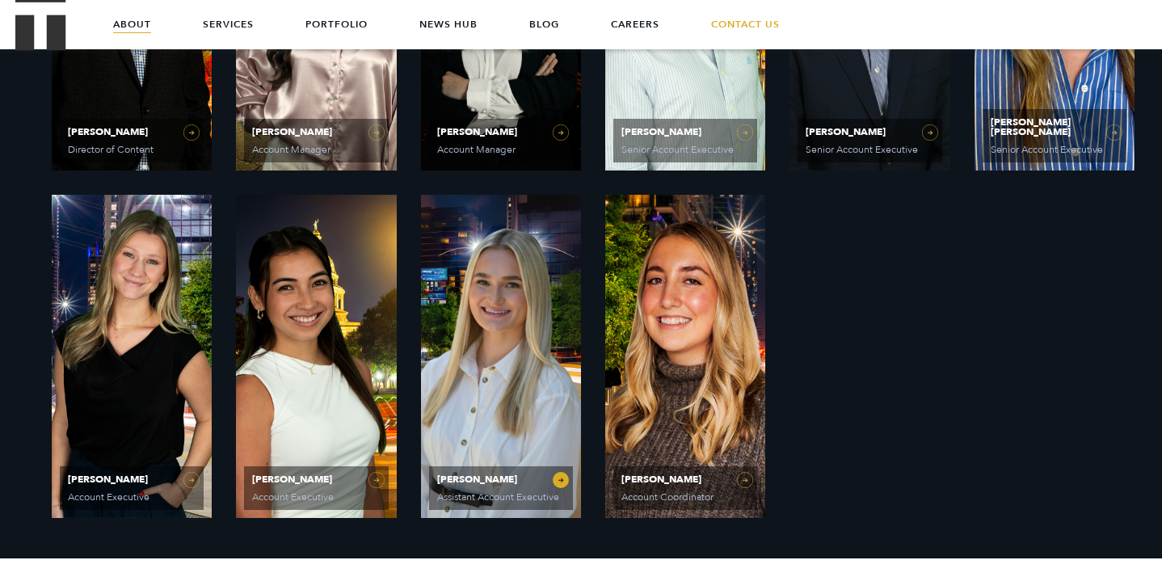
click at [493, 310] on link "Elizabeth Kalwick Assistant Account Executive" at bounding box center [501, 356] width 160 height 323
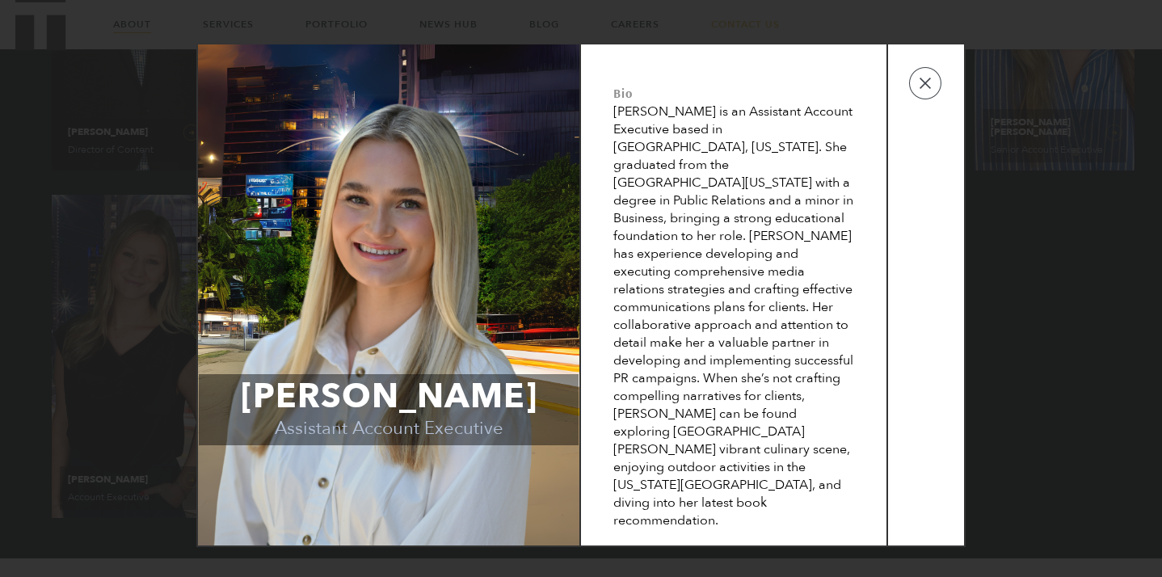
drag, startPoint x: 384, startPoint y: 366, endPoint x: 417, endPoint y: 354, distance: 35.3
click at [417, 354] on td "Elizabeth Kalwick Assistant Account Executive" at bounding box center [388, 294] width 381 height 501
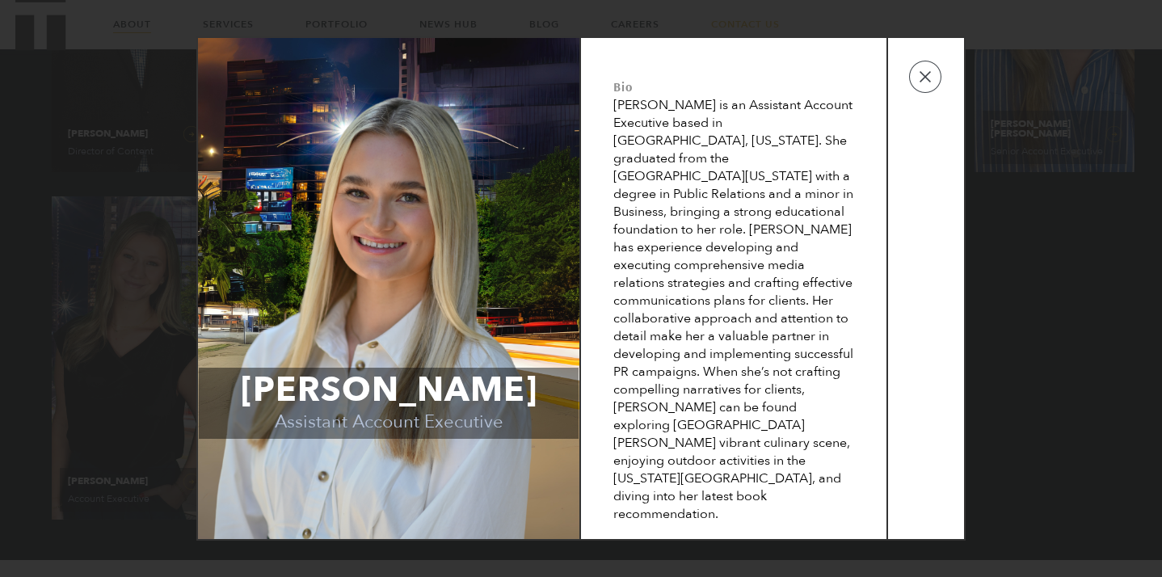
scroll to position [1237, 0]
click at [929, 93] on button "button" at bounding box center [925, 77] width 32 height 32
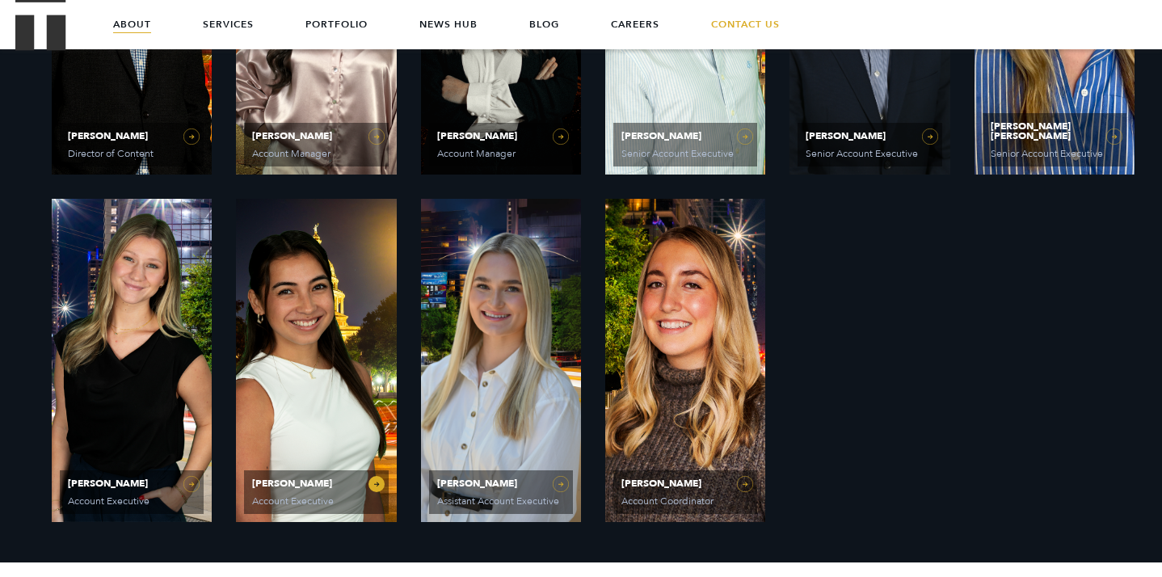
click at [312, 347] on link "Laura Corona Account Executive" at bounding box center [316, 360] width 160 height 323
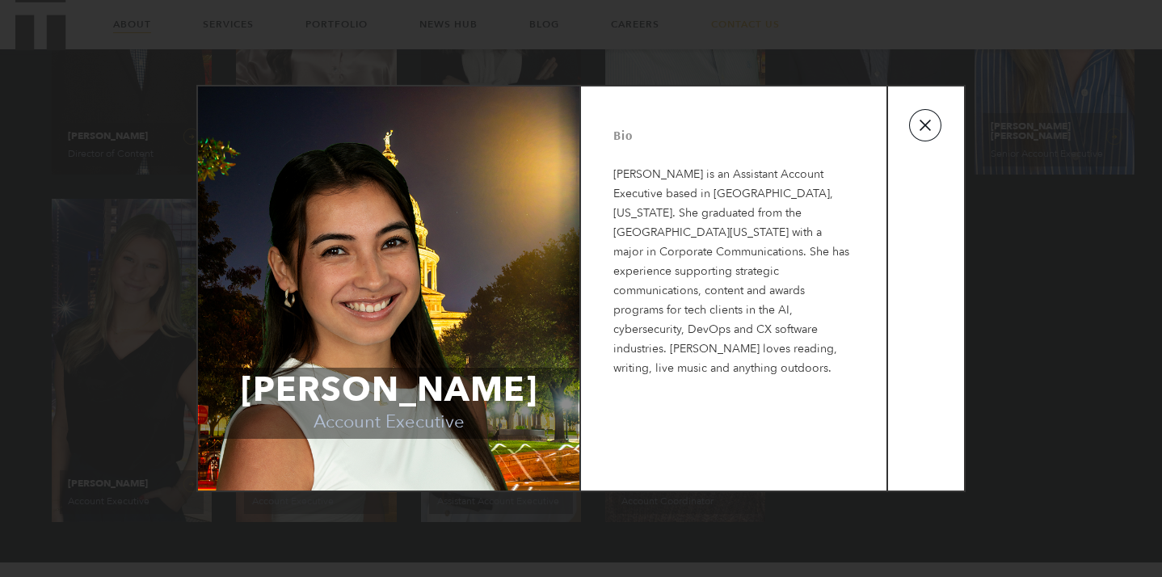
click at [922, 131] on button "button" at bounding box center [925, 125] width 32 height 32
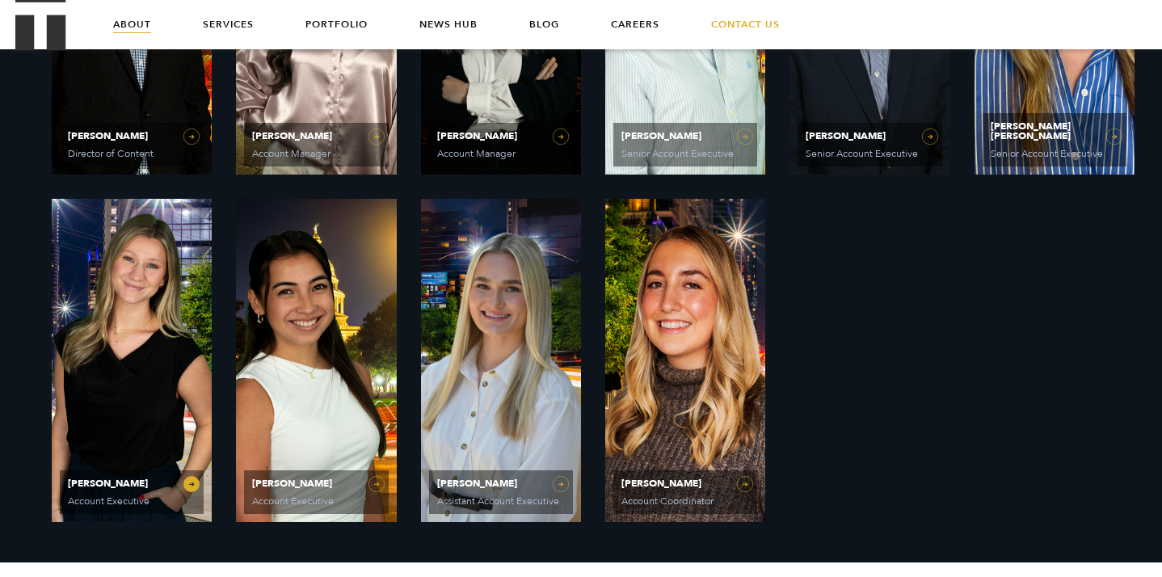
click at [125, 356] on link "Sydney Miner Account Executive" at bounding box center [132, 360] width 160 height 323
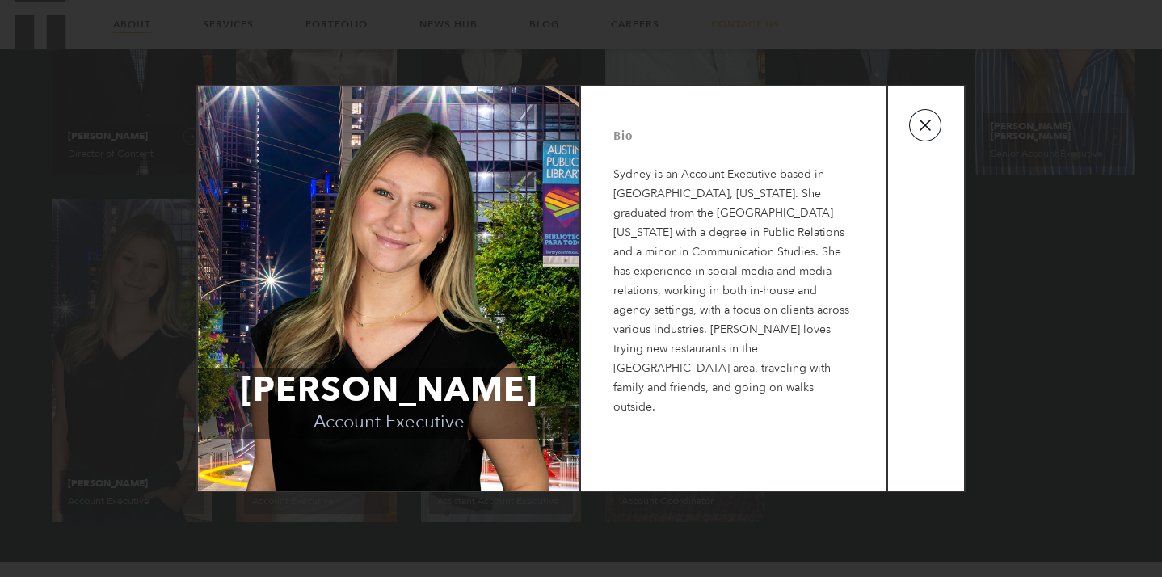
click at [931, 117] on button "button" at bounding box center [925, 125] width 32 height 32
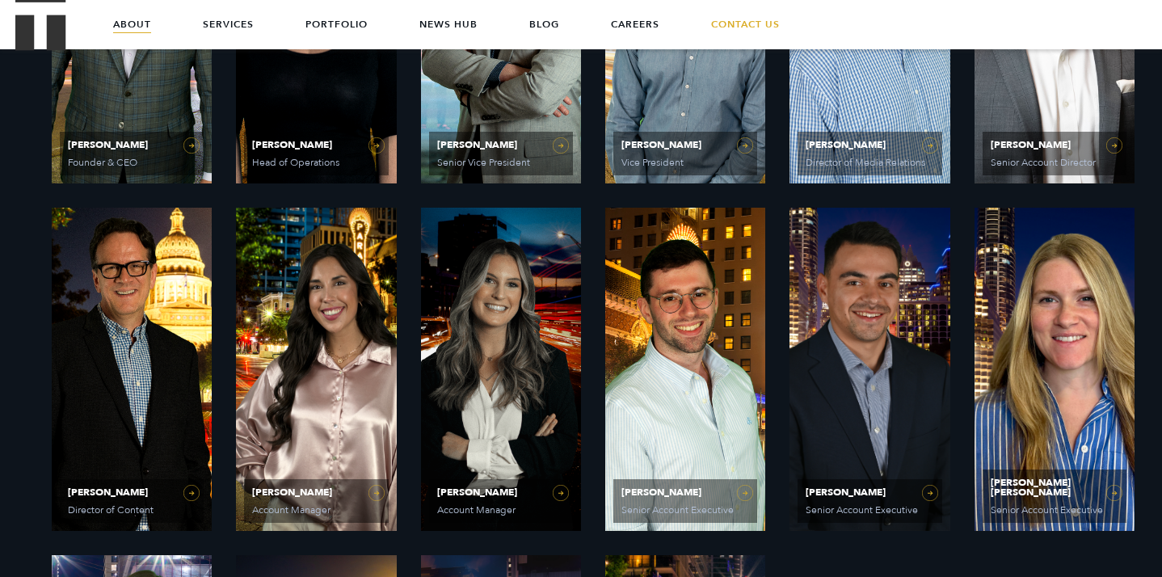
scroll to position [880, 0]
click at [466, 348] on h2 "PR Experts & Media Specialists" at bounding box center [345, 308] width 403 height 82
click at [565, 493] on link "McKenzie Covell Account Manager" at bounding box center [501, 370] width 160 height 323
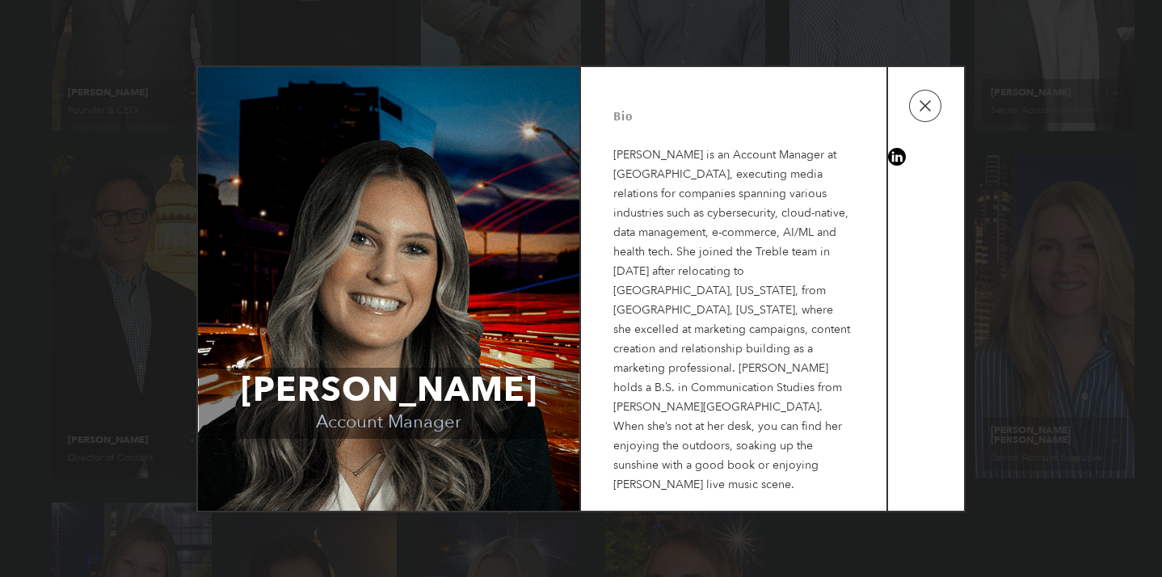
scroll to position [935, 0]
click at [929, 106] on td at bounding box center [926, 289] width 76 height 444
click at [921, 122] on button "button" at bounding box center [925, 106] width 32 height 32
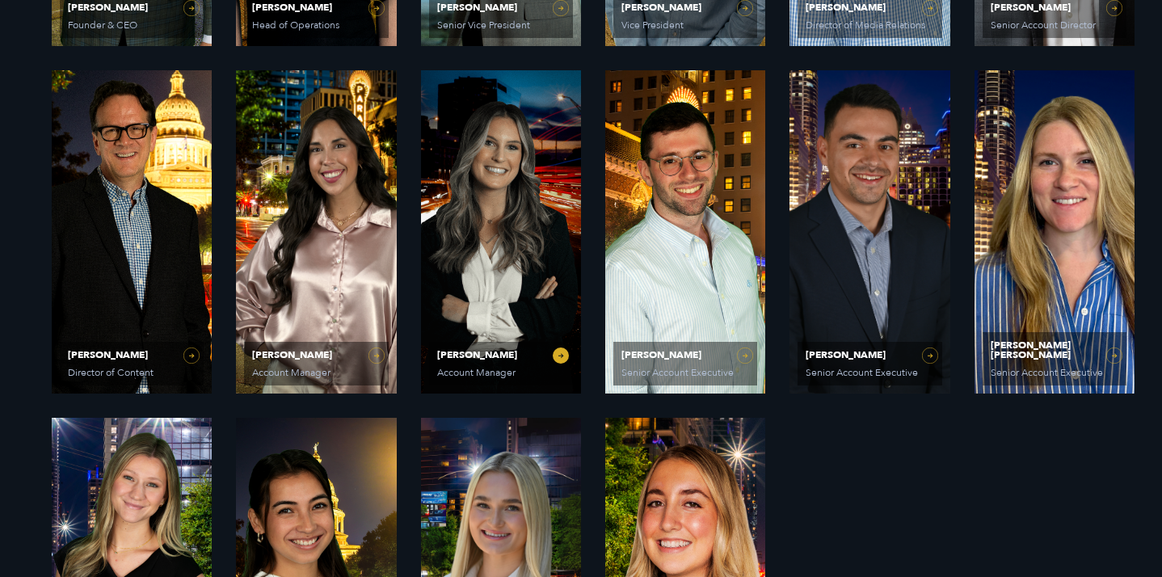
scroll to position [1026, 0]
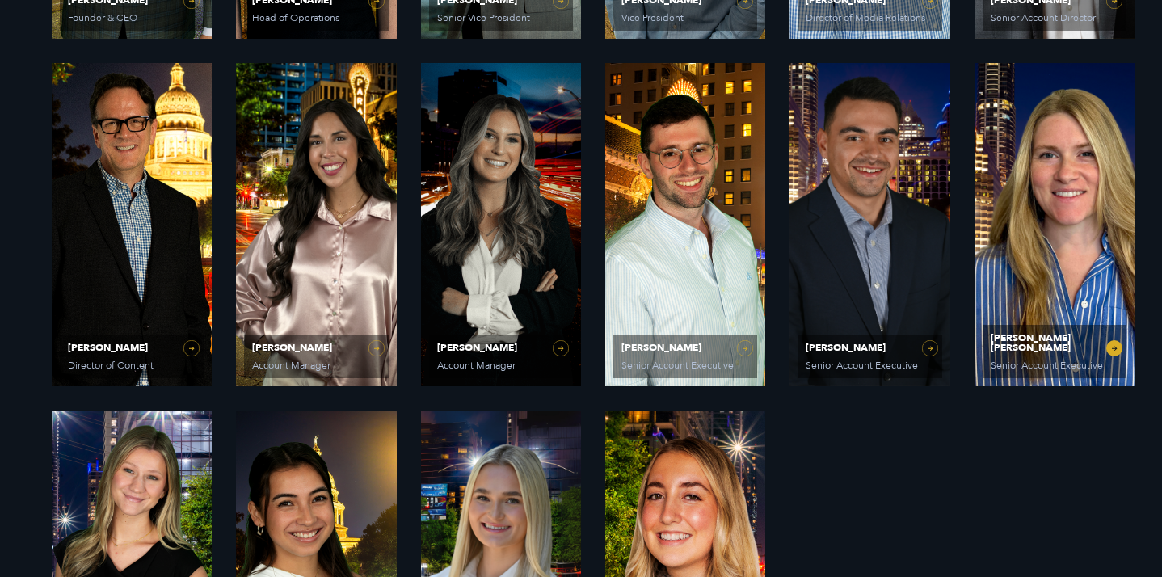
click at [1028, 296] on link "Katie Anne Hayes Senior Account Executive" at bounding box center [1055, 224] width 160 height 323
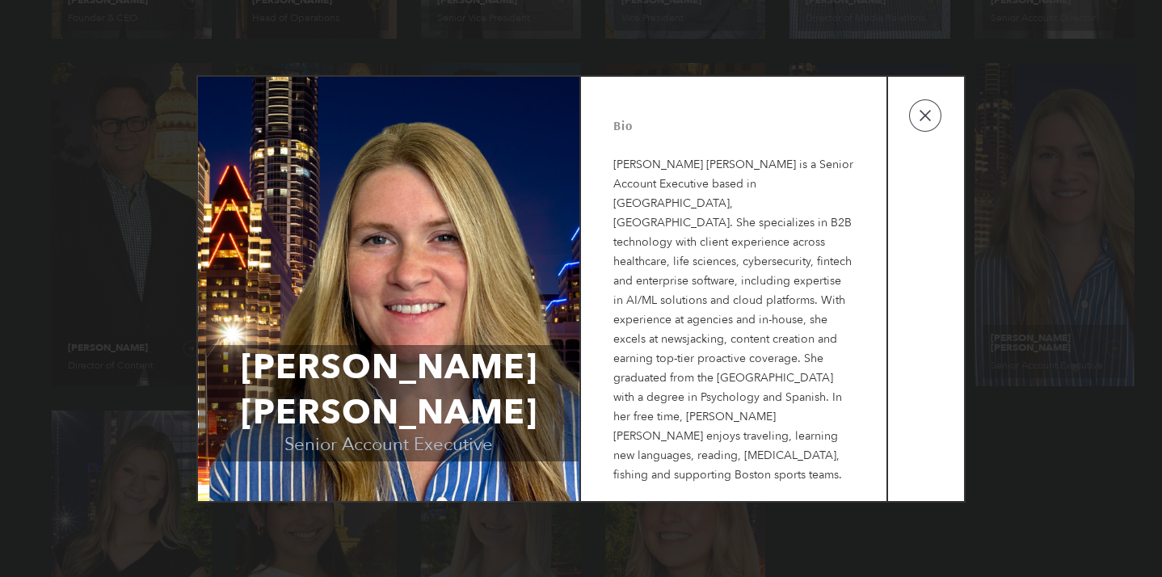
click at [950, 114] on td at bounding box center [926, 289] width 76 height 424
click at [933, 115] on button "button" at bounding box center [925, 115] width 32 height 32
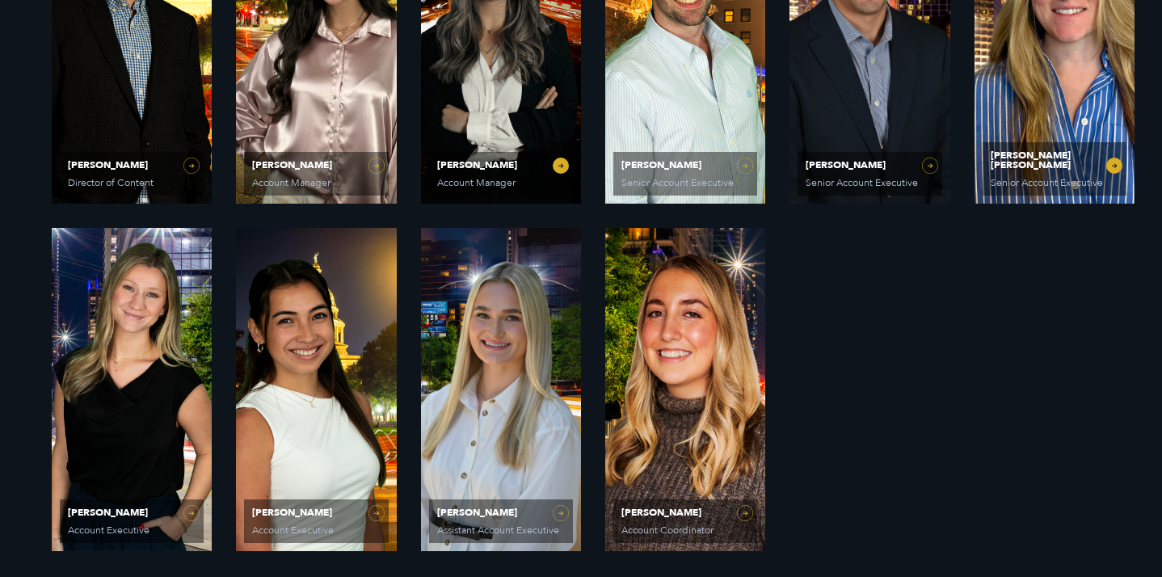
scroll to position [1208, 0]
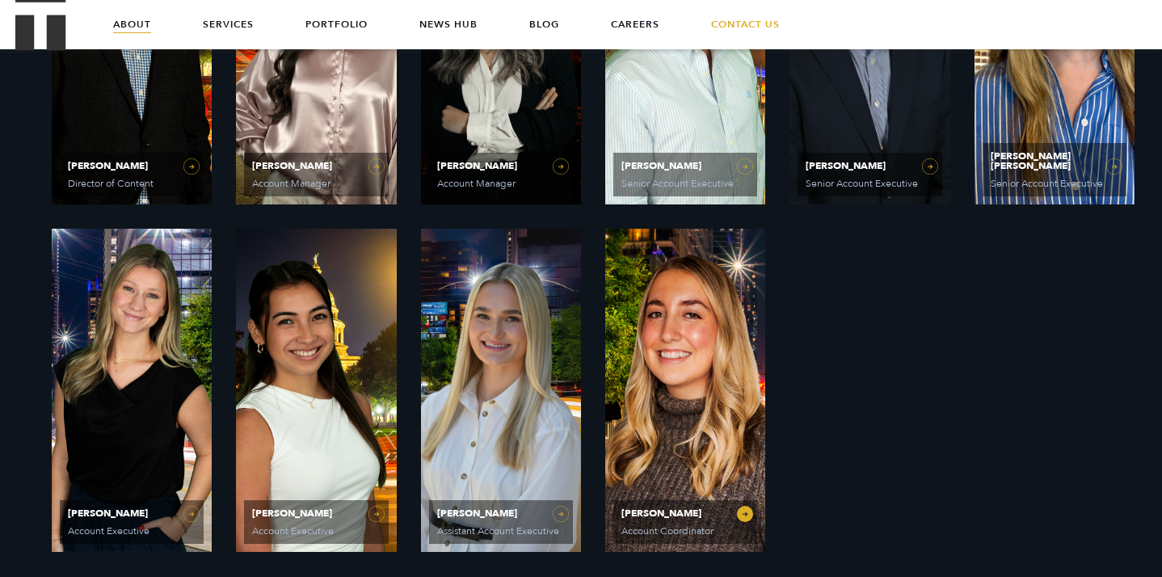
click at [677, 385] on link "Dani Smith Account Coordinator" at bounding box center [685, 390] width 160 height 323
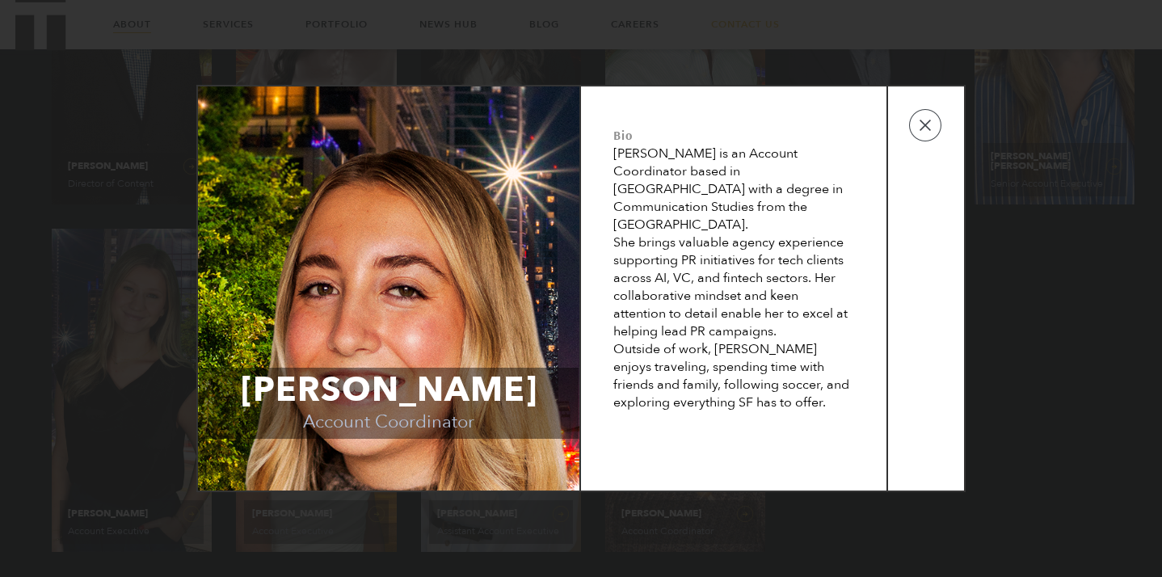
click at [451, 554] on div "Dani Smith Account Coordinator Bio Dani is an Account Coordinator based in San …" at bounding box center [581, 288] width 1162 height 577
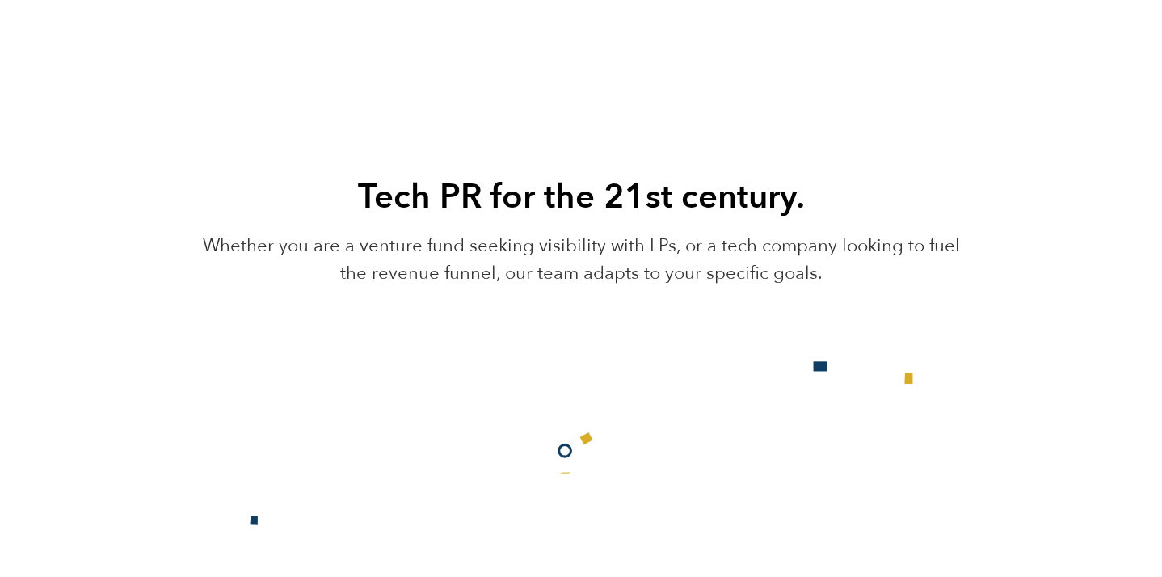
scroll to position [2518, 0]
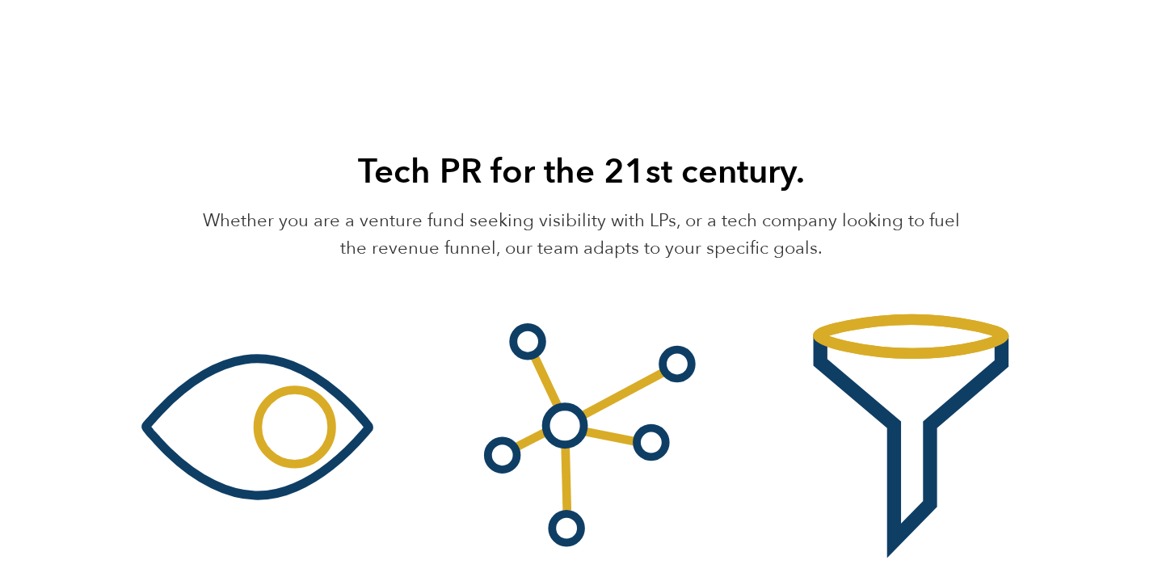
click at [647, 216] on p "Whether you are a venture fund seeking visibility with LPs, or a tech company l…" at bounding box center [581, 234] width 778 height 55
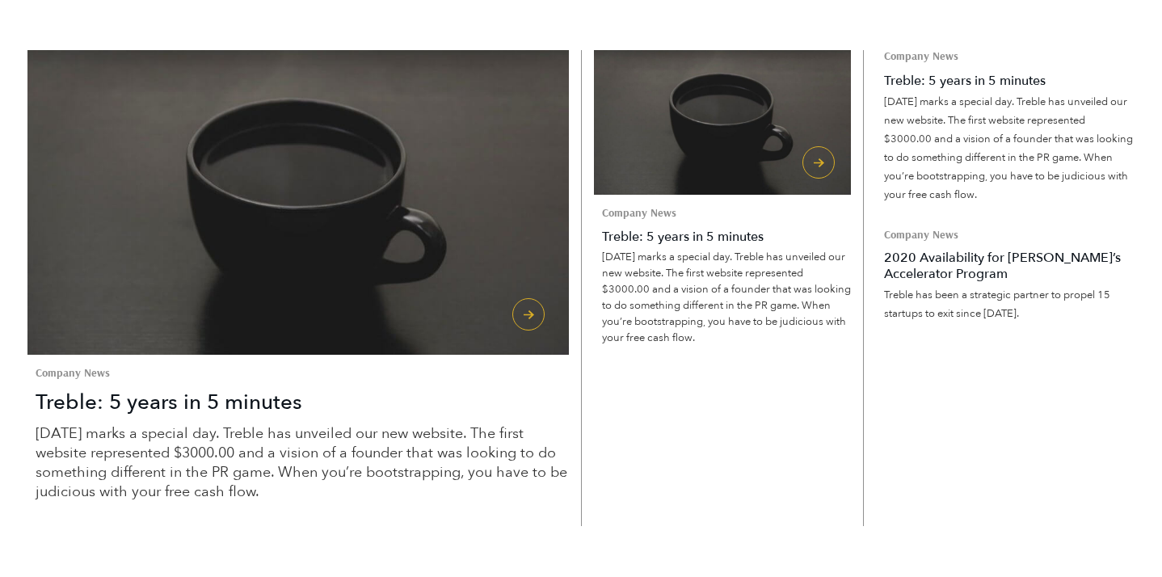
scroll to position [4433, 0]
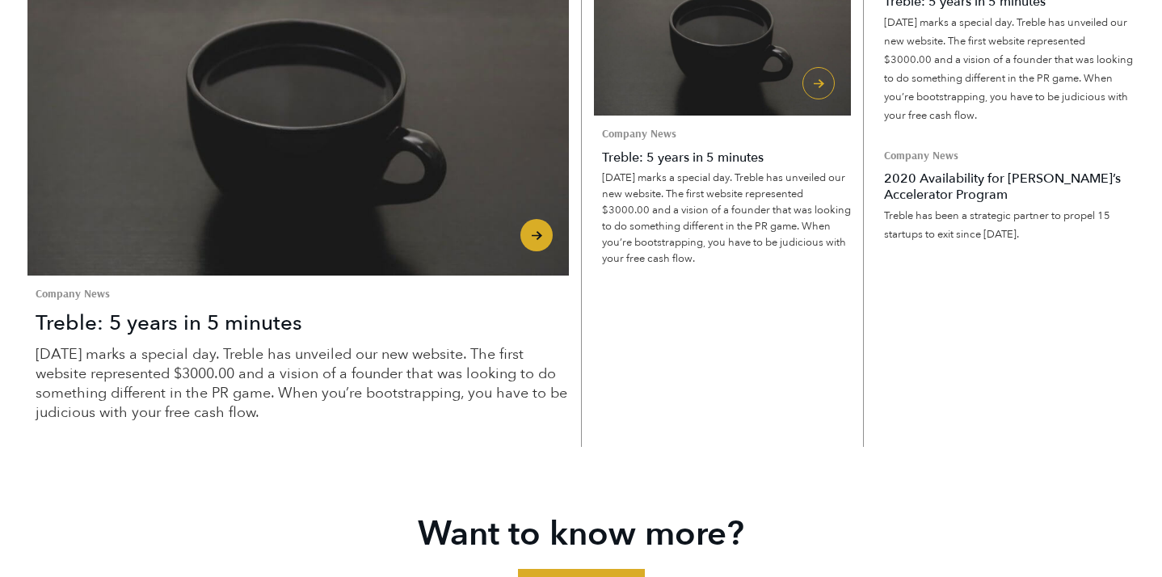
click at [251, 337] on h3 "Treble: 5 years in 5 minutes" at bounding box center [302, 323] width 533 height 27
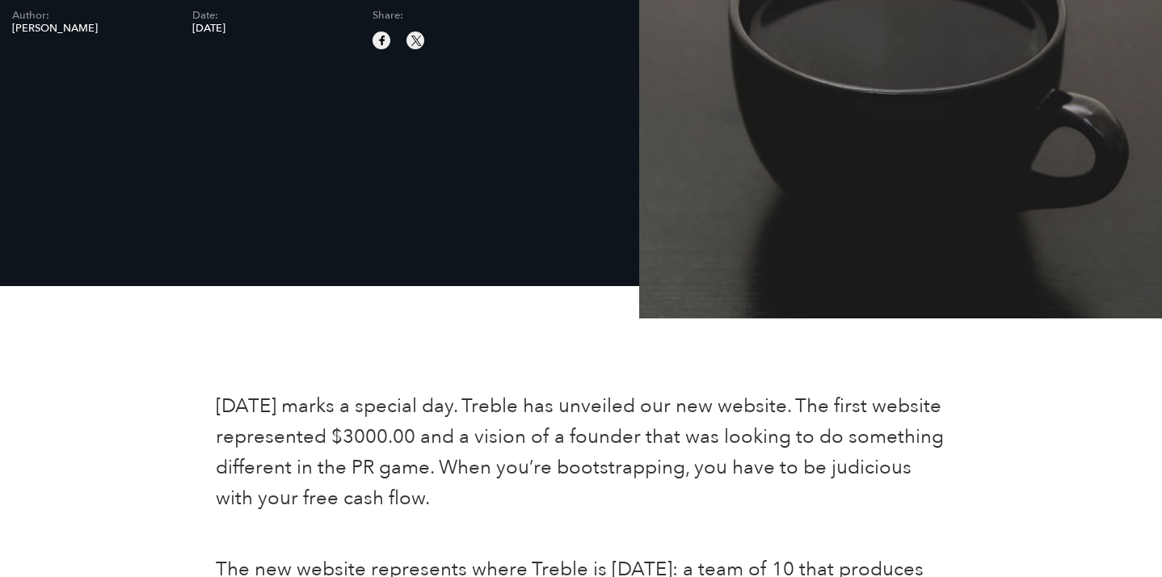
scroll to position [453, 0]
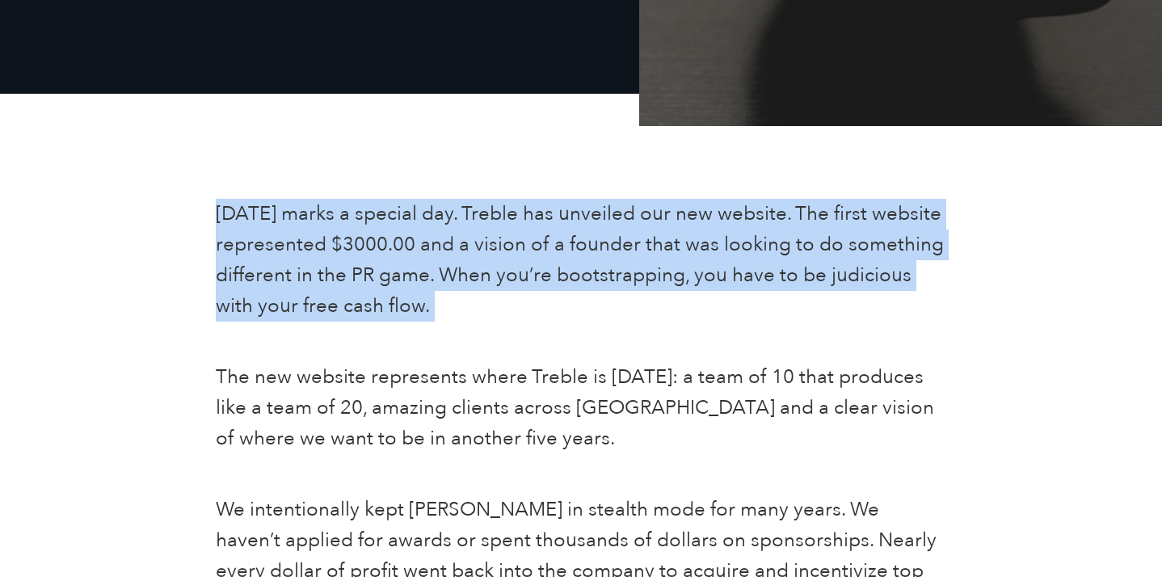
click at [427, 247] on p "[DATE] marks a special day. Treble has unveiled our new website. The first webs…" at bounding box center [581, 260] width 730 height 123
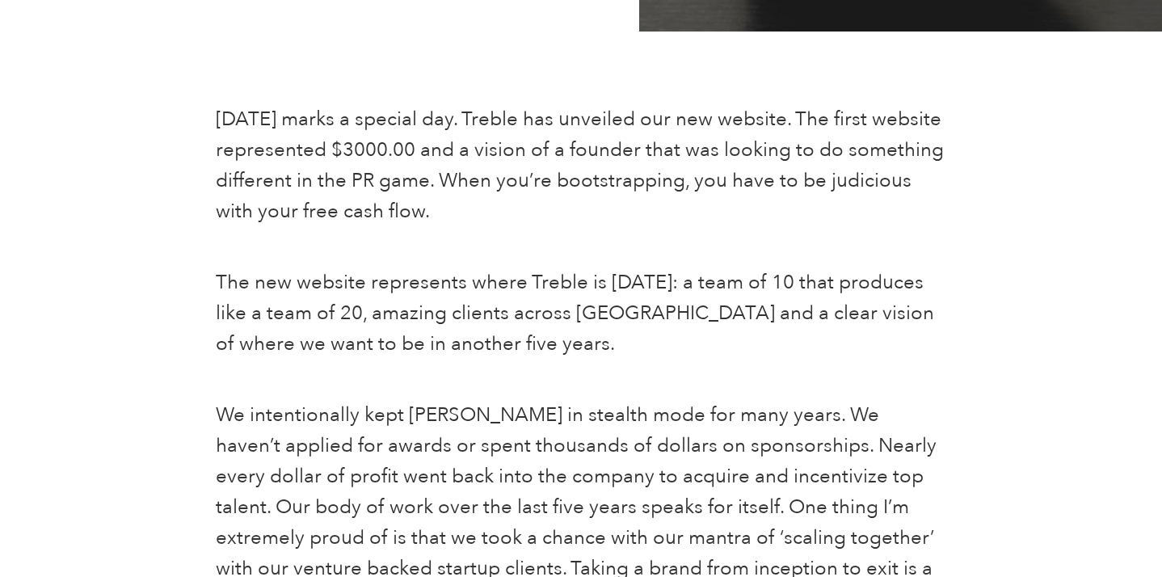
scroll to position [1093, 0]
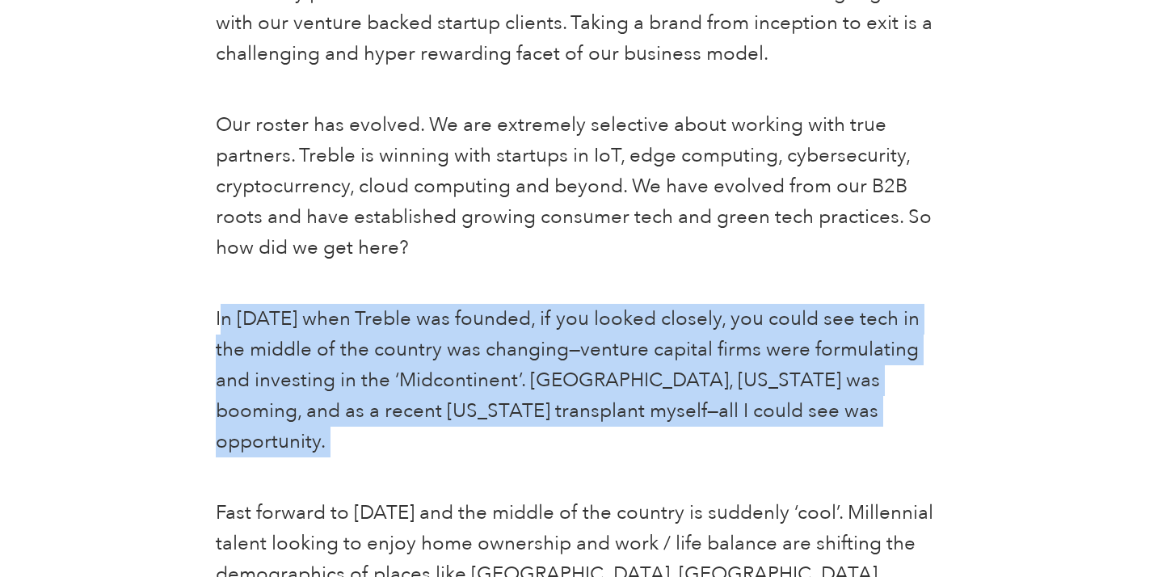
drag, startPoint x: 226, startPoint y: 307, endPoint x: 653, endPoint y: 459, distance: 453.0
click at [658, 460] on div "[DATE] marks a special day. Treble has unveiled our new website. The first webs…" at bounding box center [581, 319] width 754 height 1570
click at [557, 410] on p "In [DATE] when Treble was founded, if you looked closely, you could see tech in…" at bounding box center [581, 381] width 730 height 154
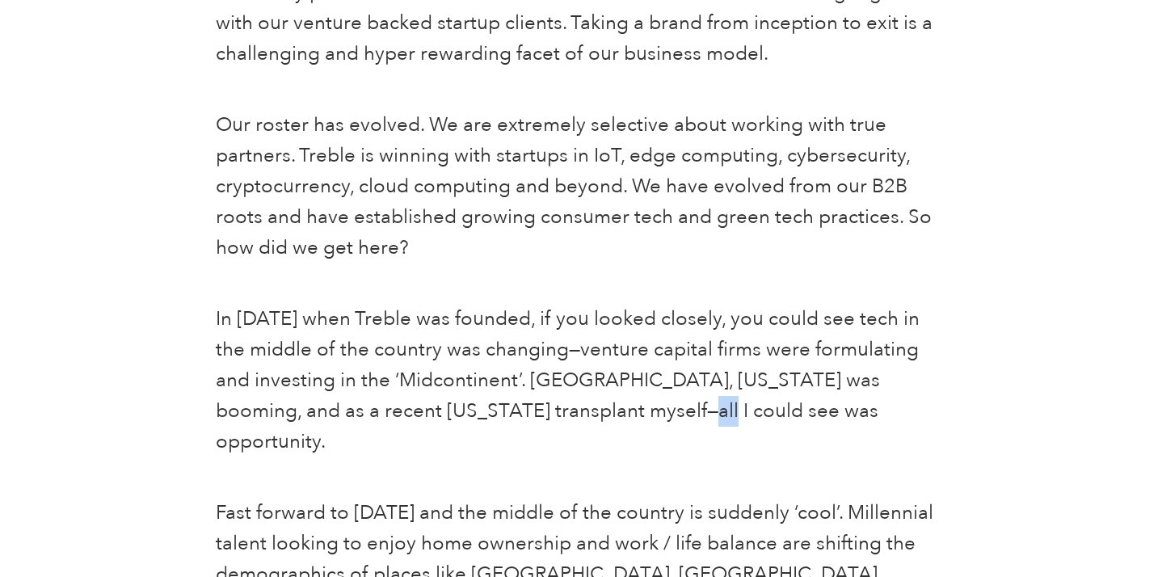
click at [557, 410] on p "In [DATE] when Treble was founded, if you looked closely, you could see tech in…" at bounding box center [581, 381] width 730 height 154
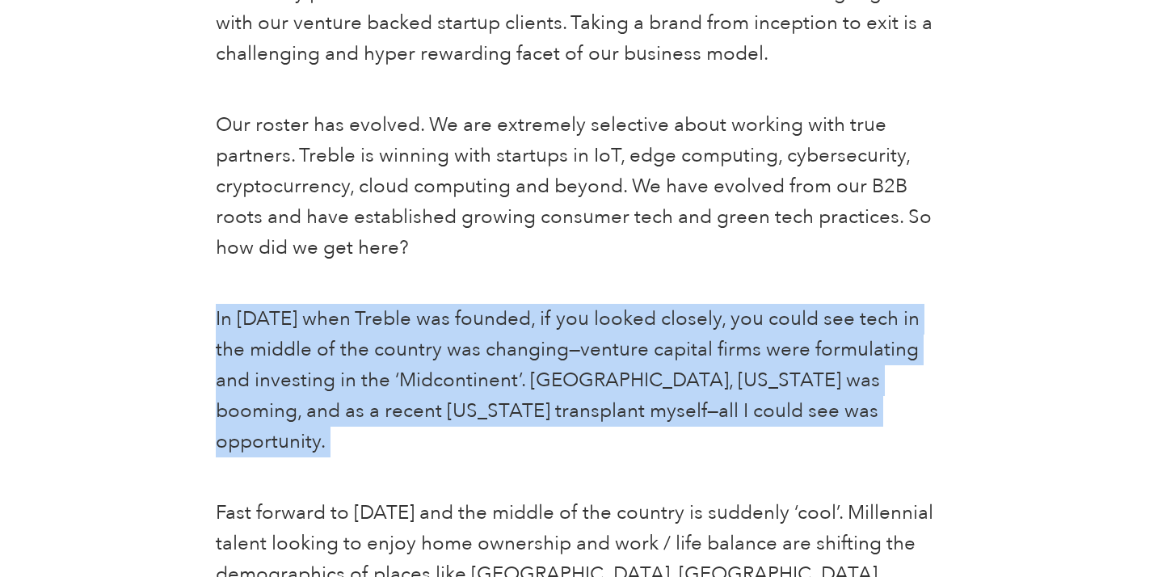
click at [557, 410] on p "In [DATE] when Treble was founded, if you looked closely, you could see tech in…" at bounding box center [581, 381] width 730 height 154
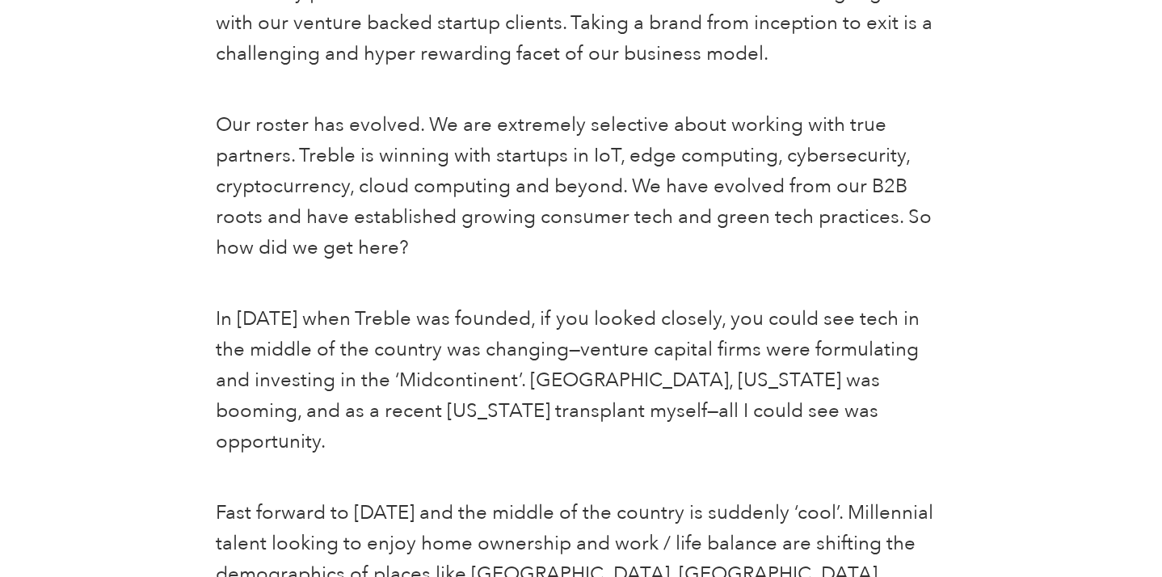
click at [497, 386] on p "In [DATE] when Treble was founded, if you looked closely, you could see tech in…" at bounding box center [581, 381] width 730 height 154
click at [497, 381] on p "In [DATE] when Treble was founded, if you looked closely, you could see tech in…" at bounding box center [581, 381] width 730 height 154
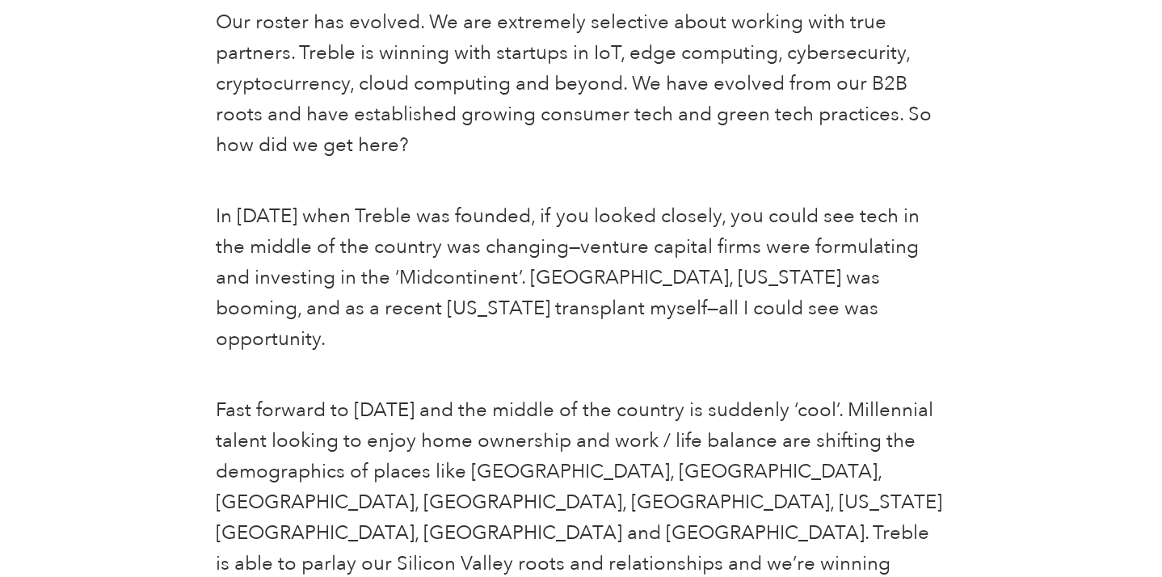
scroll to position [1273, 0]
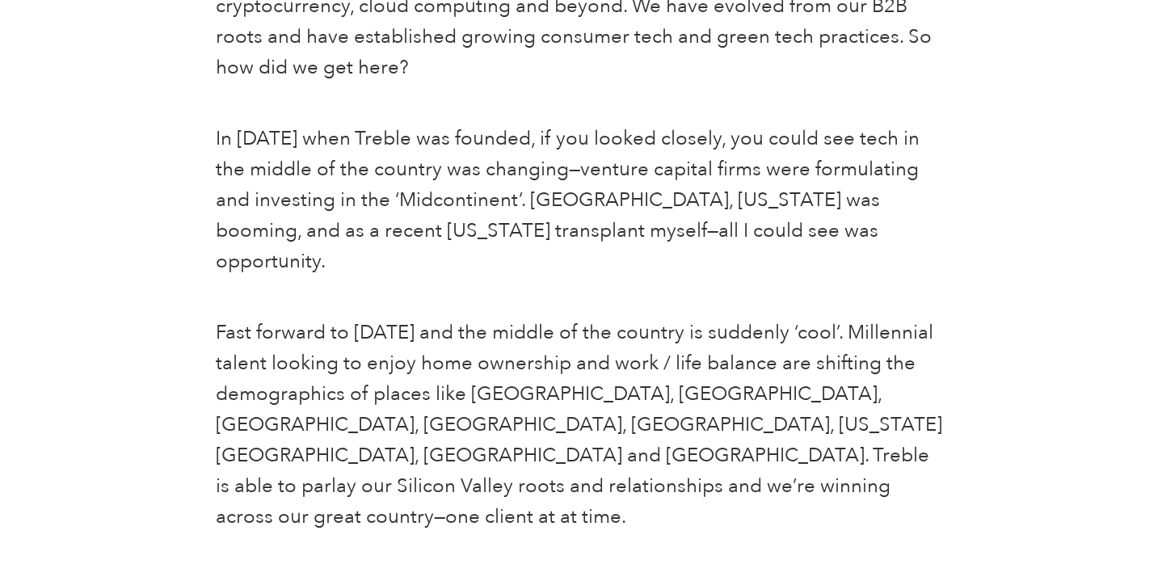
click at [494, 381] on p "Fast forward to [DATE] and the middle of the country is suddenly ‘cool’. Millen…" at bounding box center [581, 425] width 730 height 215
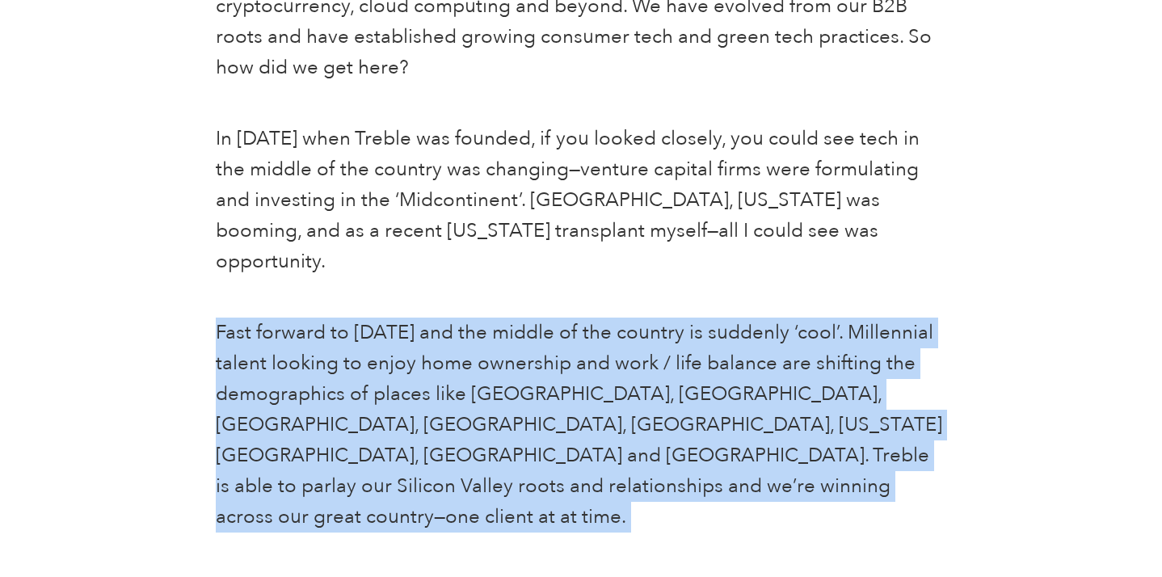
click at [494, 381] on p "Fast forward to [DATE] and the middle of the country is suddenly ‘cool’. Millen…" at bounding box center [581, 425] width 730 height 215
click at [470, 361] on p "Fast forward to [DATE] and the middle of the country is suddenly ‘cool’. Millen…" at bounding box center [581, 425] width 730 height 215
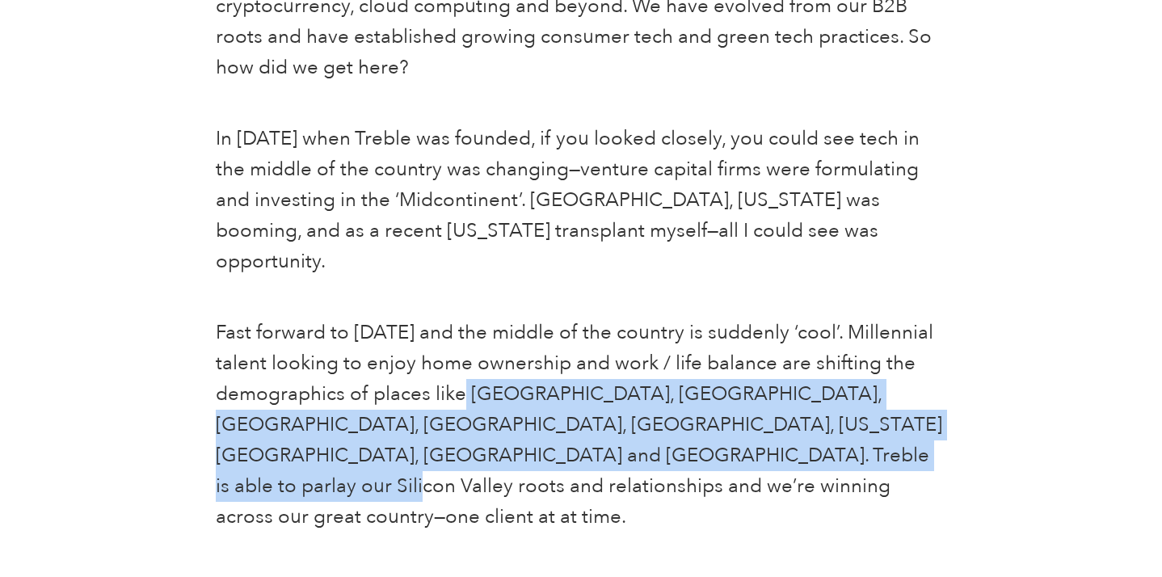
drag, startPoint x: 470, startPoint y: 361, endPoint x: 710, endPoint y: 428, distance: 248.3
click at [710, 428] on p "Fast forward to [DATE] and the middle of the country is suddenly ‘cool’. Millen…" at bounding box center [581, 425] width 730 height 215
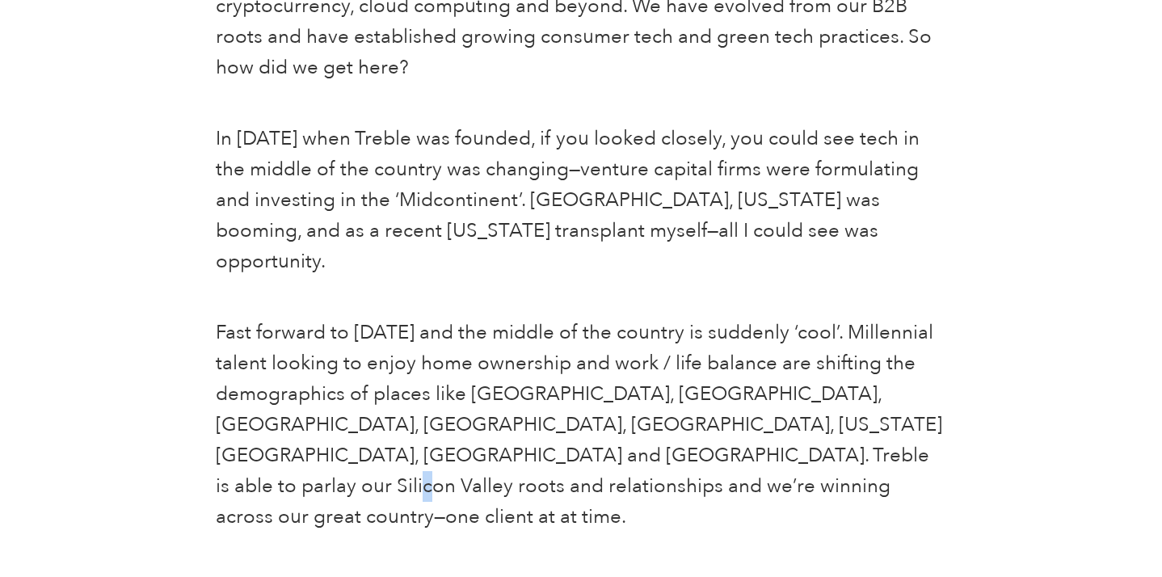
click at [710, 428] on p "Fast forward to [DATE] and the middle of the country is suddenly ‘cool’. Millen…" at bounding box center [581, 425] width 730 height 215
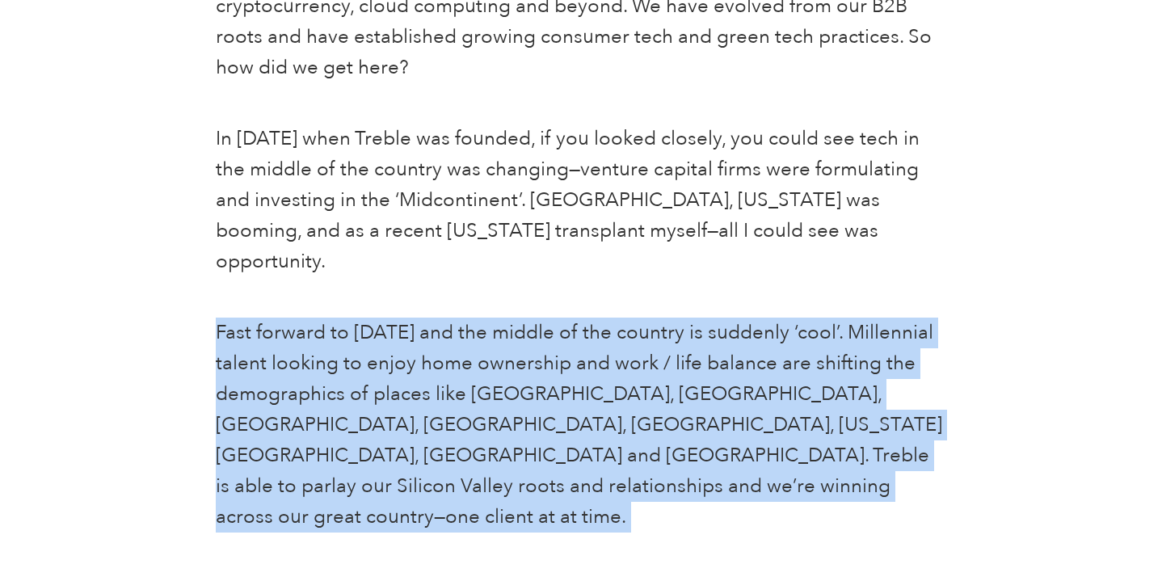
click at [710, 428] on p "Fast forward to [DATE] and the middle of the country is suddenly ‘cool’. Millen…" at bounding box center [581, 425] width 730 height 215
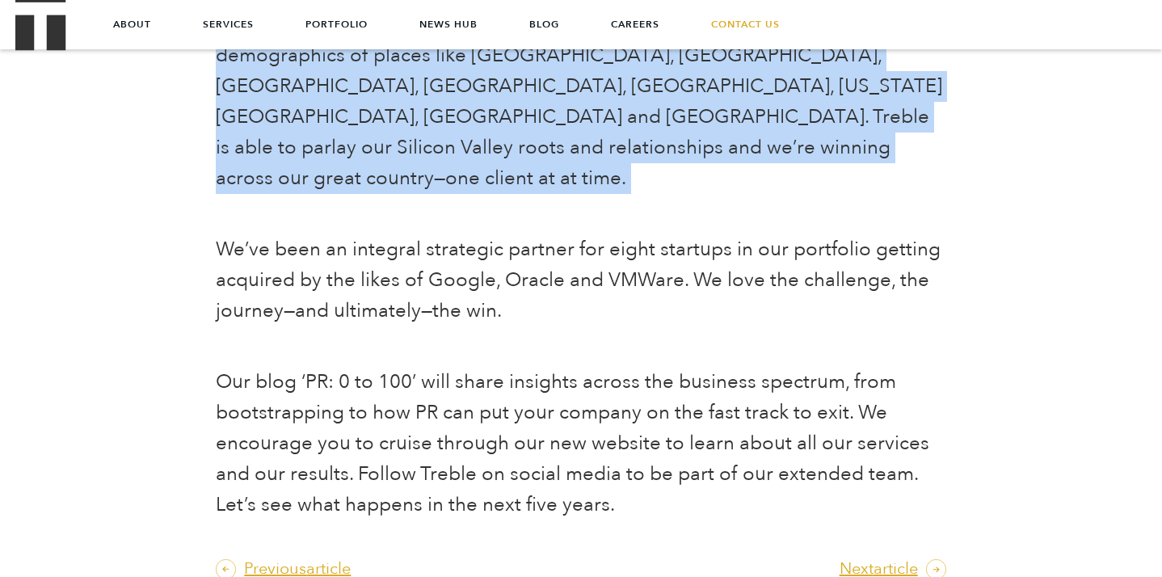
scroll to position [1608, 0]
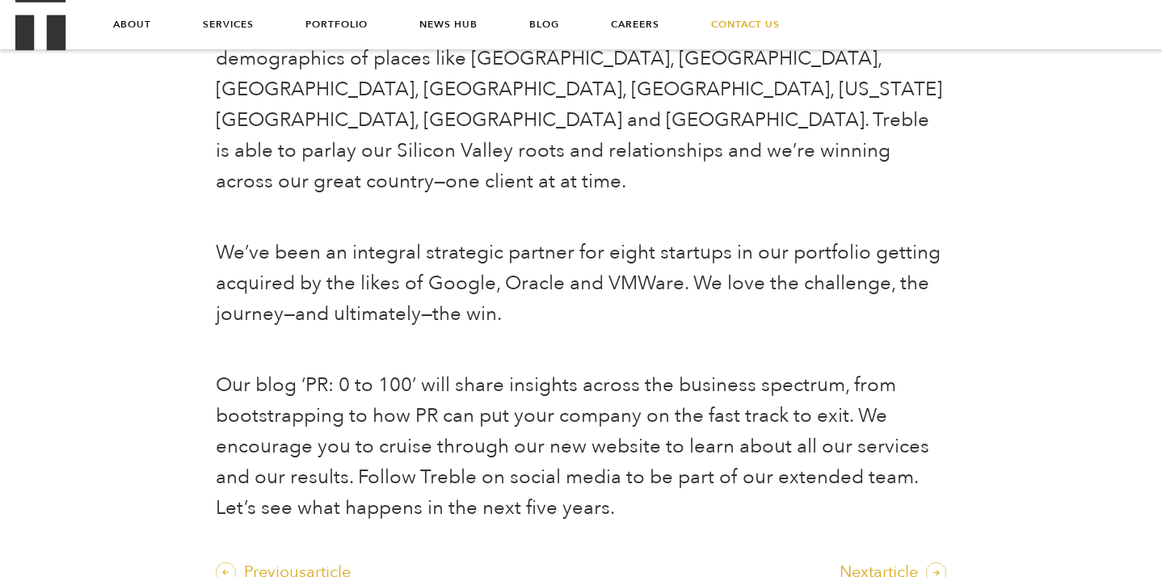
click at [637, 238] on p "We’ve been an integral strategic partner for eight startups in our portfolio ge…" at bounding box center [581, 284] width 730 height 92
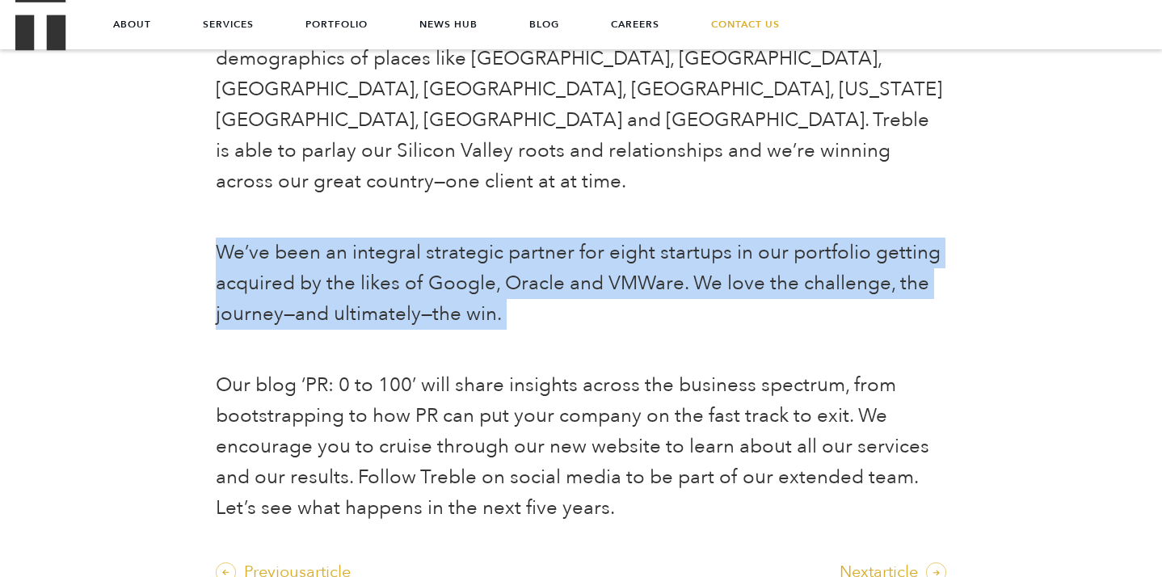
click at [637, 238] on p "We’ve been an integral strategic partner for eight startups in our portfolio ge…" at bounding box center [581, 284] width 730 height 92
click at [483, 238] on p "We’ve been an integral strategic partner for eight startups in our portfolio ge…" at bounding box center [581, 284] width 730 height 92
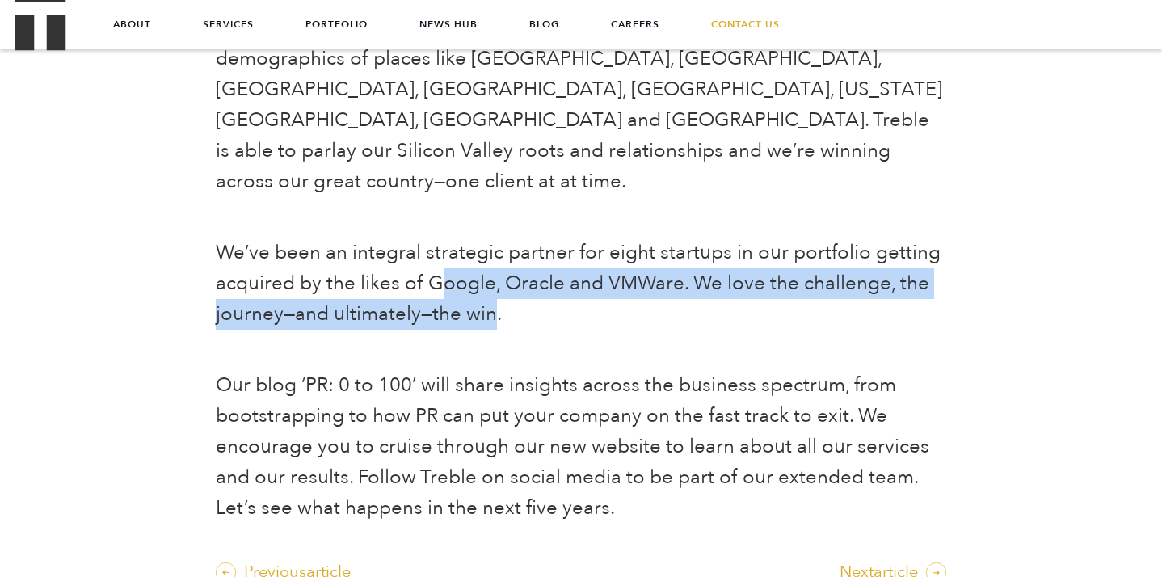
drag, startPoint x: 435, startPoint y: 185, endPoint x: 491, endPoint y: 232, distance: 73.5
click at [491, 238] on p "We’ve been an integral strategic partner for eight startups in our portfolio ge…" at bounding box center [581, 284] width 730 height 92
click at [492, 238] on p "We’ve been an integral strategic partner for eight startups in our portfolio ge…" at bounding box center [581, 284] width 730 height 92
drag, startPoint x: 499, startPoint y: 225, endPoint x: 428, endPoint y: 187, distance: 79.9
click at [428, 238] on p "We’ve been an integral strategic partner for eight startups in our portfolio ge…" at bounding box center [581, 284] width 730 height 92
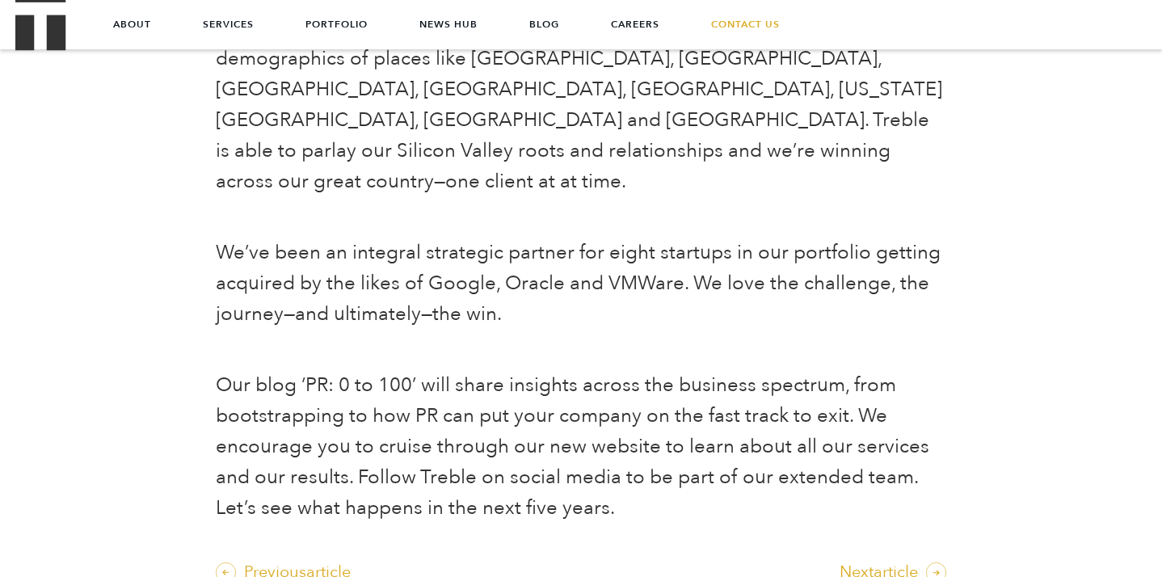
click at [309, 370] on p "Our blog ‘PR: 0 to 100’ will share insights across the business spectrum, from …" at bounding box center [581, 447] width 730 height 154
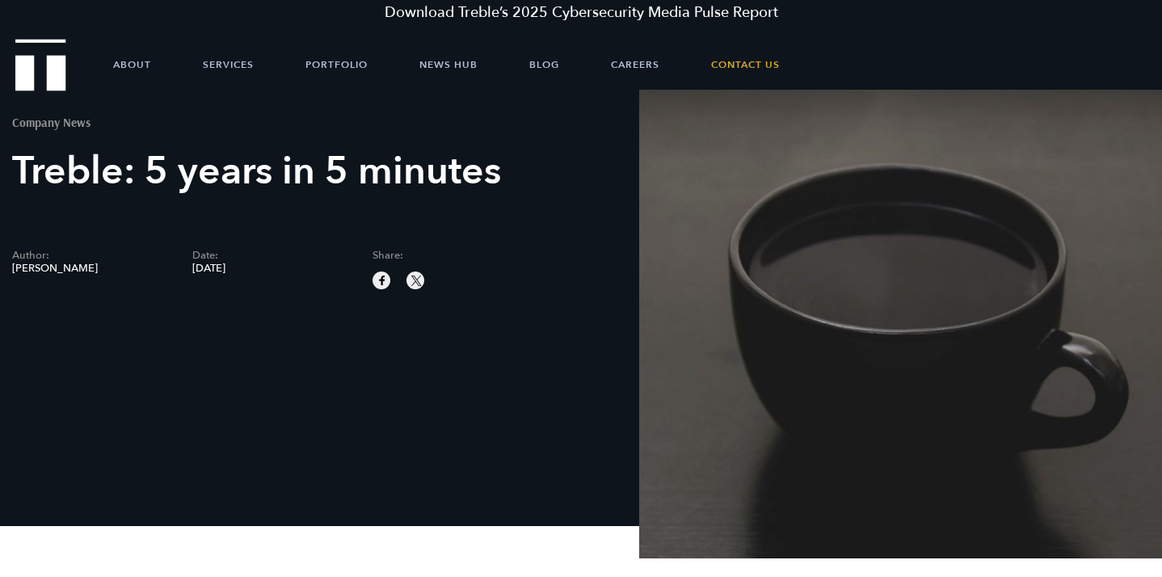
scroll to position [0, 0]
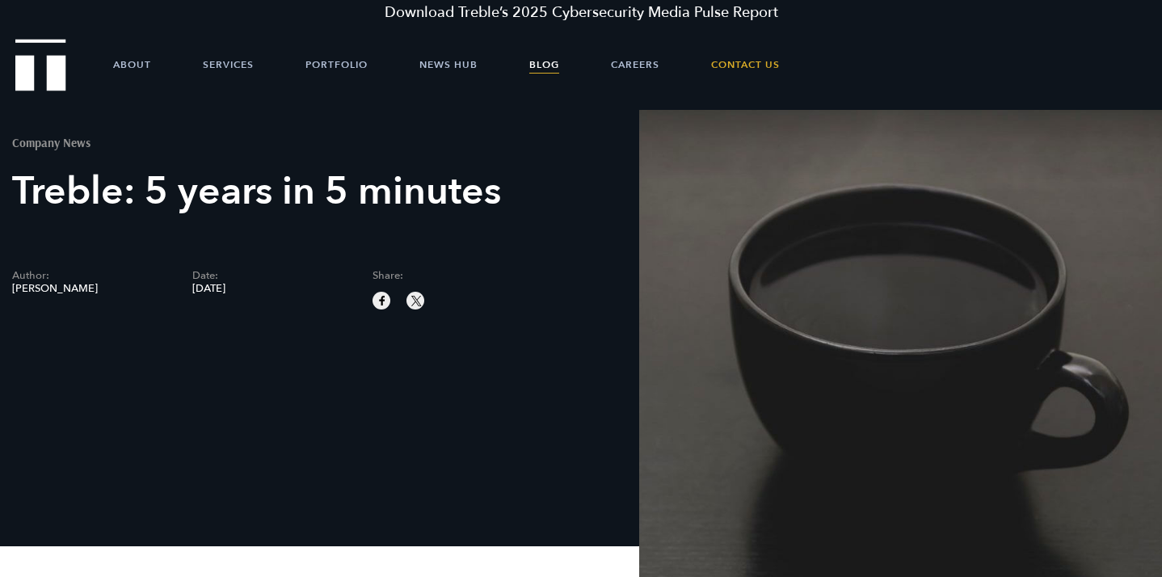
click at [542, 54] on link "Blog" at bounding box center [544, 64] width 30 height 48
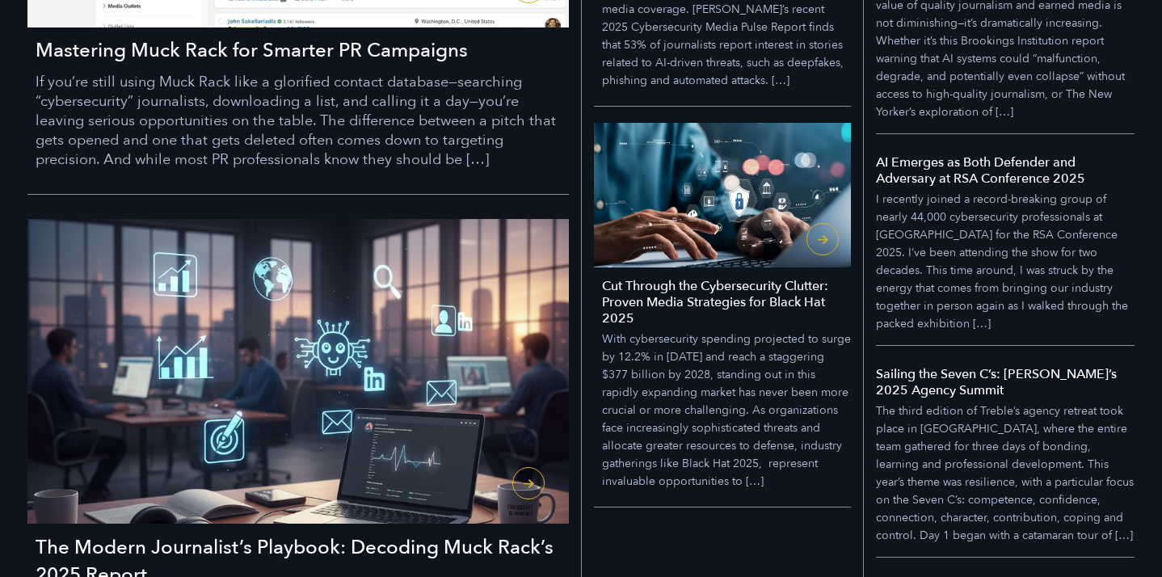
scroll to position [703, 0]
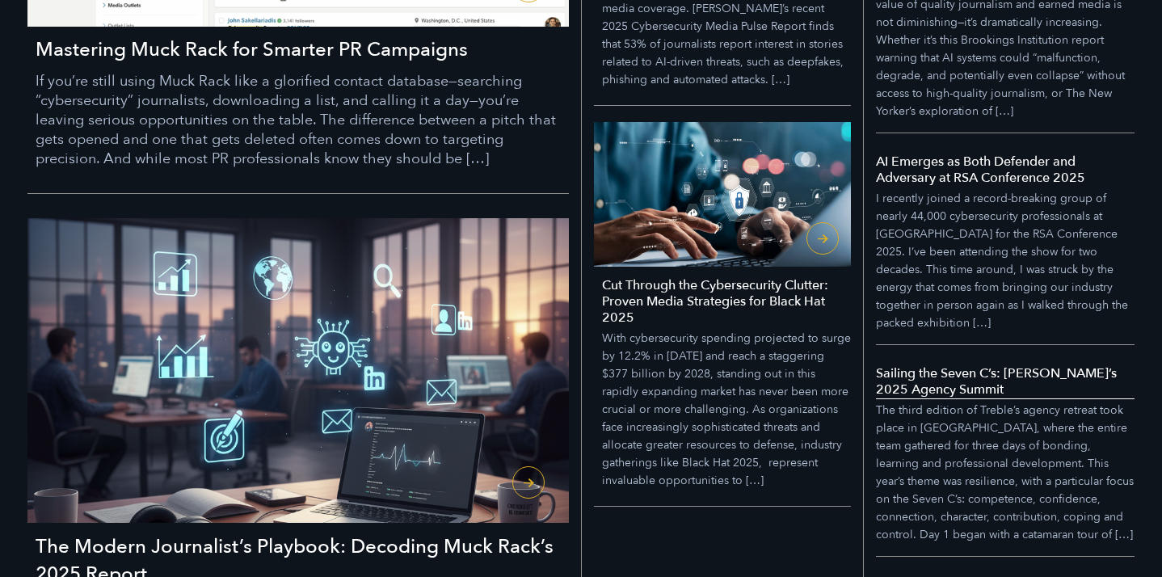
click at [955, 384] on h5 "Sailing the Seven C’s: Treble’s 2025 Agency Summit" at bounding box center [1005, 381] width 259 height 32
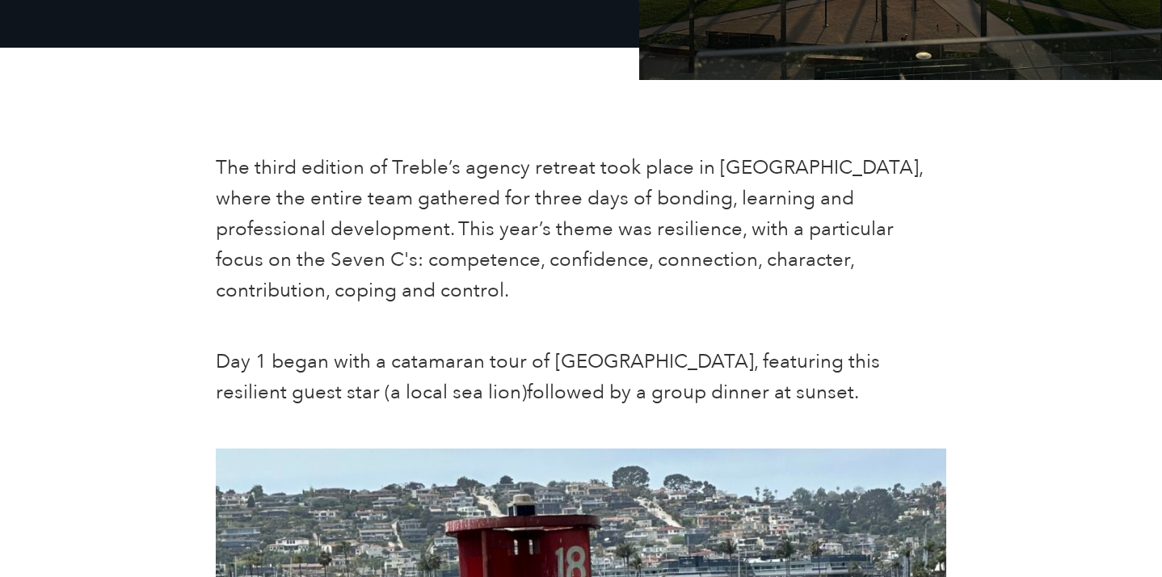
scroll to position [499, 0]
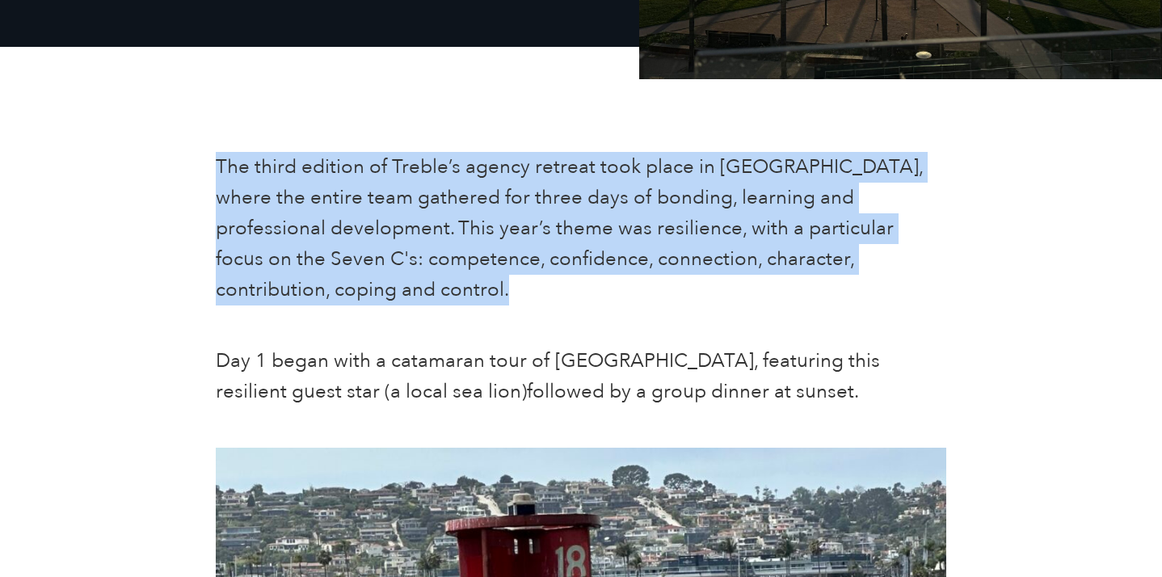
drag, startPoint x: 232, startPoint y: 145, endPoint x: 290, endPoint y: 308, distance: 173.3
click at [270, 262] on span "The third edition of Treble’s agency retreat took place in San Diego, where the…" at bounding box center [569, 229] width 707 height 150
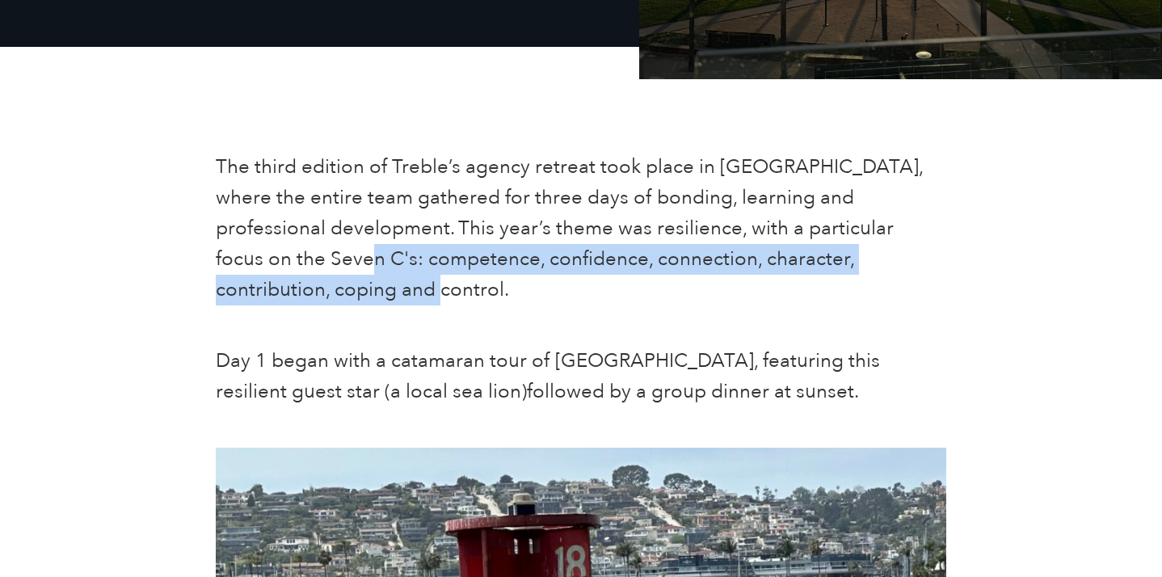
drag, startPoint x: 287, startPoint y: 284, endPoint x: 262, endPoint y: 255, distance: 37.8
click at [263, 255] on p "The third edition of Treble’s agency retreat took place in San Diego, where the…" at bounding box center [581, 229] width 730 height 154
click at [262, 255] on span "The third edition of Treble’s agency retreat took place in San Diego, where the…" at bounding box center [569, 229] width 707 height 150
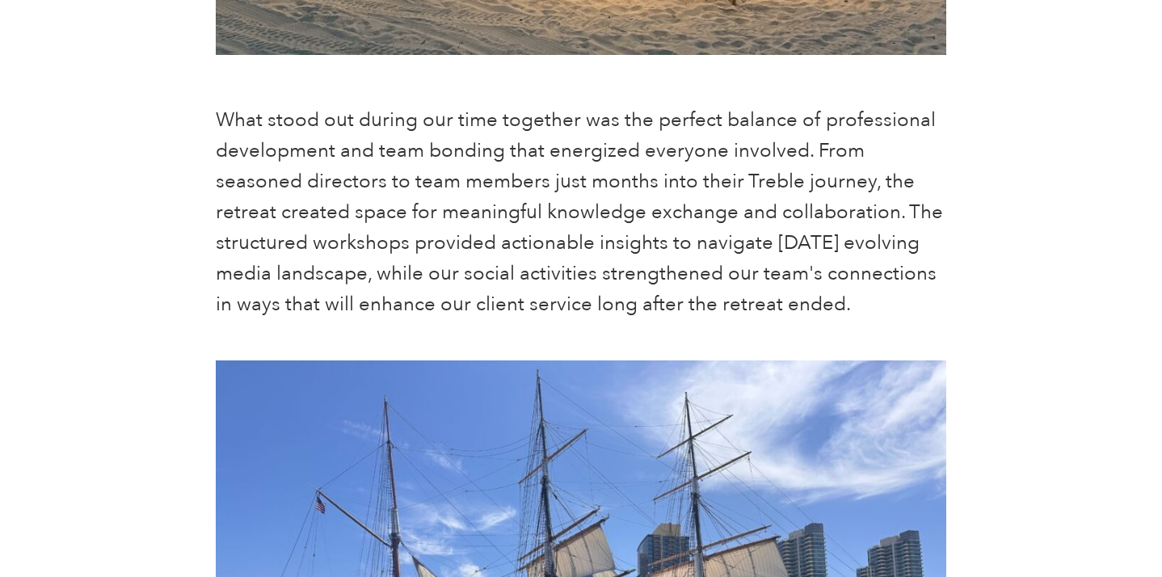
scroll to position [2223, 0]
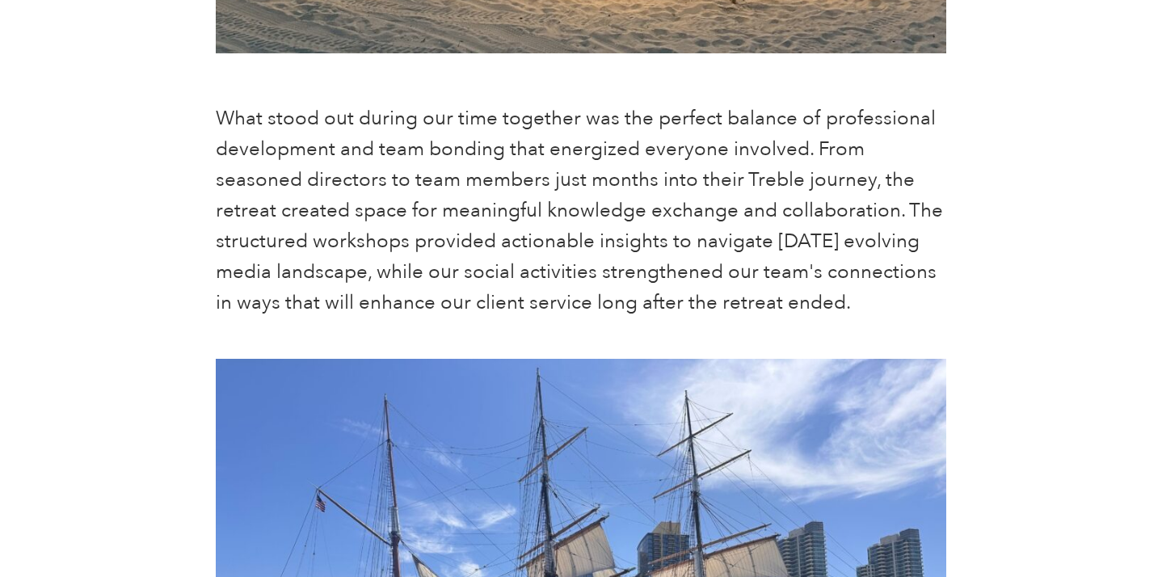
click at [399, 158] on span "What stood out during our time together was the perfect balance of professional…" at bounding box center [579, 210] width 727 height 211
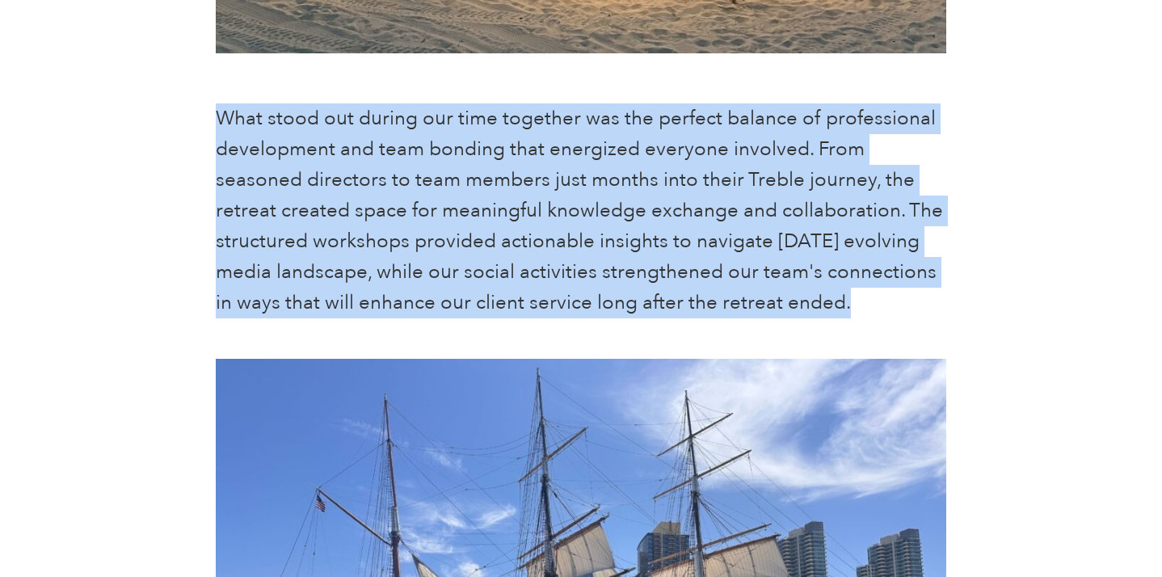
click at [399, 158] on span "What stood out during our time together was the perfect balance of professional…" at bounding box center [579, 210] width 727 height 211
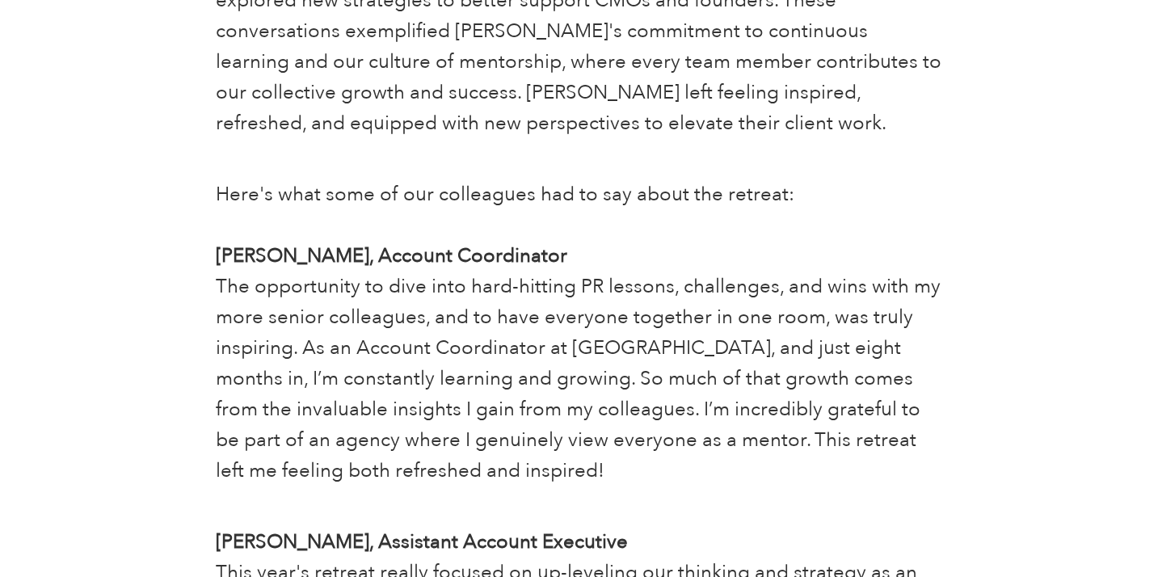
scroll to position [3303, 0]
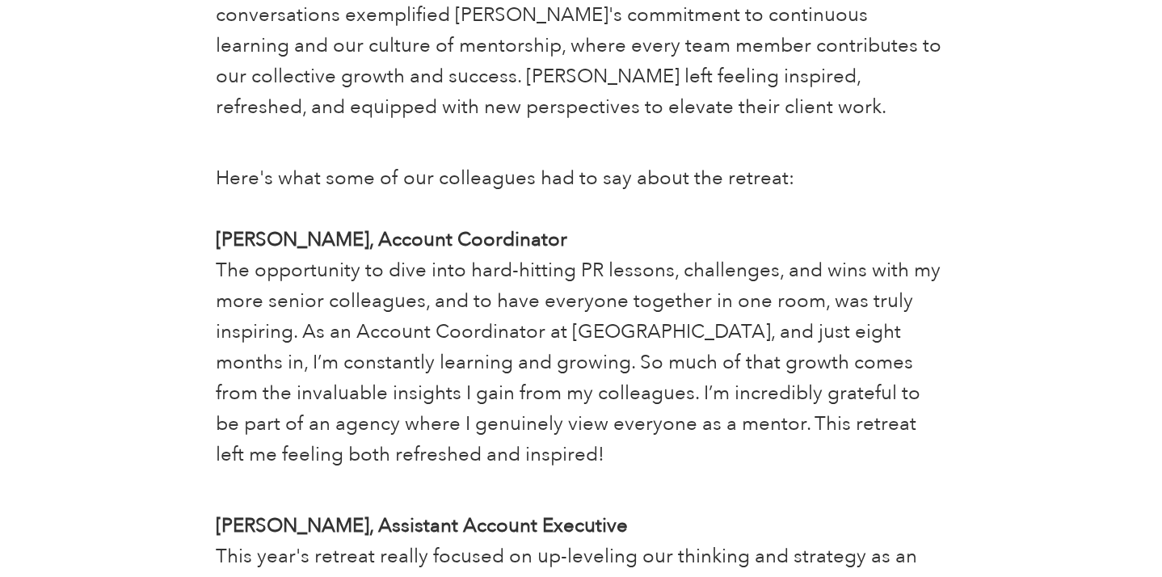
click at [383, 270] on span "The opportunity to dive into hard-hitting PR lessons, challenges, and wins with…" at bounding box center [578, 362] width 725 height 211
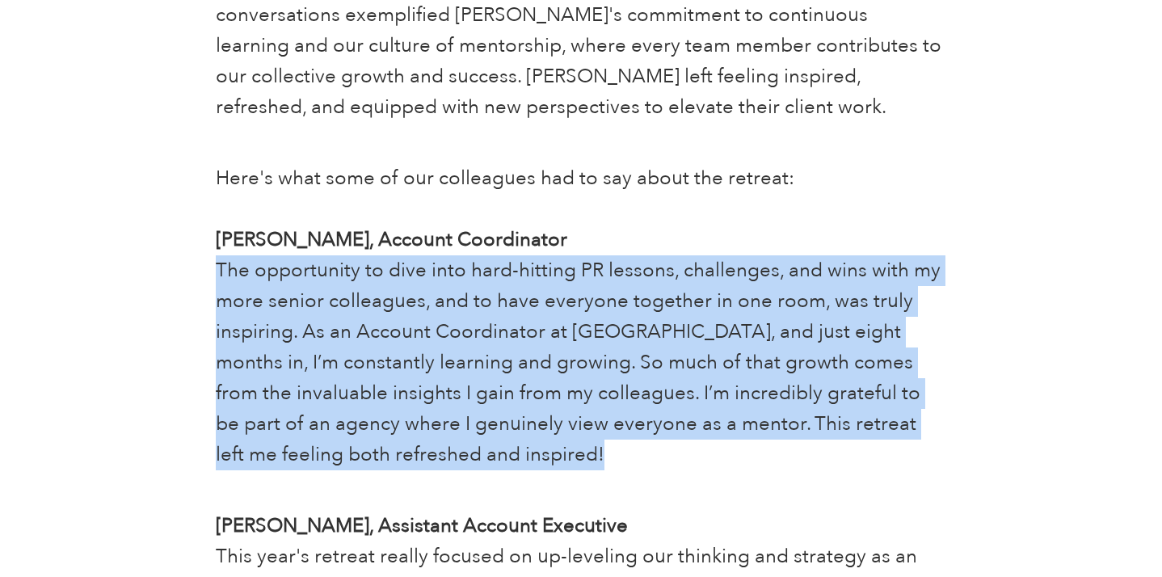
click at [383, 270] on span "The opportunity to dive into hard-hitting PR lessons, challenges, and wins with…" at bounding box center [578, 362] width 725 height 211
click at [386, 270] on span "The opportunity to dive into hard-hitting PR lessons, challenges, and wins with…" at bounding box center [578, 362] width 725 height 211
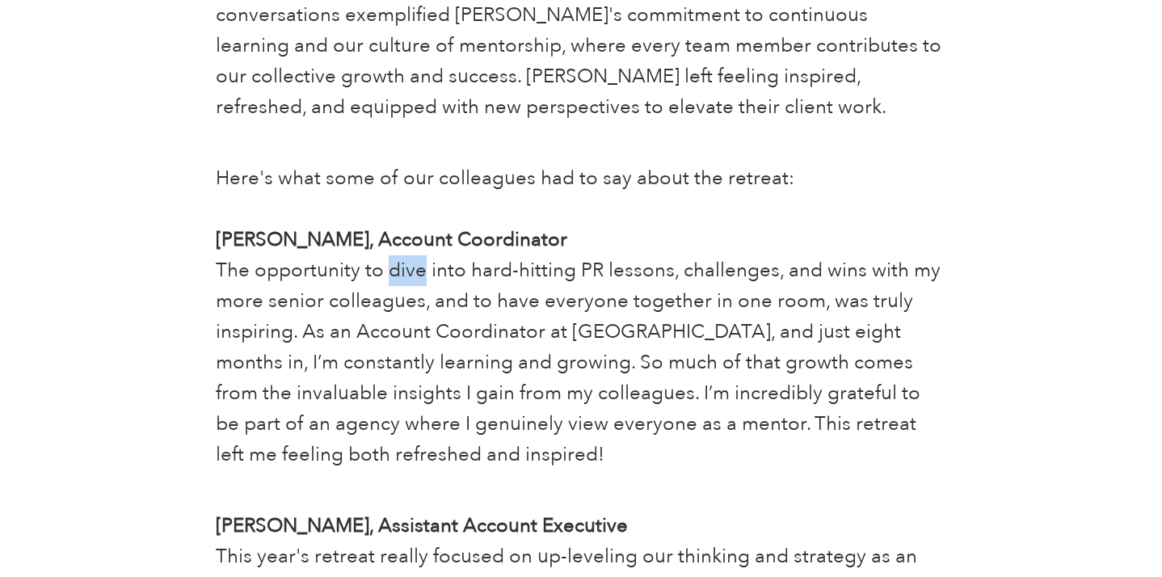
click at [386, 270] on span "The opportunity to dive into hard-hitting PR lessons, challenges, and wins with…" at bounding box center [578, 362] width 725 height 211
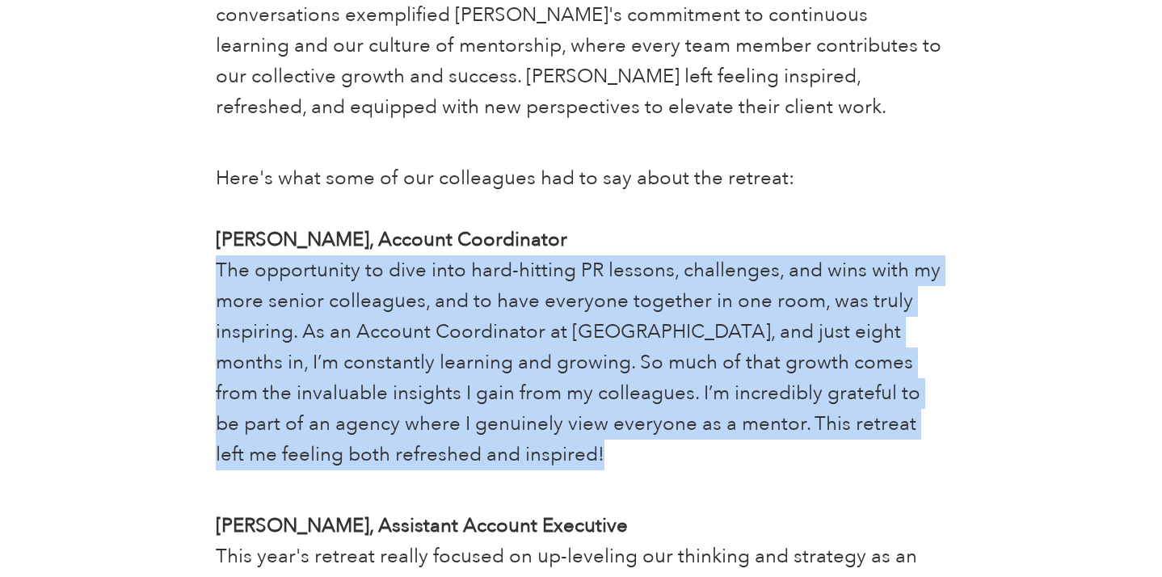
click at [386, 270] on span "The opportunity to dive into hard-hitting PR lessons, challenges, and wins with…" at bounding box center [578, 362] width 725 height 211
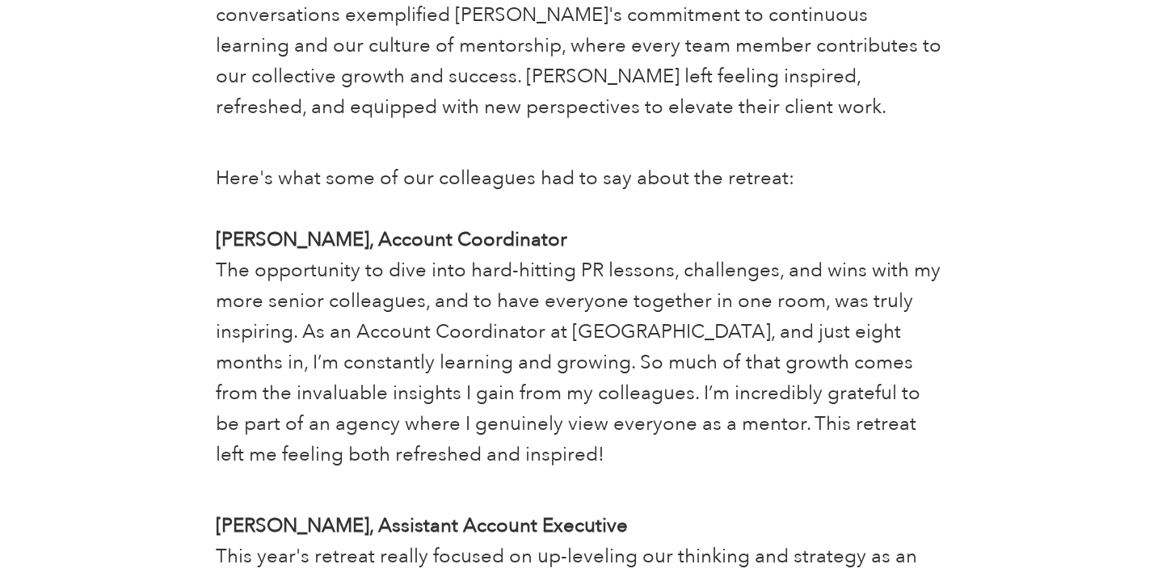
click at [396, 308] on span "The opportunity to dive into hard-hitting PR lessons, challenges, and wins with…" at bounding box center [578, 362] width 725 height 211
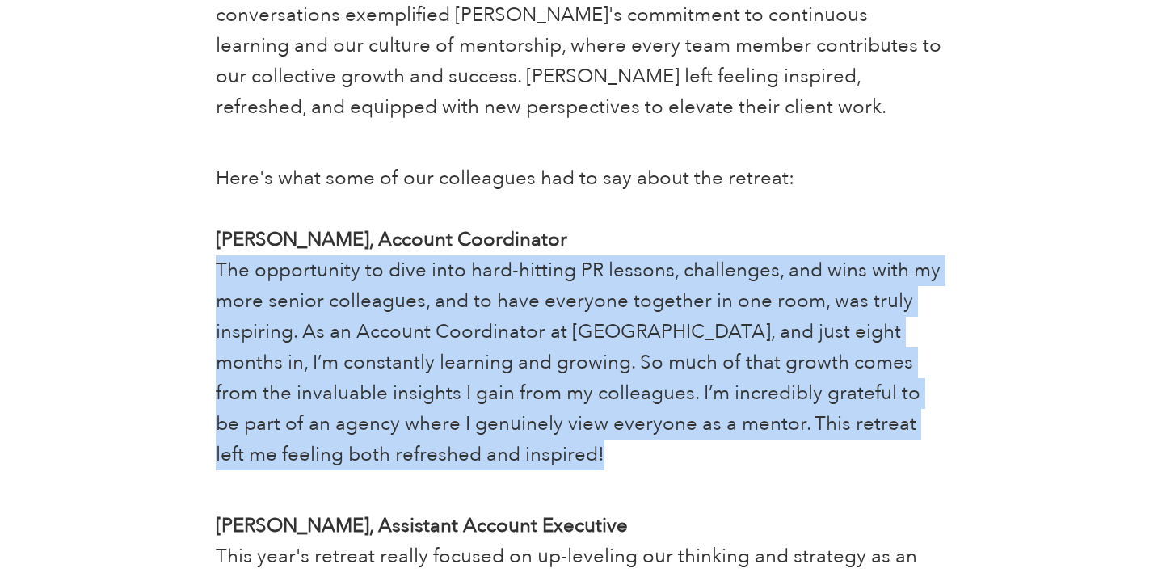
click at [396, 308] on span "The opportunity to dive into hard-hitting PR lessons, challenges, and wins with…" at bounding box center [578, 362] width 725 height 211
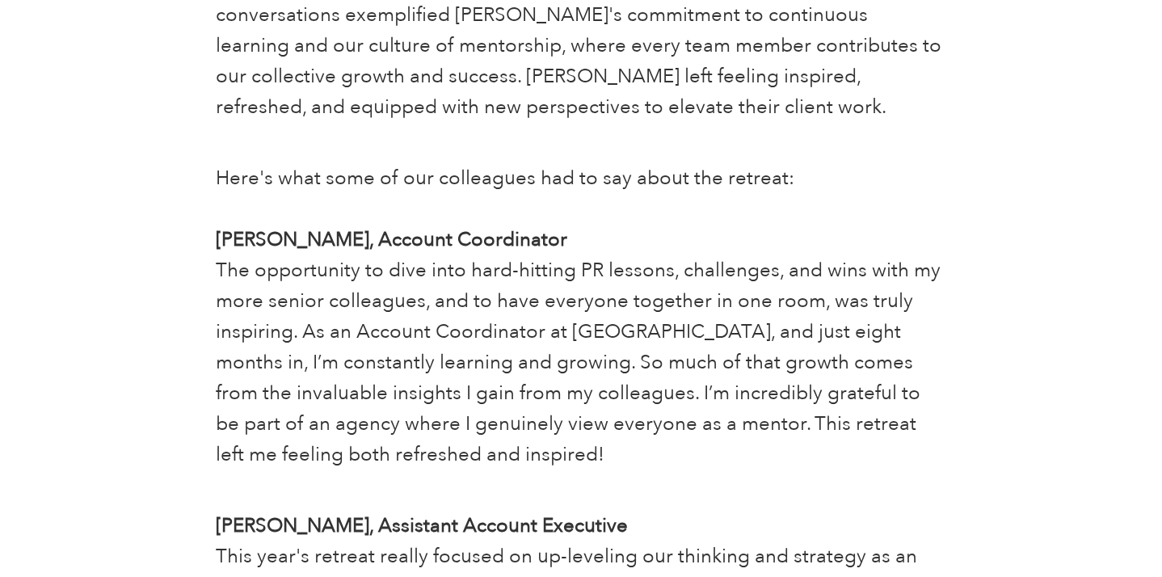
click at [334, 323] on span "The opportunity to dive into hard-hitting PR lessons, challenges, and wins with…" at bounding box center [578, 362] width 725 height 211
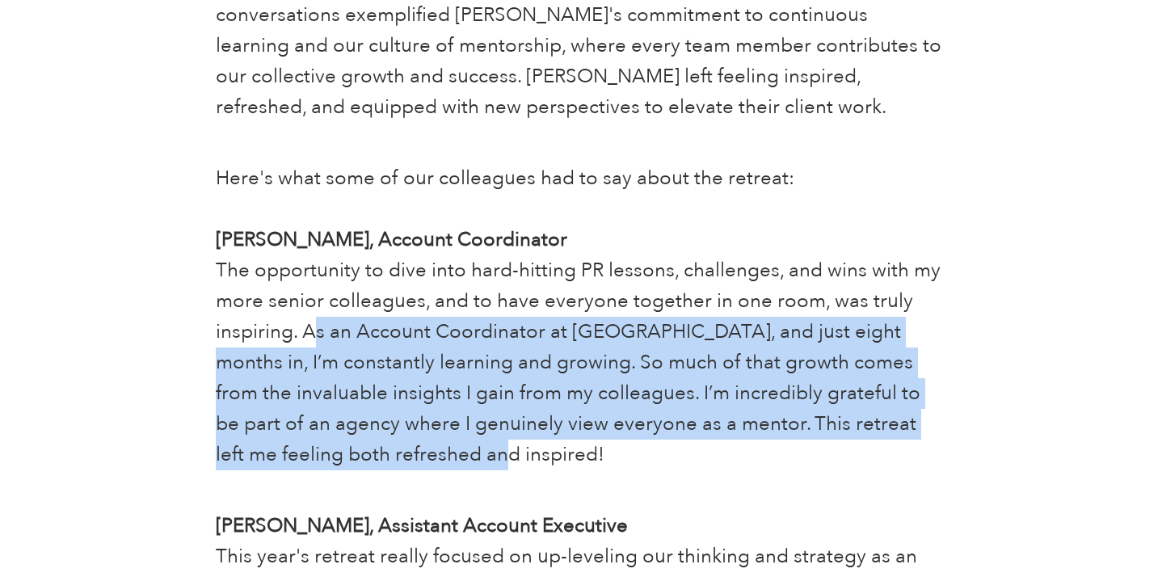
drag, startPoint x: 315, startPoint y: 323, endPoint x: 542, endPoint y: 453, distance: 261.8
click at [542, 453] on p "Here's what some of our colleagues had to say about the retreat: Elizabeth Kalw…" at bounding box center [581, 316] width 730 height 307
click at [525, 425] on span "The opportunity to dive into hard-hitting PR lessons, challenges, and wins with…" at bounding box center [578, 362] width 725 height 211
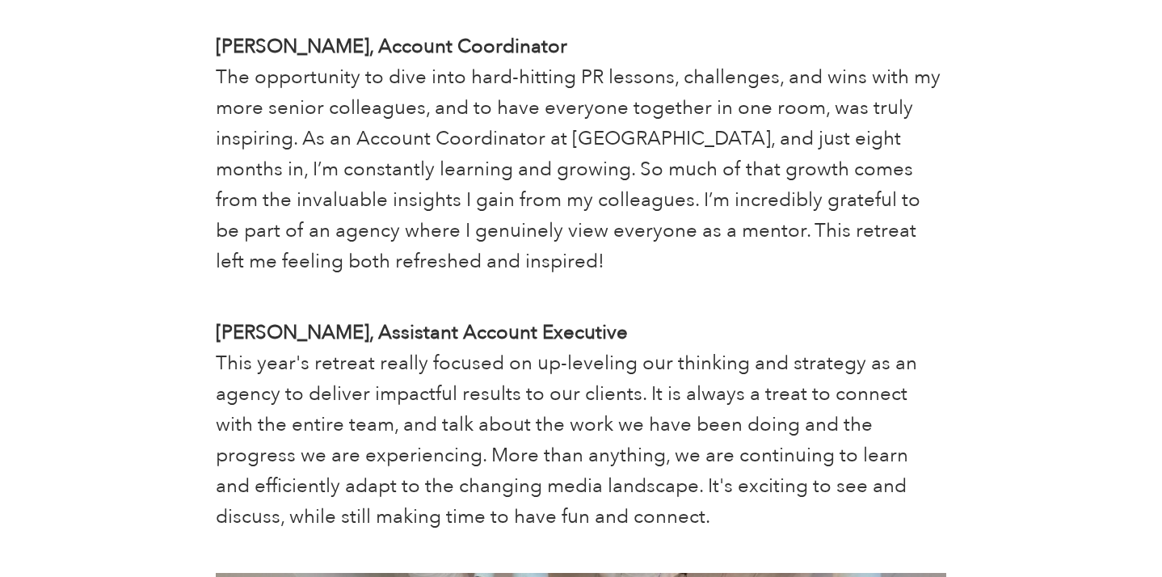
scroll to position [3499, 0]
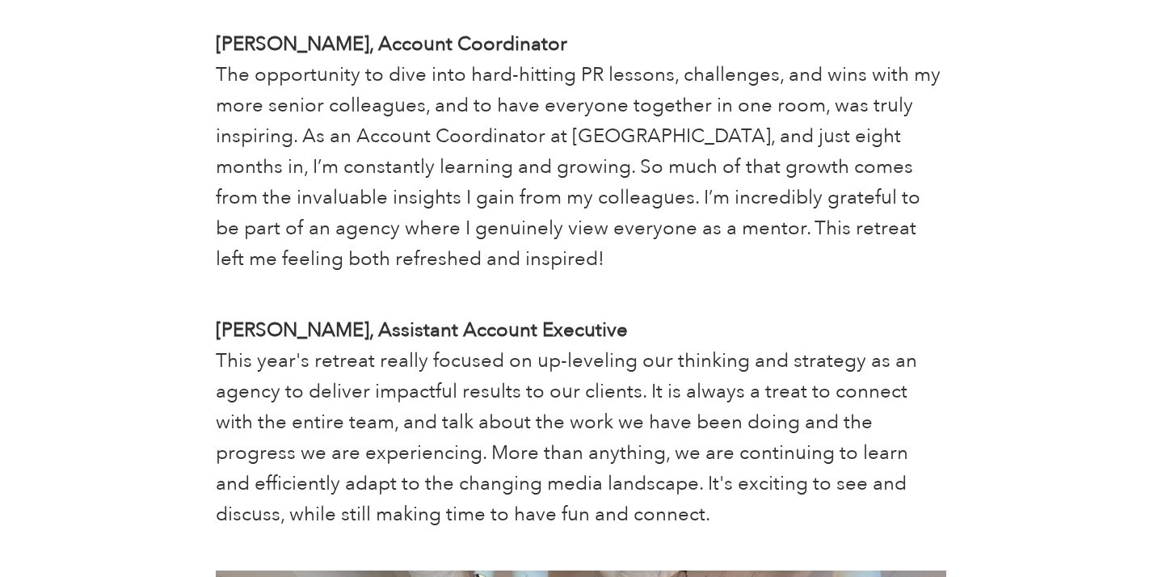
click at [462, 390] on span "This year's retreat really focused on up-leveling our thinking and strategy as …" at bounding box center [567, 438] width 702 height 180
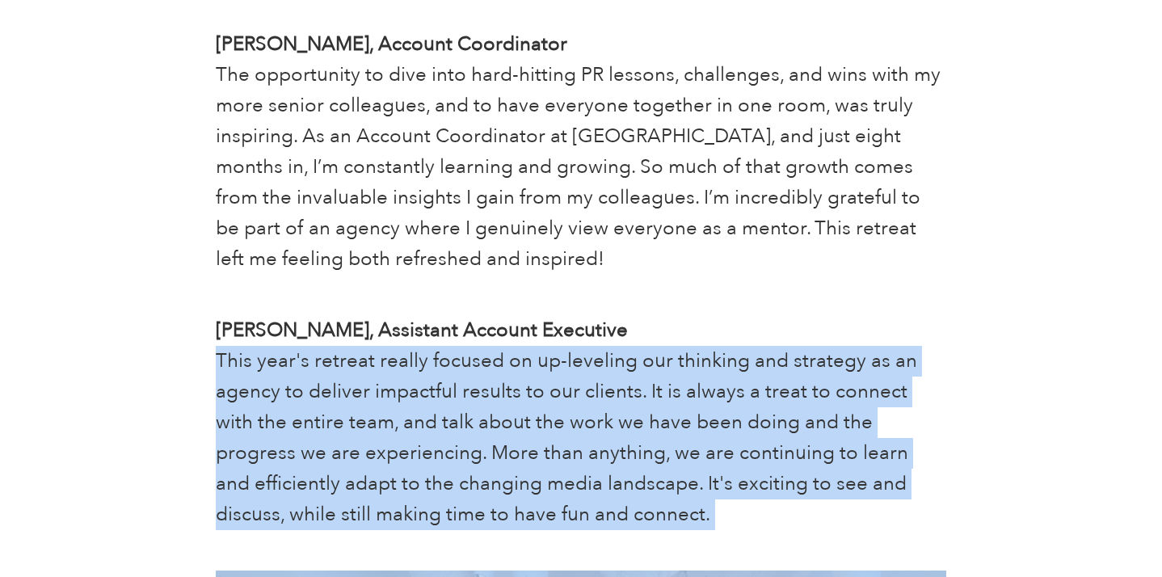
click at [462, 390] on span "This year's retreat really focused on up-leveling our thinking and strategy as …" at bounding box center [567, 438] width 702 height 180
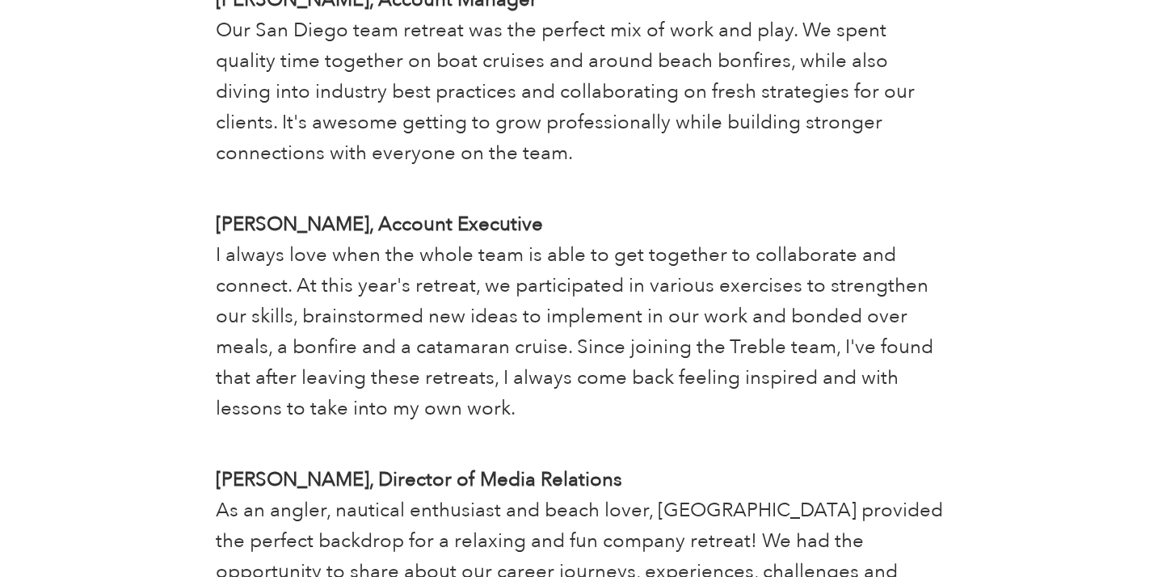
scroll to position [4681, 0]
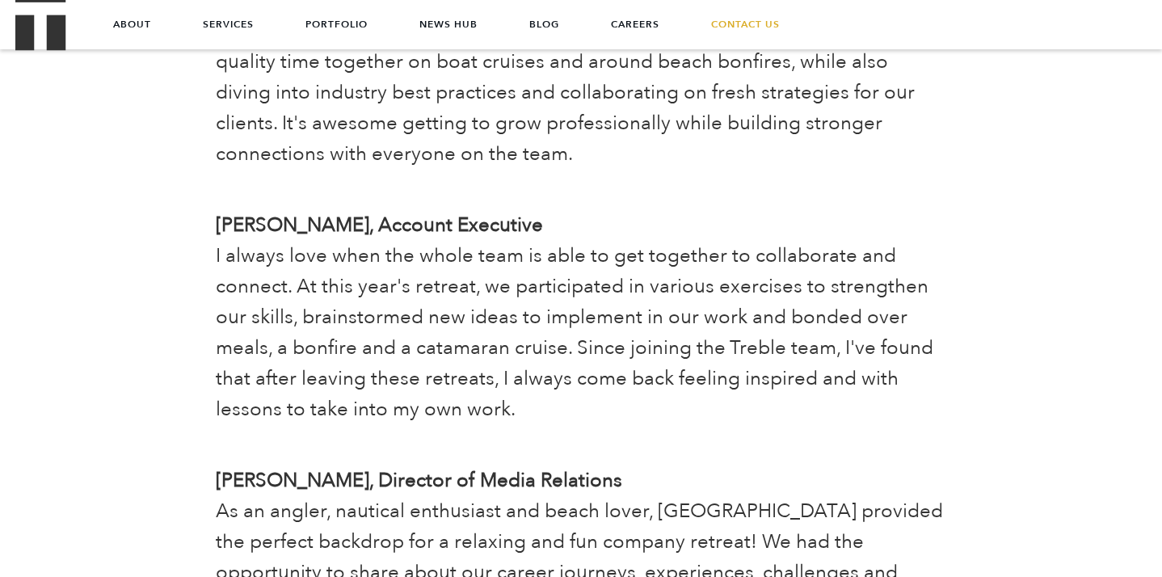
click at [334, 237] on b "Sydney Miner, Account Executive" at bounding box center [379, 225] width 327 height 27
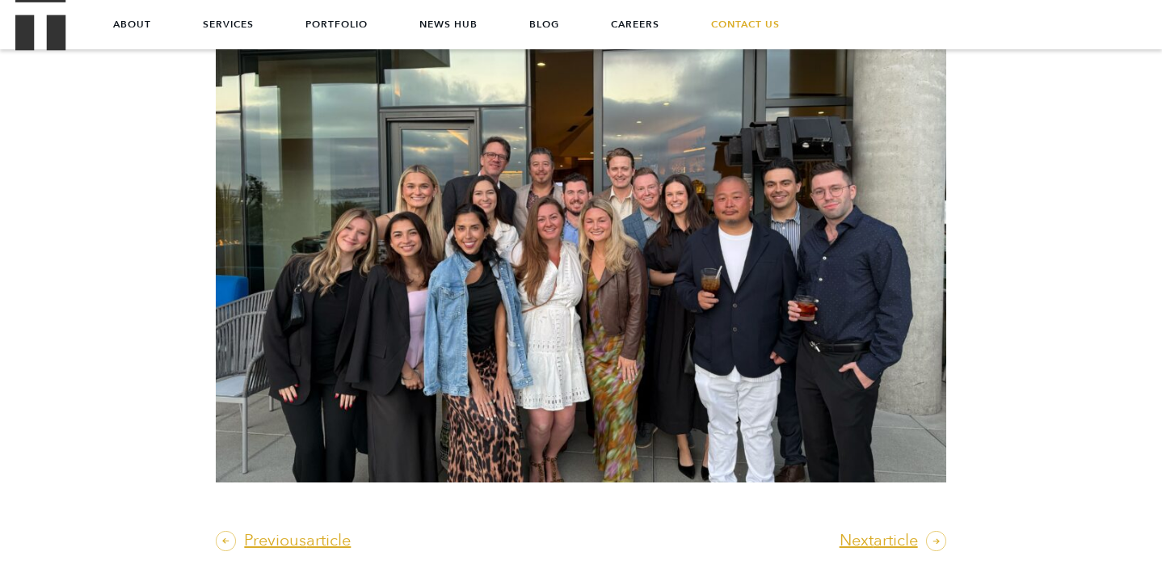
scroll to position [5498, 0]
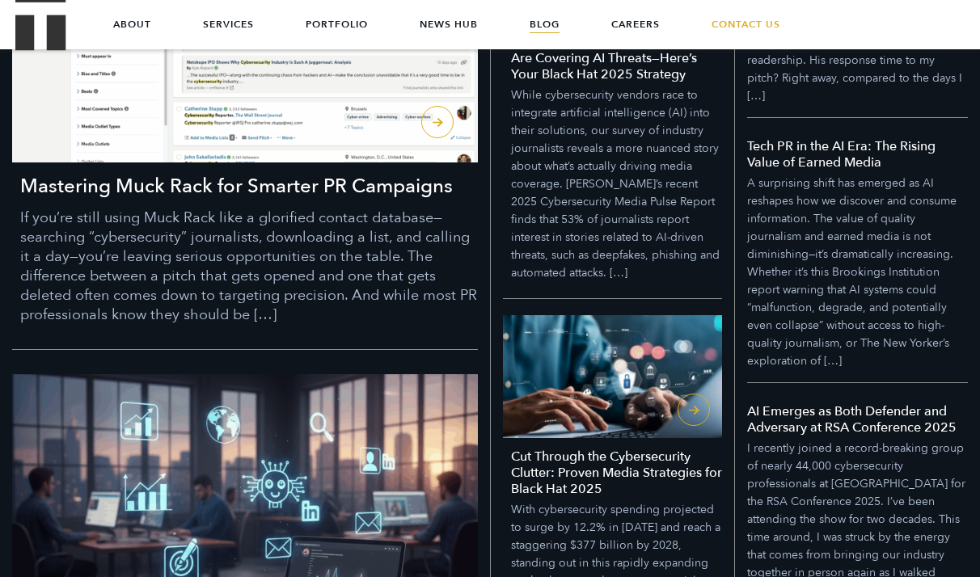
scroll to position [394, 0]
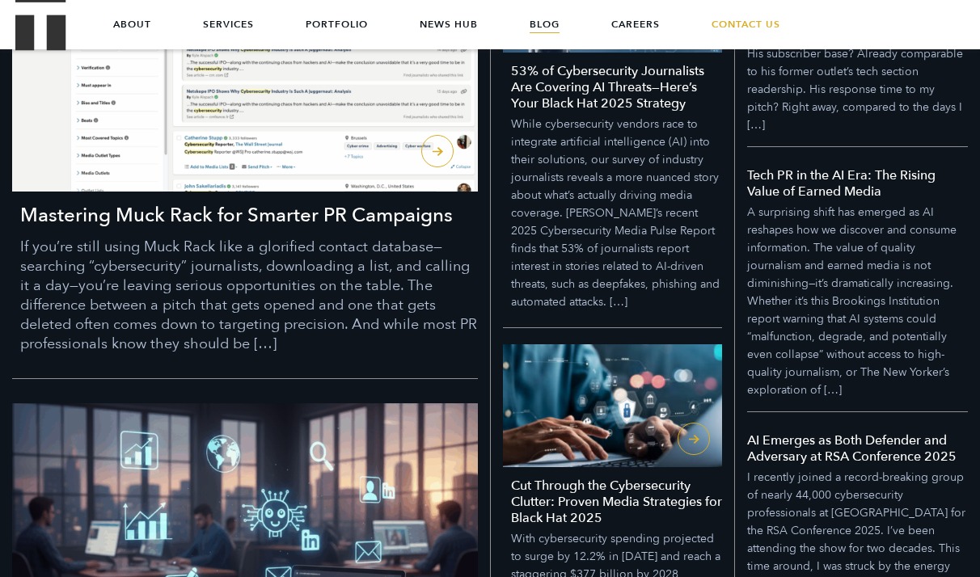
click at [611, 183] on p "While cybersecurity vendors race to integrate artificial intelligence (AI) into…" at bounding box center [616, 214] width 211 height 196
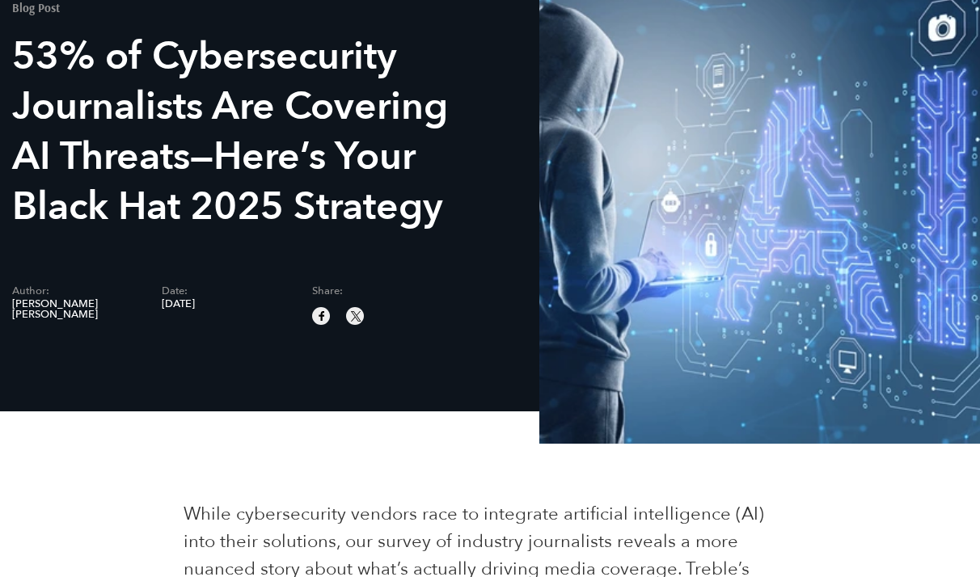
scroll to position [136, 0]
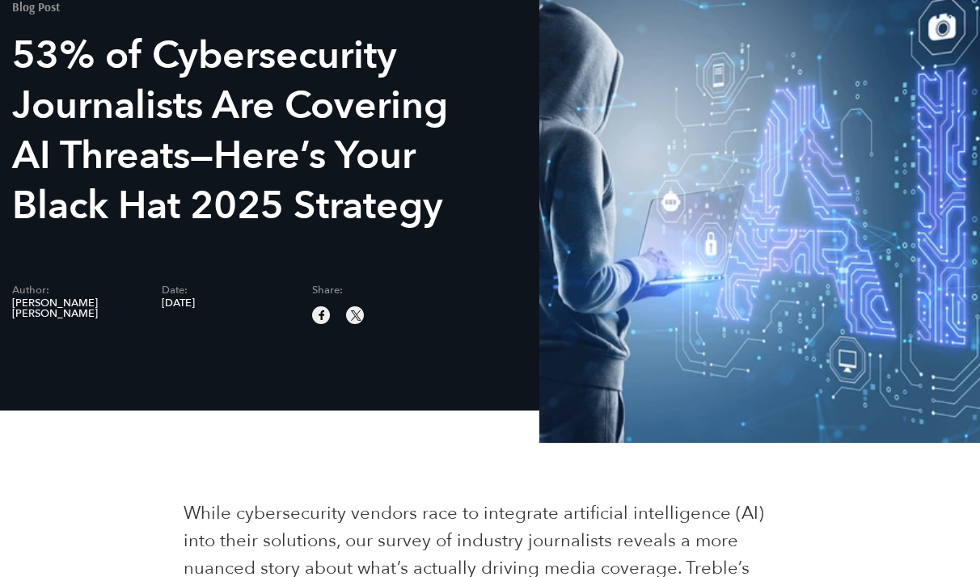
click at [84, 306] on span "[PERSON_NAME] [PERSON_NAME]" at bounding box center [74, 308] width 125 height 21
click at [84, 306] on span "Katie Anne Hayes" at bounding box center [74, 308] width 125 height 21
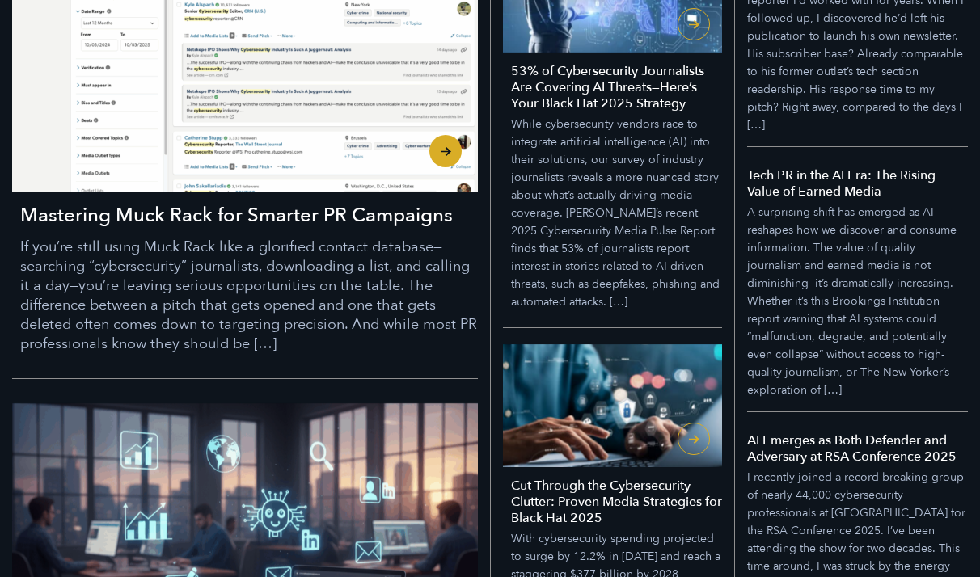
click at [230, 211] on h3 "Mastering Muck Rack for Smarter PR Campaigns" at bounding box center [248, 215] width 457 height 27
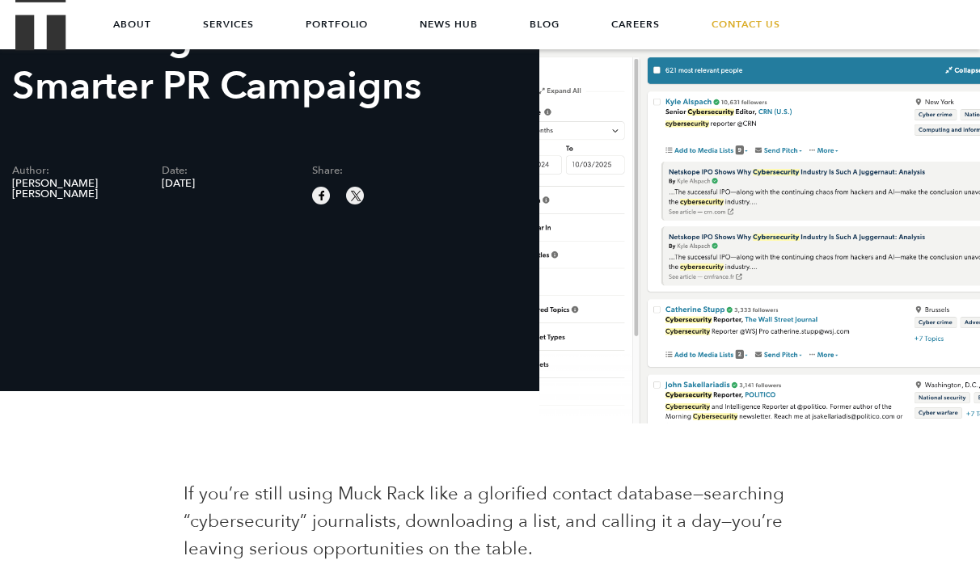
scroll to position [152, 0]
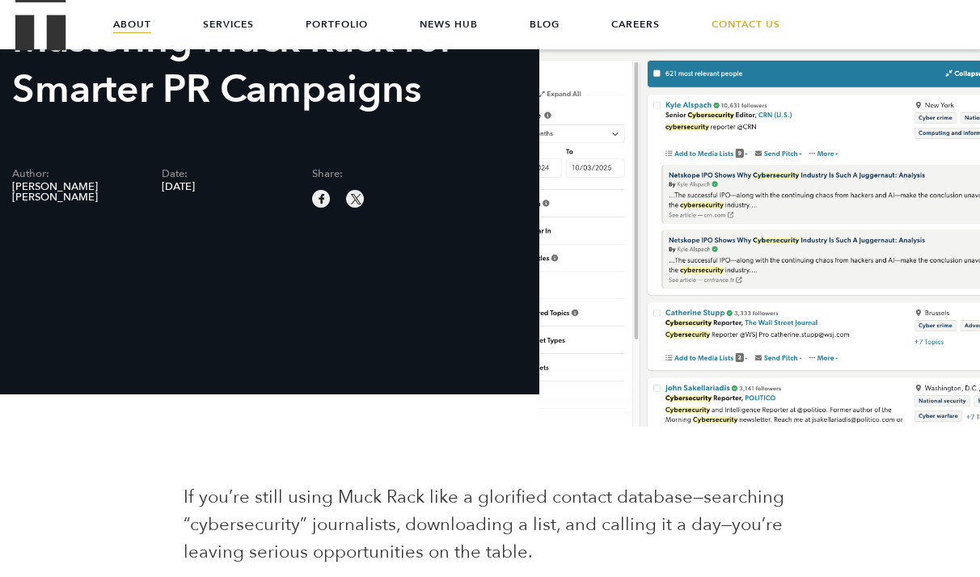
click at [137, 19] on link "About" at bounding box center [132, 24] width 38 height 48
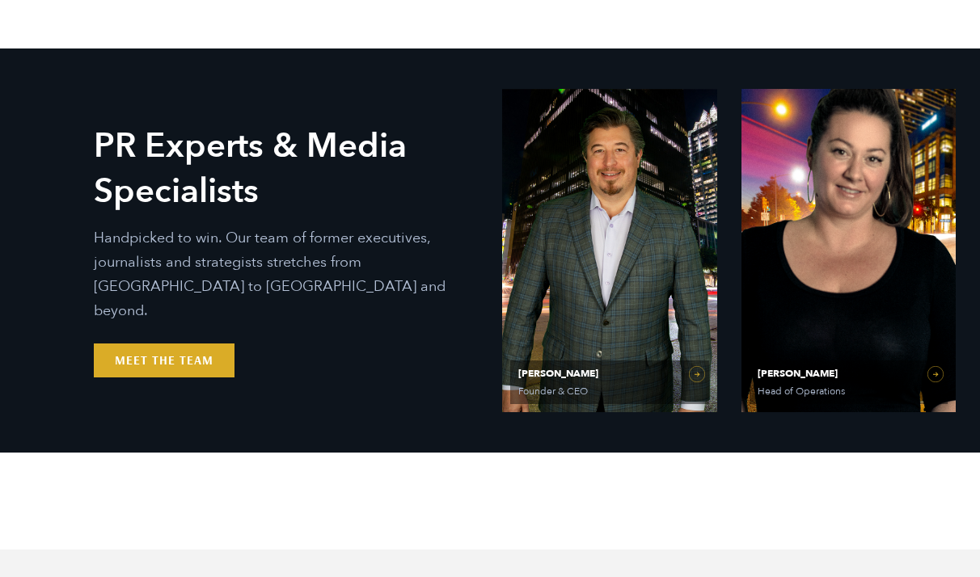
scroll to position [753, 0]
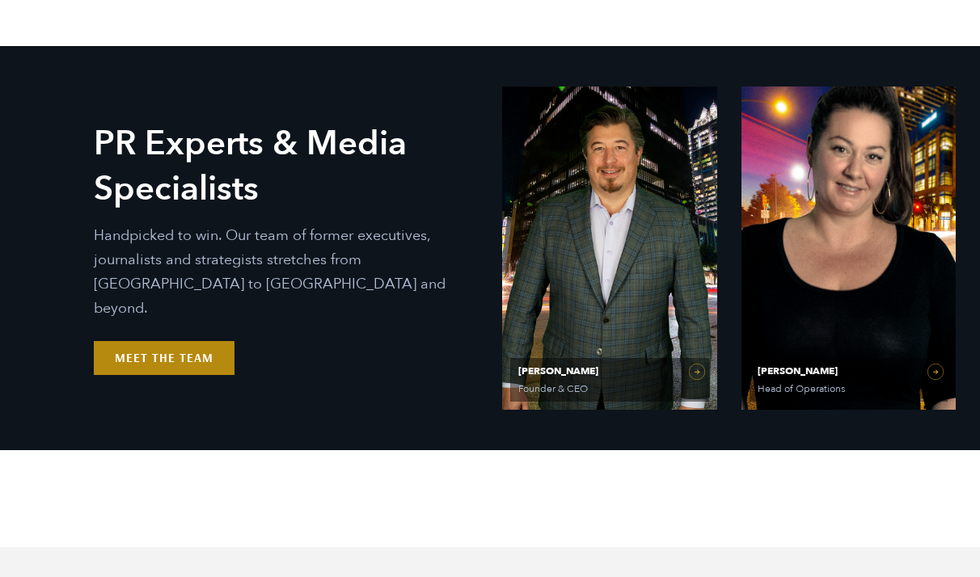
click at [170, 345] on link "Meet the Team" at bounding box center [164, 358] width 141 height 34
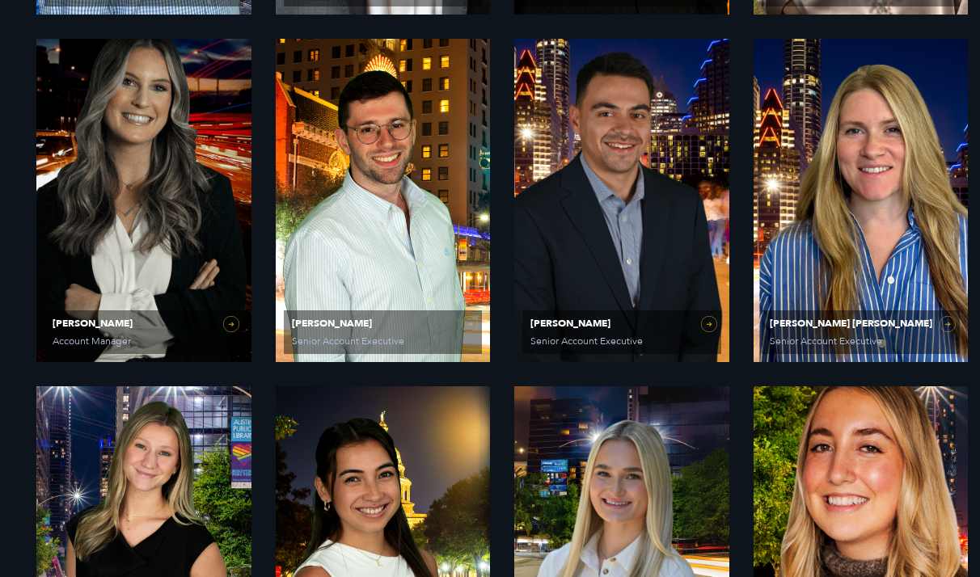
scroll to position [1498, 0]
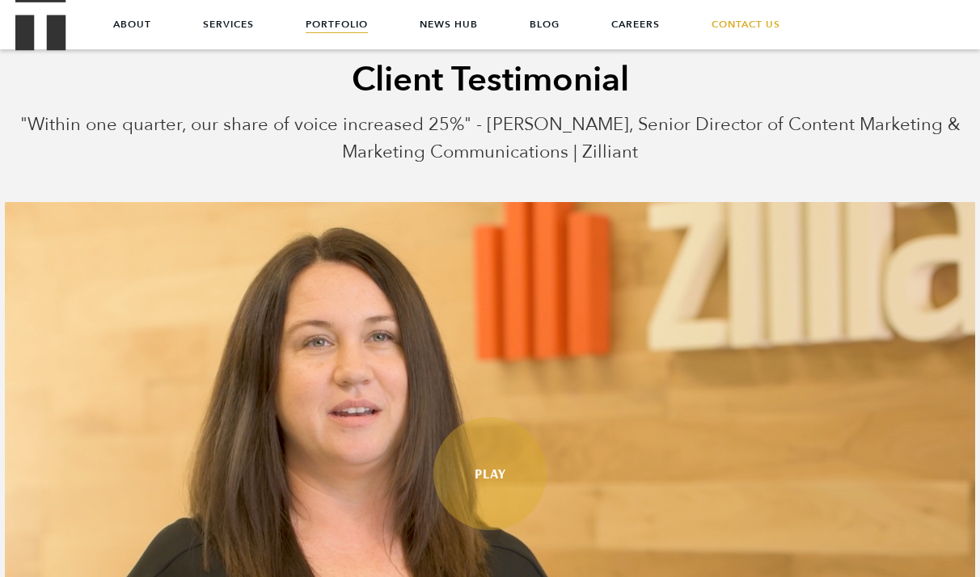
scroll to position [656, 0]
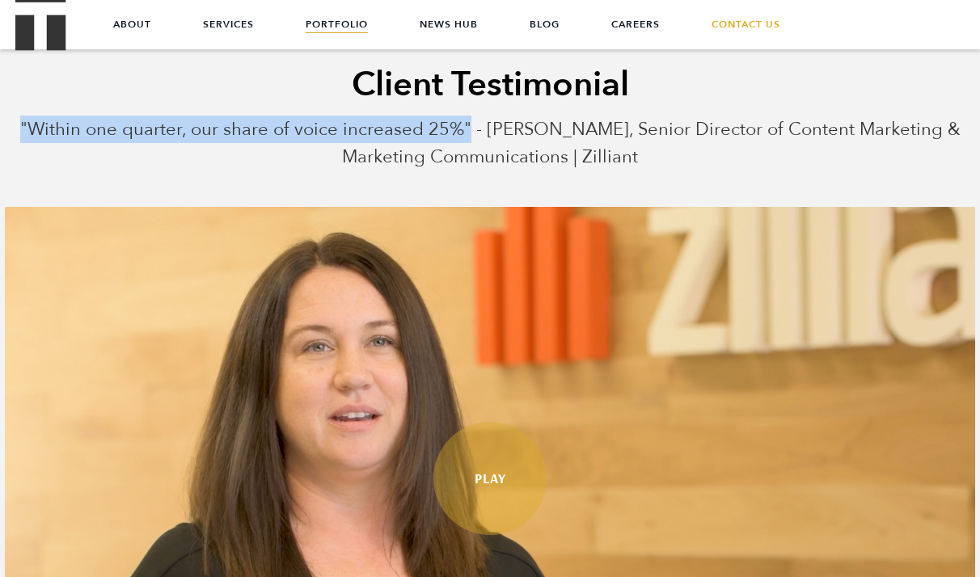
drag, startPoint x: 495, startPoint y: 125, endPoint x: 32, endPoint y: 123, distance: 463.1
click at [32, 123] on p ""Within one quarter, our share of voice increased 25%" - [PERSON_NAME], Senior …" at bounding box center [489, 153] width 955 height 75
click at [141, 126] on p ""Within one quarter, our share of voice increased 25%" - [PERSON_NAME], Senior …" at bounding box center [489, 153] width 955 height 75
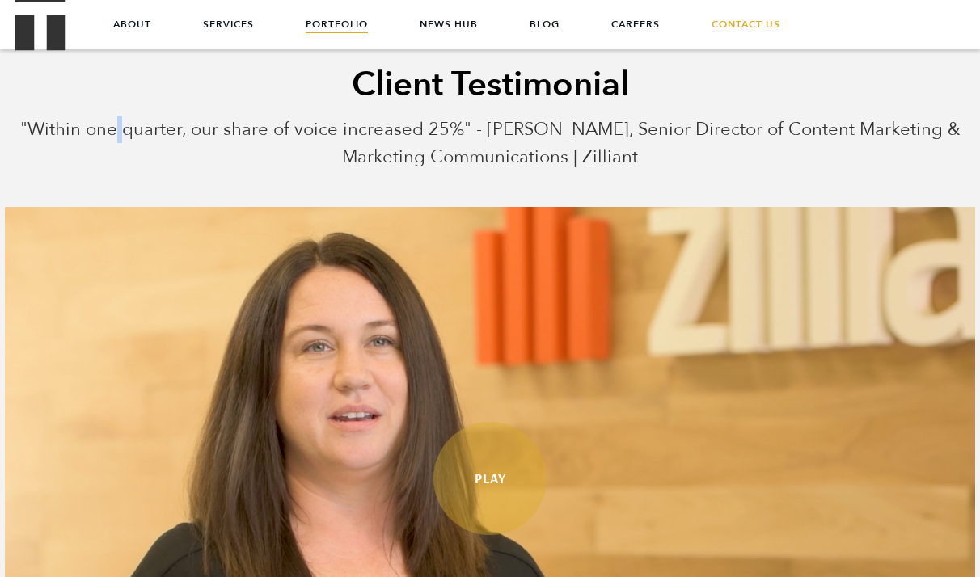
click at [141, 126] on p ""Within one quarter, our share of voice increased 25%" - [PERSON_NAME], Senior …" at bounding box center [489, 153] width 955 height 75
click at [142, 128] on p ""Within one quarter, our share of voice increased 25%" - [PERSON_NAME], Senior …" at bounding box center [489, 153] width 955 height 75
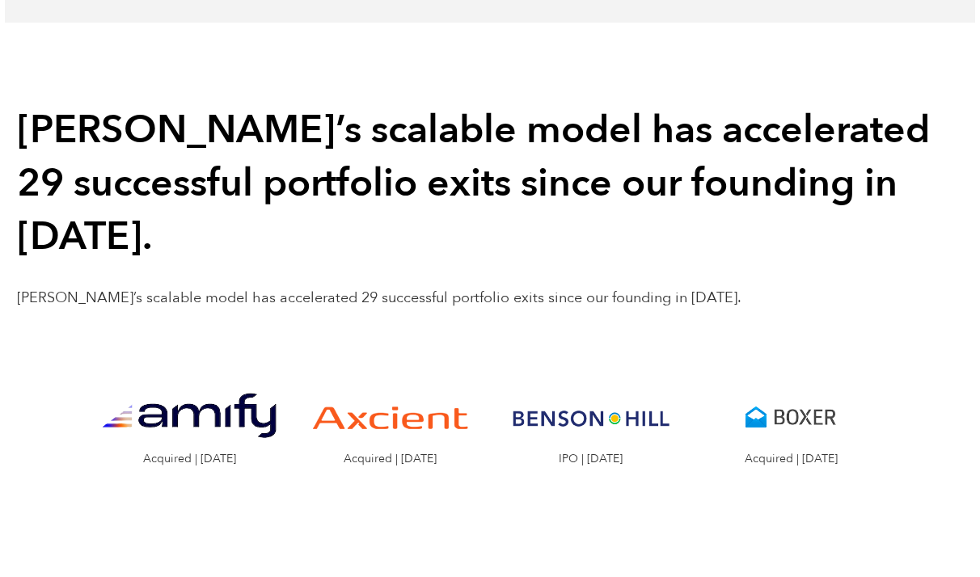
scroll to position [1468, 0]
